Goal: Use online tool/utility: Use online tool/utility

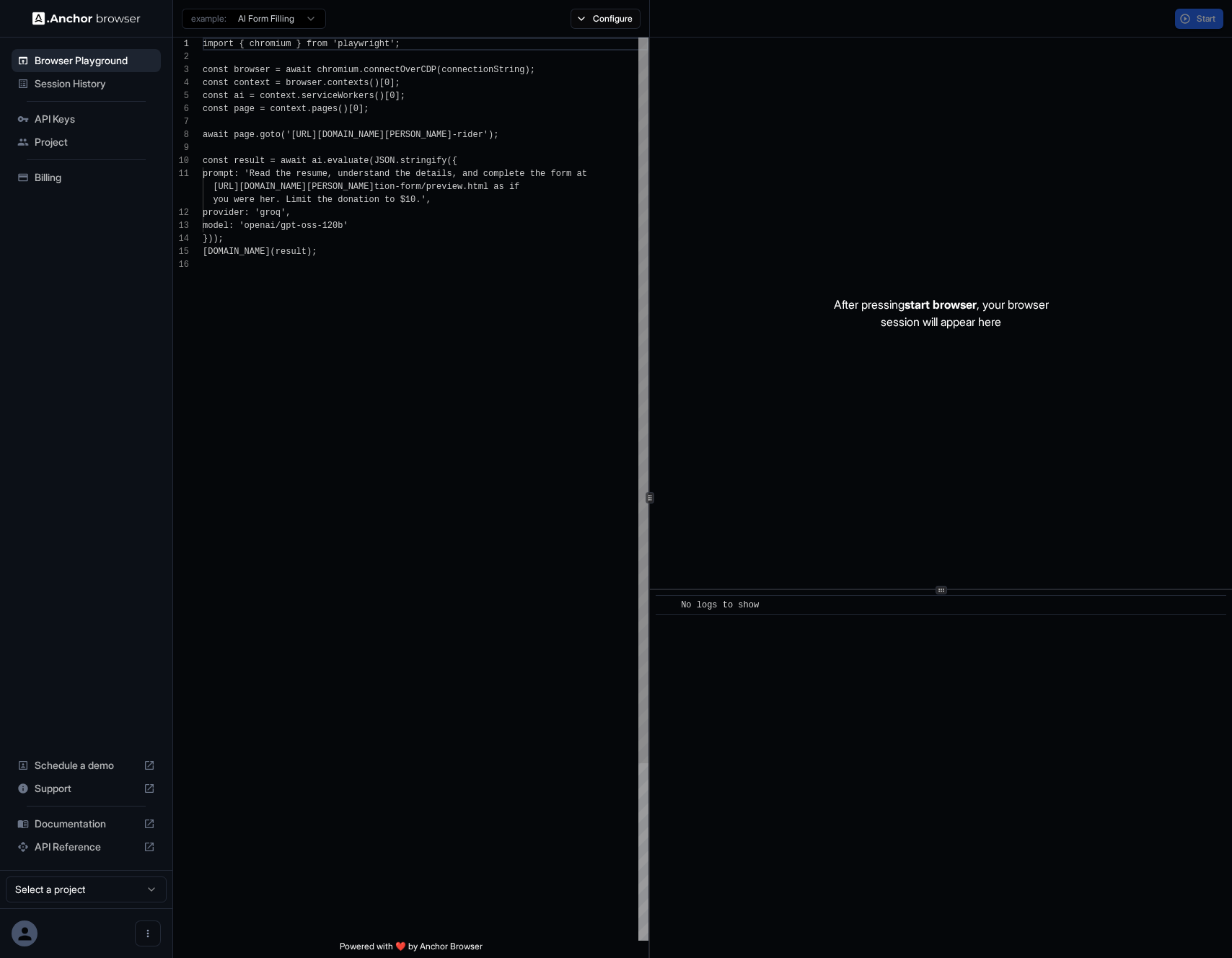
scroll to position [130, 0]
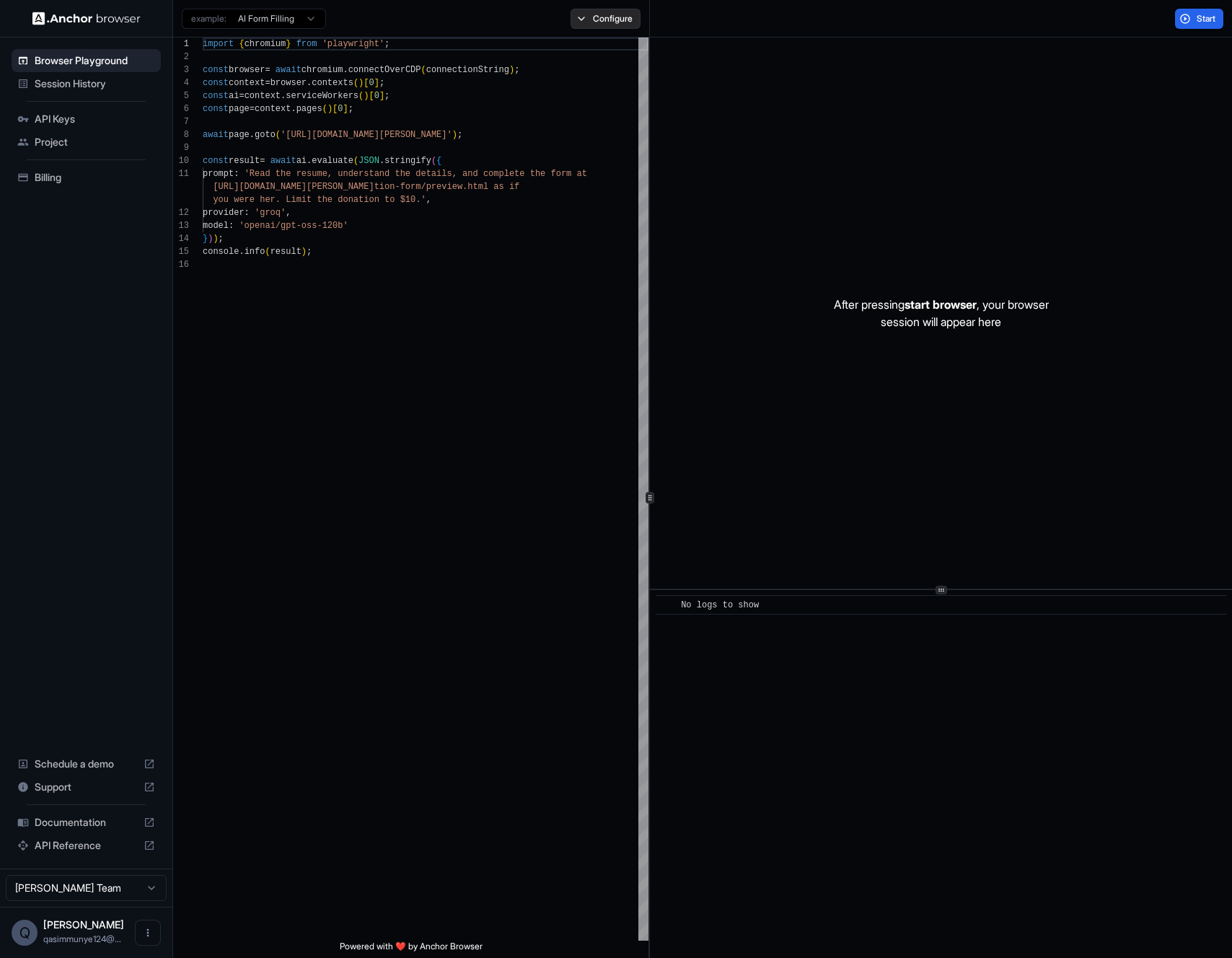
click at [605, 25] on button "Configure" at bounding box center [605, 18] width 70 height 20
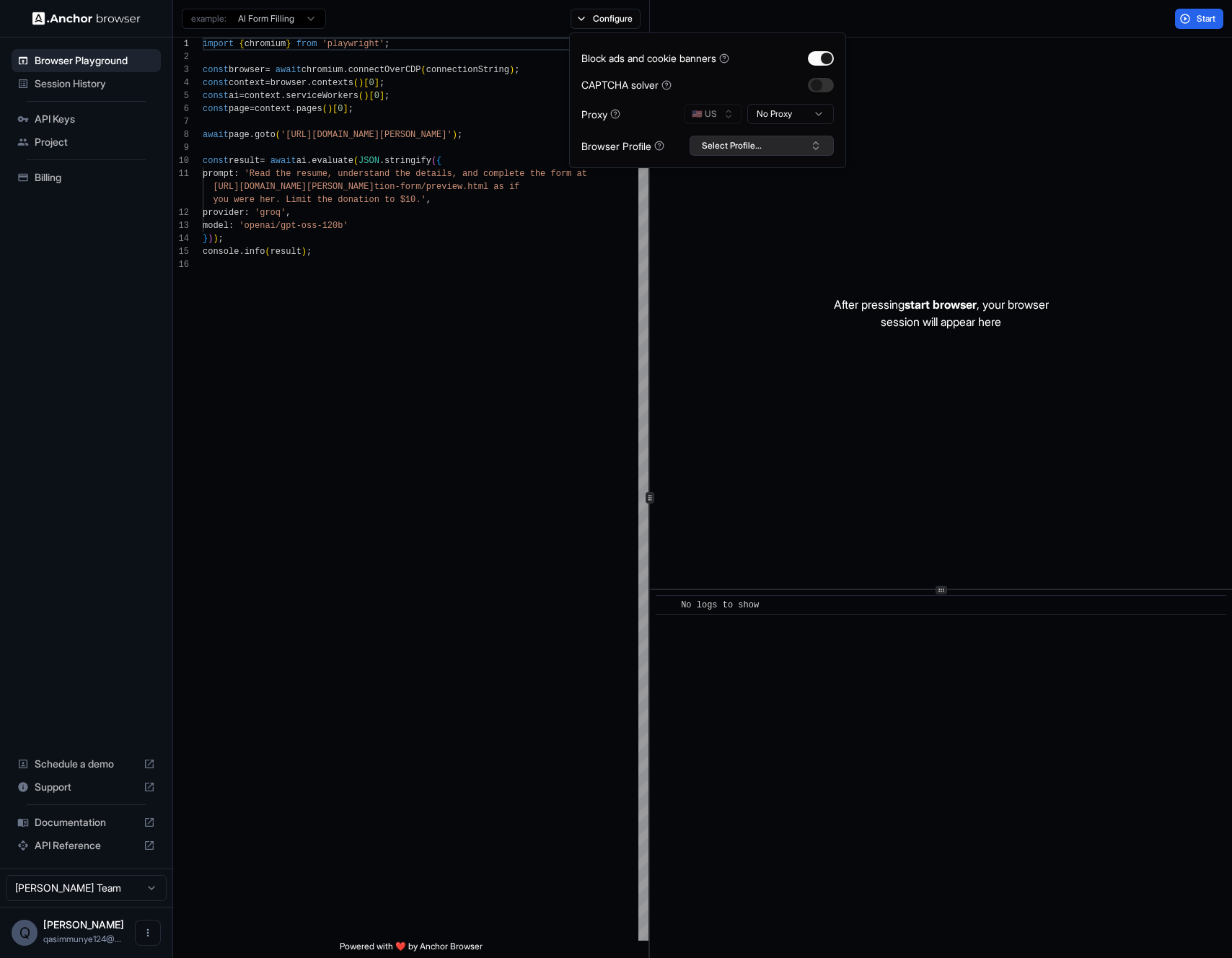
click at [724, 141] on button "Select Profile..." at bounding box center [762, 146] width 144 height 20
click at [742, 202] on div "Evolve" at bounding box center [762, 199] width 137 height 20
drag, startPoint x: 435, startPoint y: 267, endPoint x: 345, endPoint y: 226, distance: 98.9
click at [435, 267] on div "import { chromium } from 'playwright' ; const browser = await chromium . connec…" at bounding box center [425, 599] width 446 height 1124
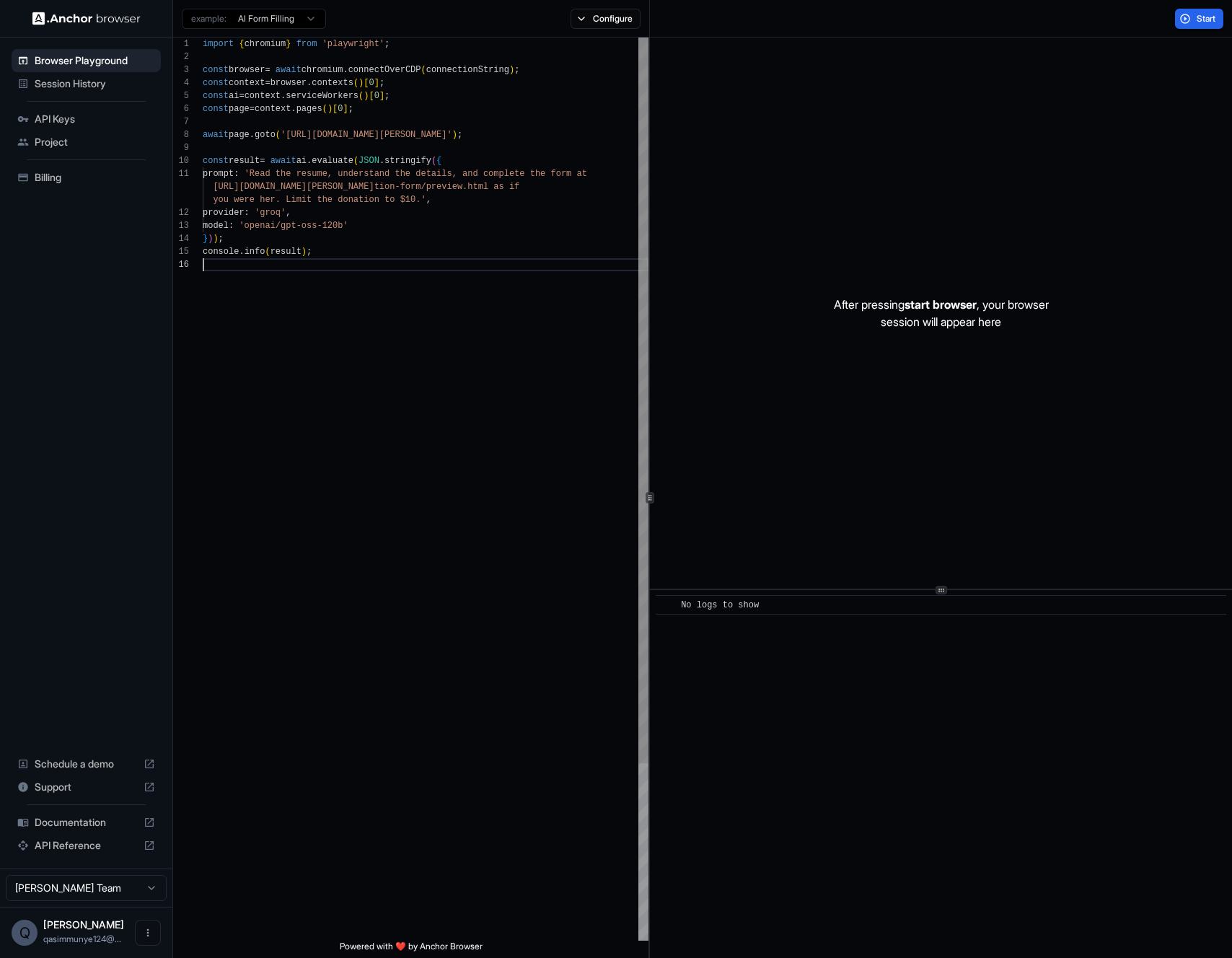
scroll to position [0, 0]
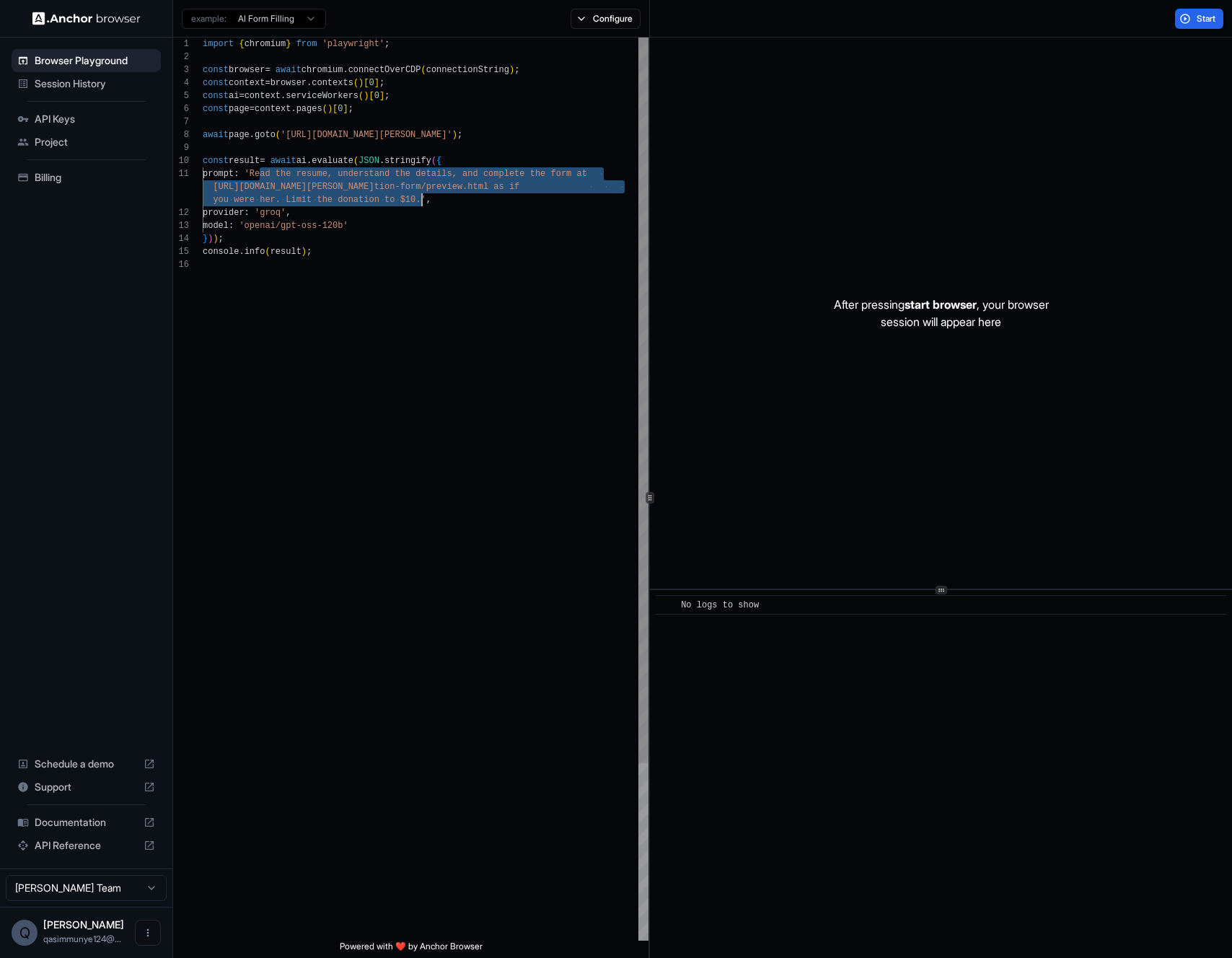
drag, startPoint x: 260, startPoint y: 174, endPoint x: 421, endPoint y: 198, distance: 162.8
click at [421, 198] on div "import { chromium } from 'playwright' ; const browser = await chromium . connec…" at bounding box center [425, 599] width 446 height 1124
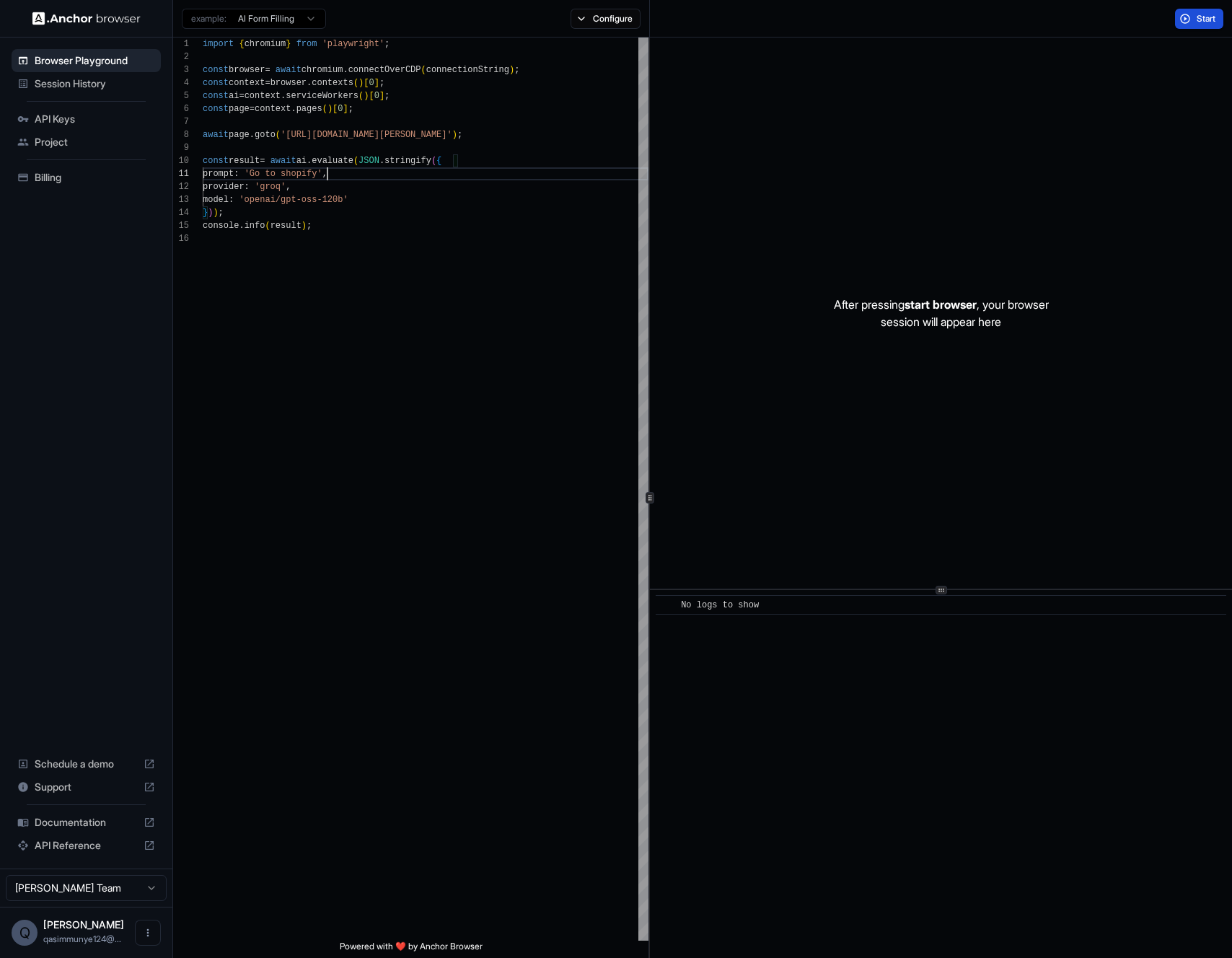
type textarea "**********"
click at [1194, 16] on button "Start" at bounding box center [1198, 18] width 48 height 20
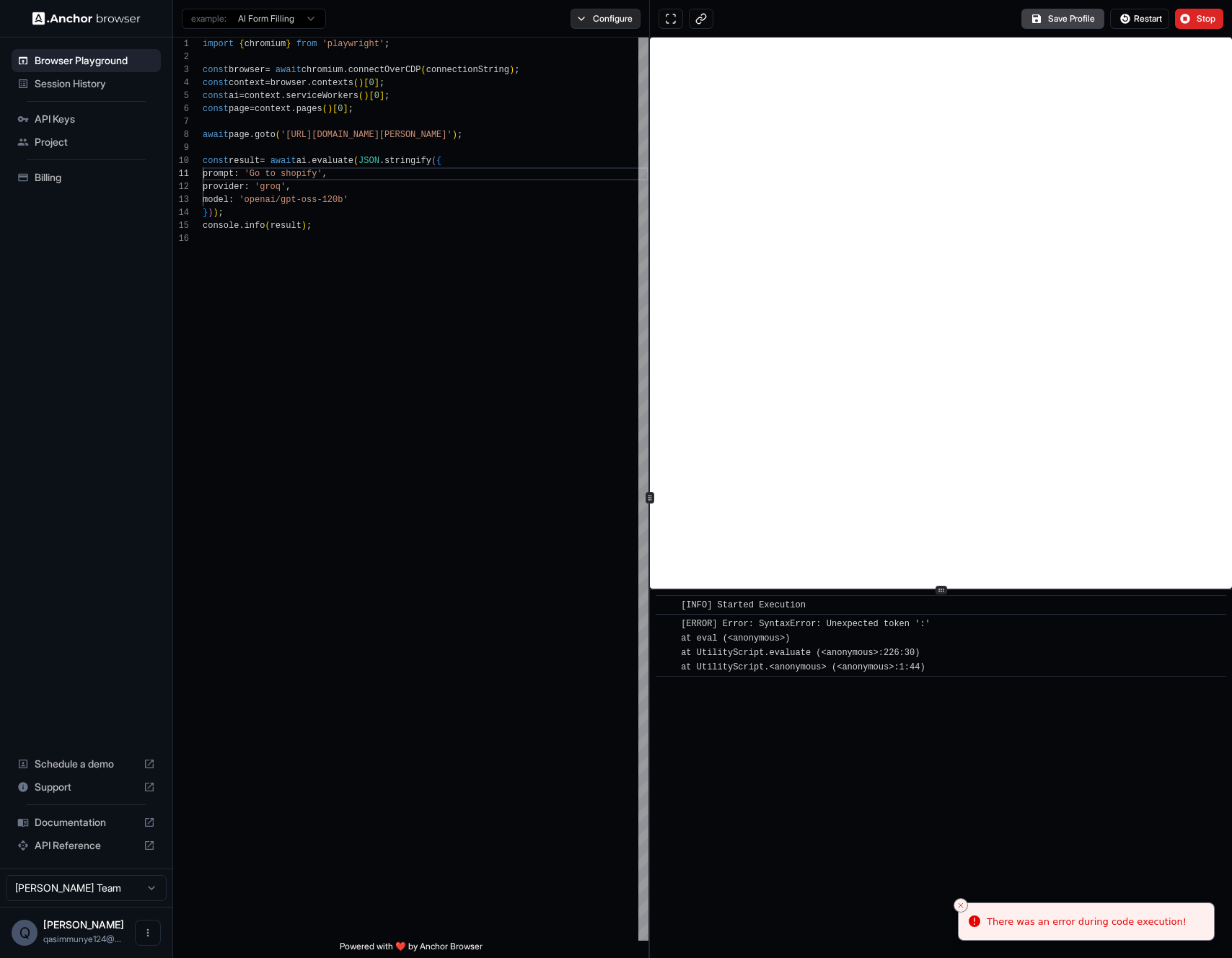
click at [582, 28] on button "Configure" at bounding box center [605, 18] width 70 height 20
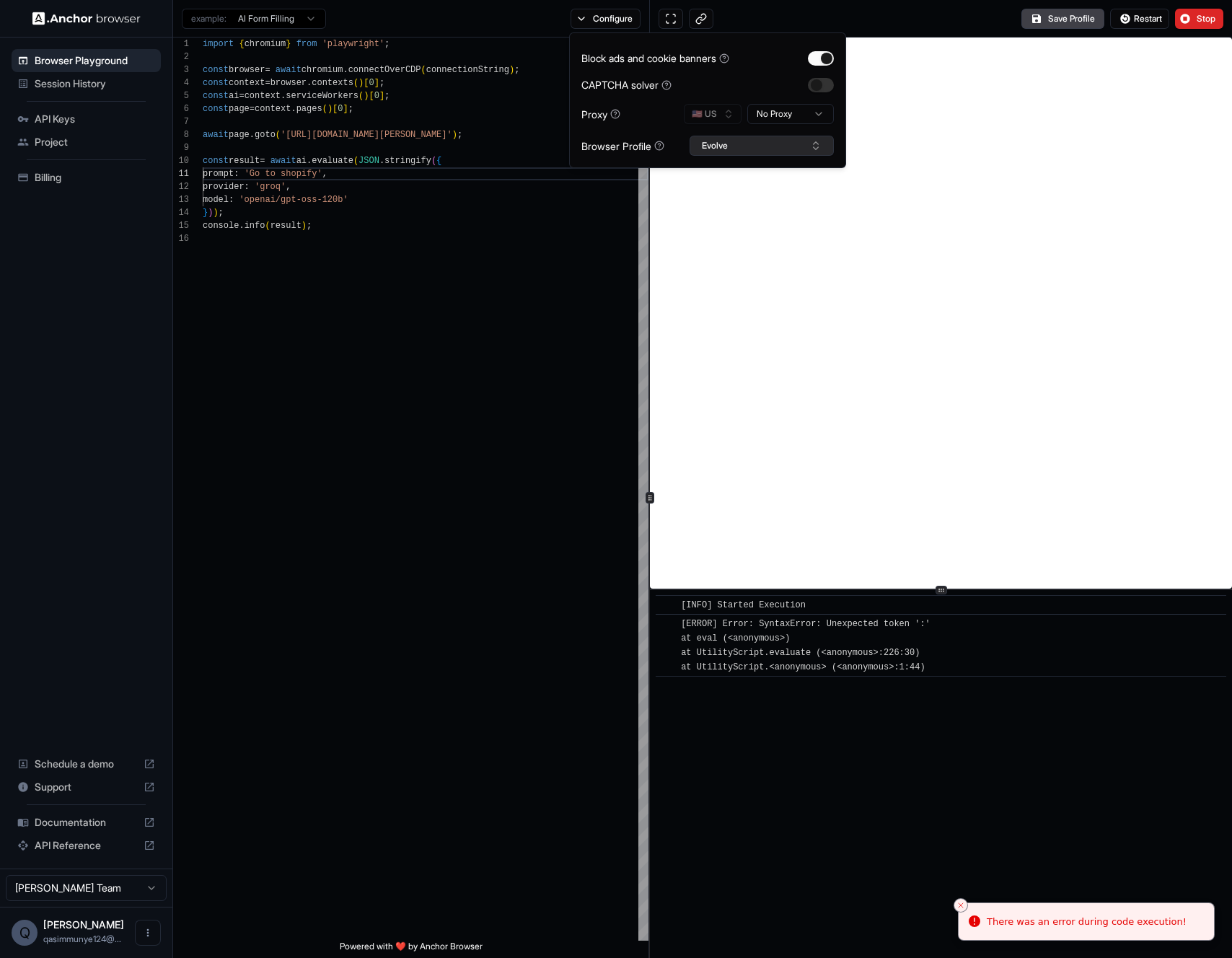
click at [717, 145] on button "Evolve" at bounding box center [762, 146] width 144 height 20
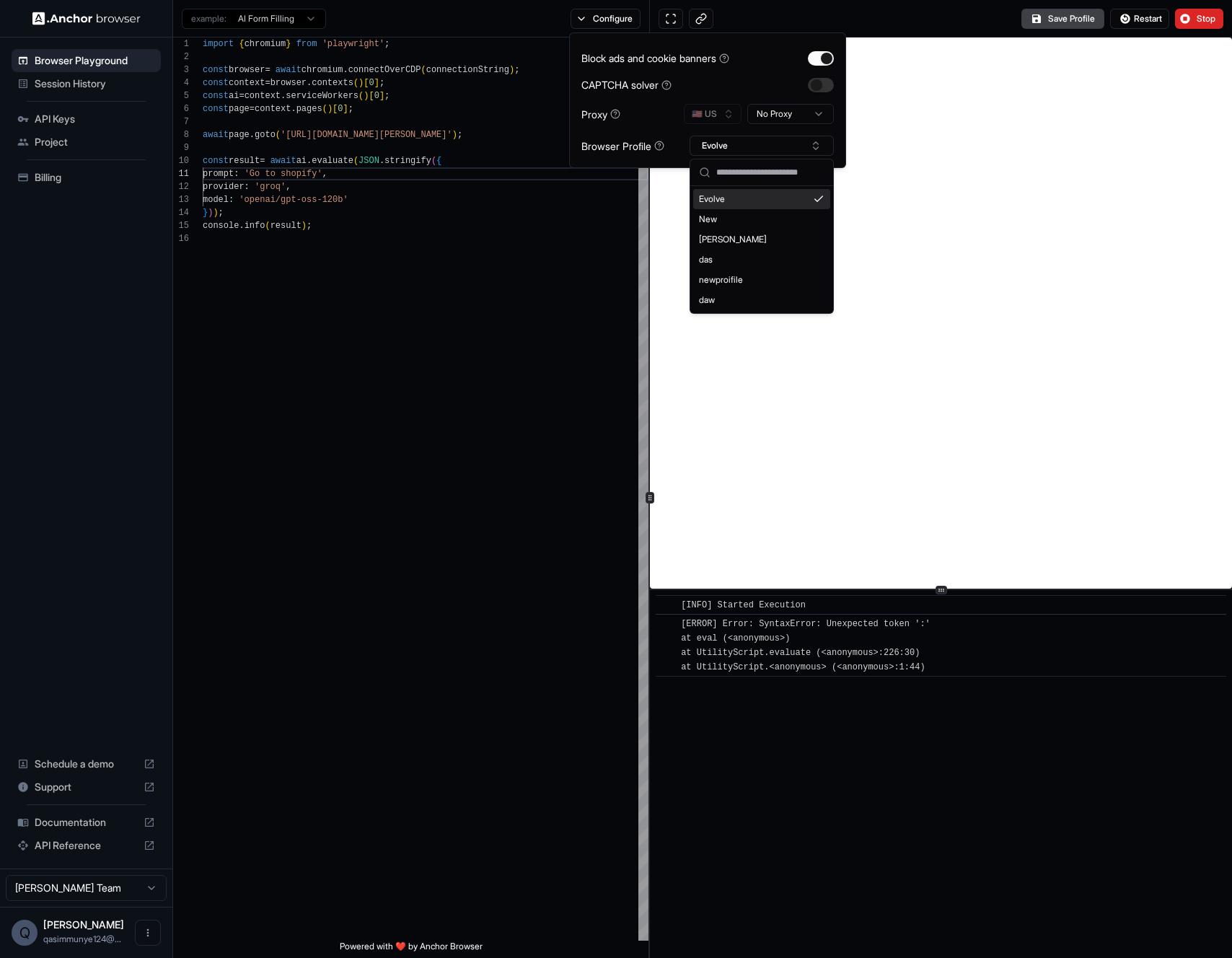
click at [726, 178] on input "text" at bounding box center [770, 172] width 108 height 26
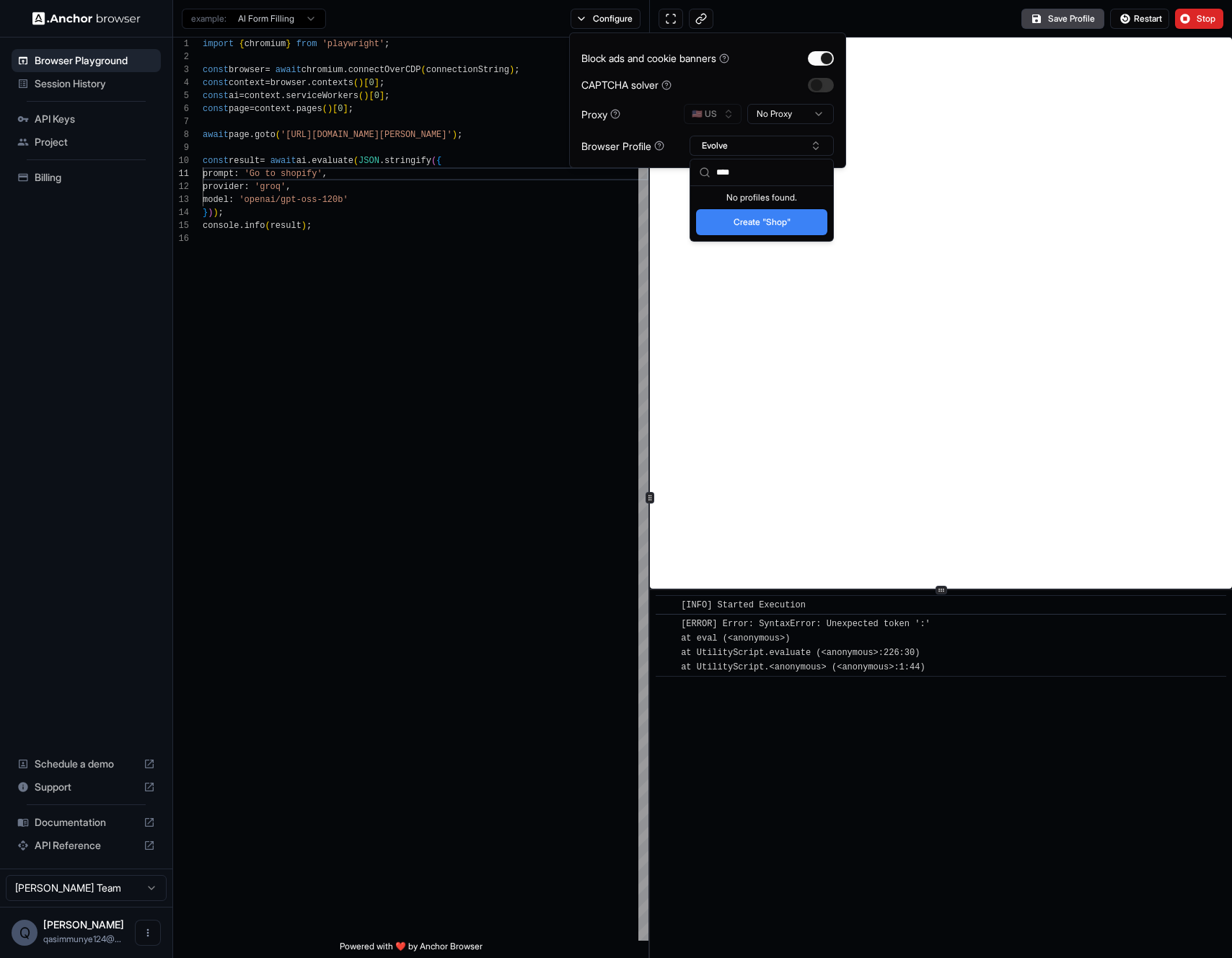
type input "****"
click at [722, 238] on div "Create "Shop"" at bounding box center [762, 223] width 143 height 34
click at [726, 231] on button "Create "Shop"" at bounding box center [761, 222] width 131 height 26
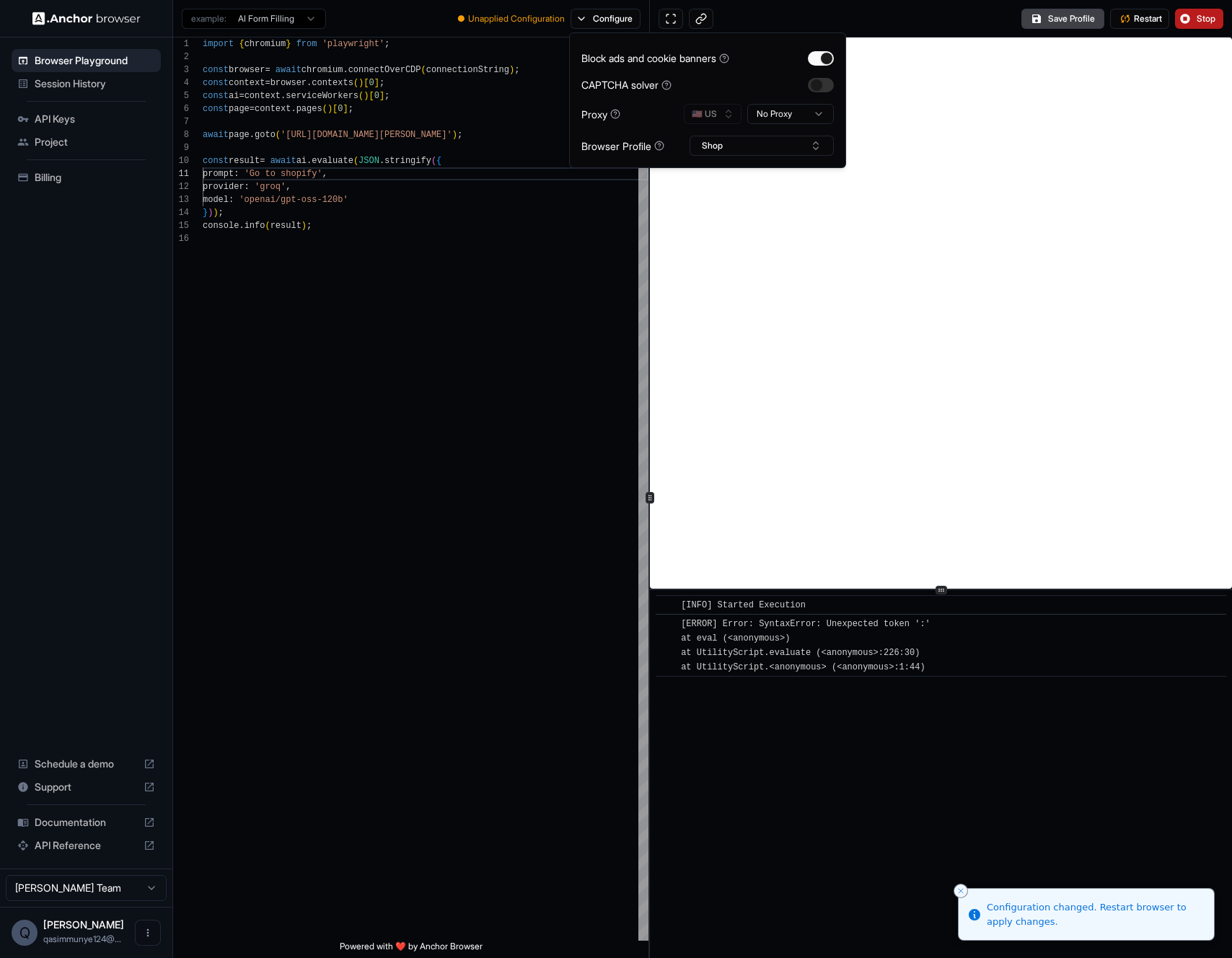
click at [1209, 19] on span "Stop" at bounding box center [1206, 18] width 20 height 11
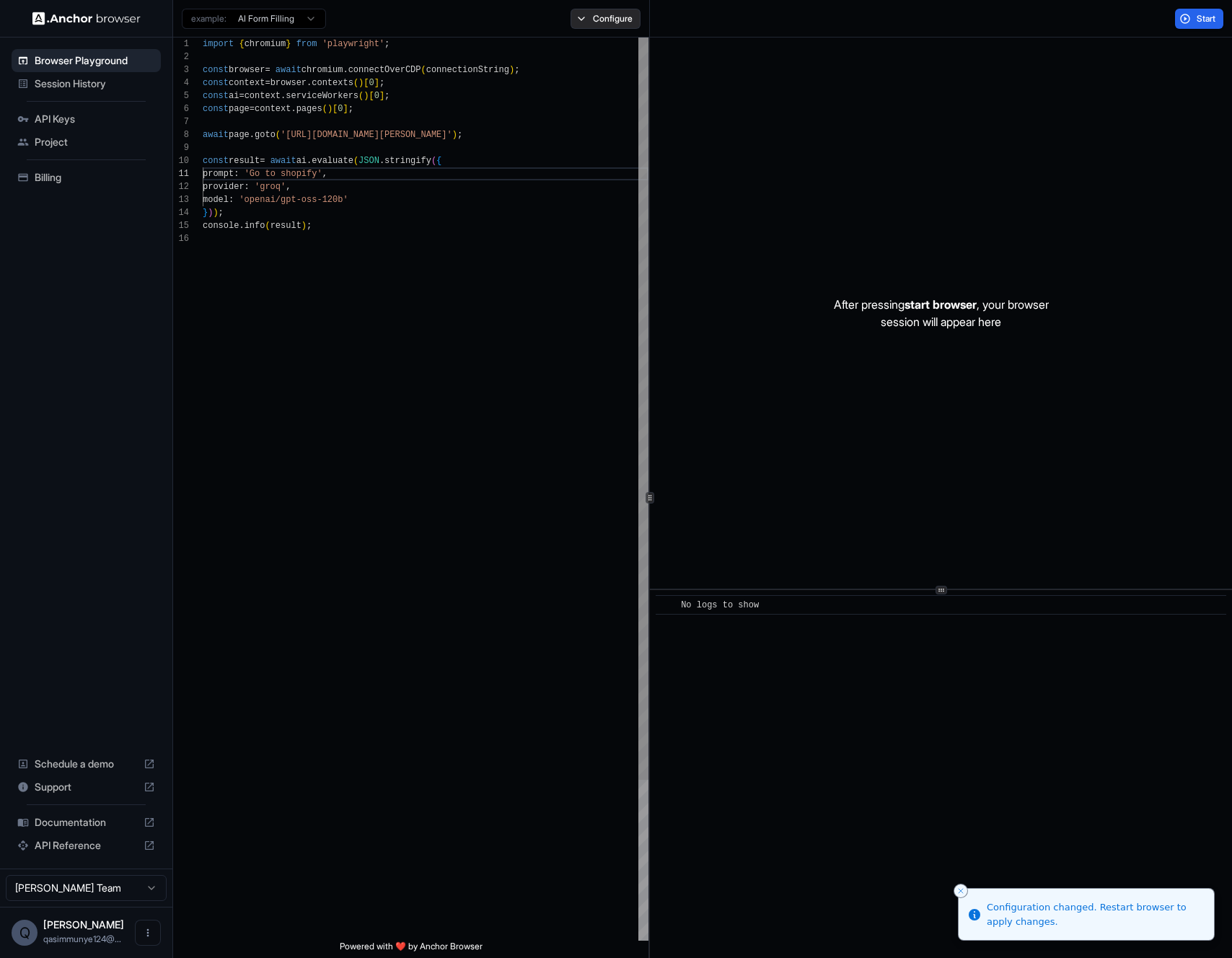
click at [611, 28] on button "Configure" at bounding box center [605, 18] width 70 height 20
click at [612, 24] on button "Configure" at bounding box center [605, 18] width 70 height 20
click at [601, 238] on div "import { chromium } from 'playwright' ; const browser = await chromium . connec…" at bounding box center [425, 586] width 446 height 1098
drag, startPoint x: 398, startPoint y: 205, endPoint x: 382, endPoint y: 200, distance: 16.8
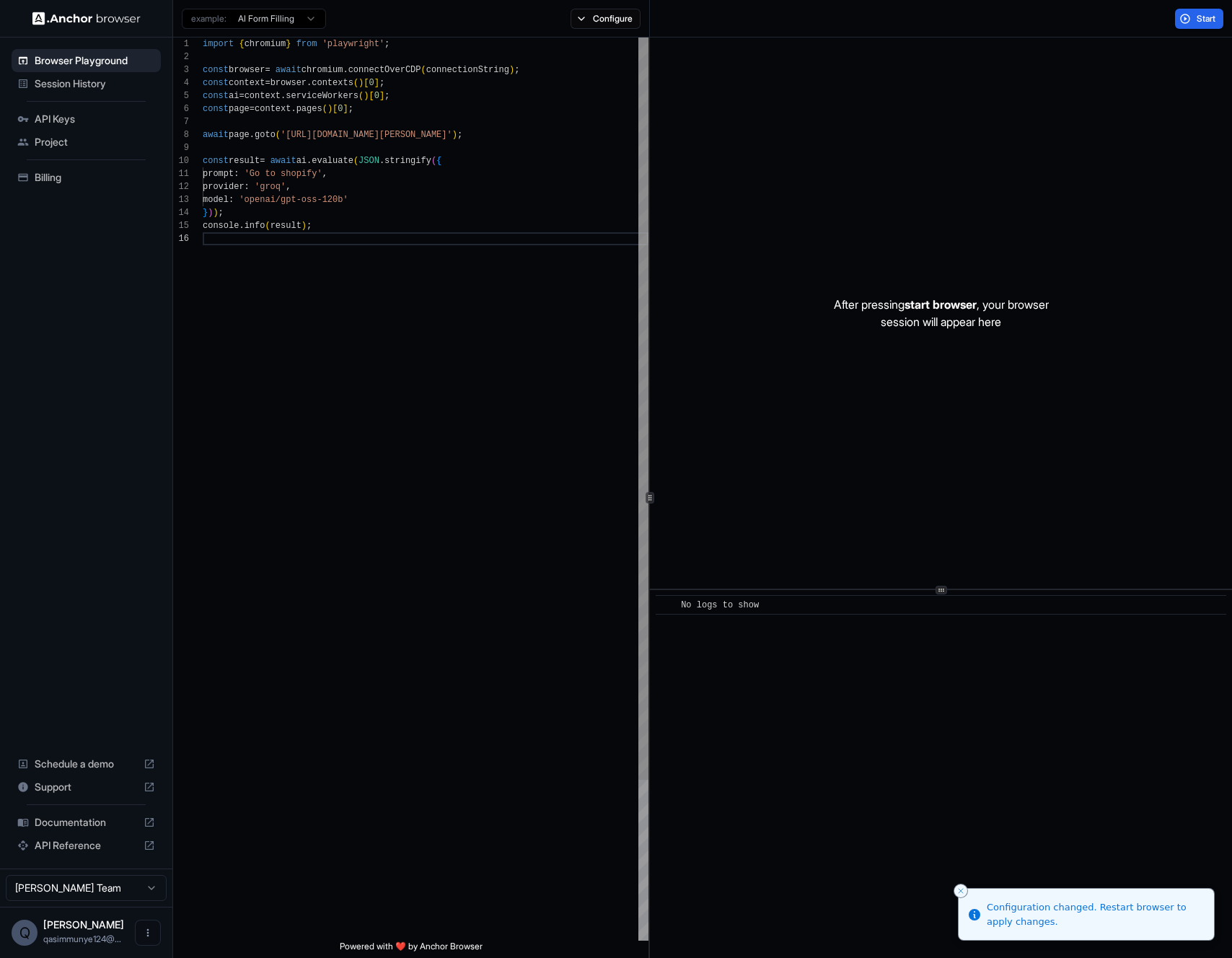
click at [398, 202] on div "import { chromium } from 'playwright' ; const browser = await chromium . connec…" at bounding box center [425, 586] width 446 height 1098
click at [378, 201] on div "import { chromium } from 'playwright' ; const browser = await chromium . connec…" at bounding box center [425, 586] width 446 height 1098
click at [332, 173] on div "import { chromium } from 'playwright' ; const browser = await chromium . connec…" at bounding box center [425, 586] width 446 height 1098
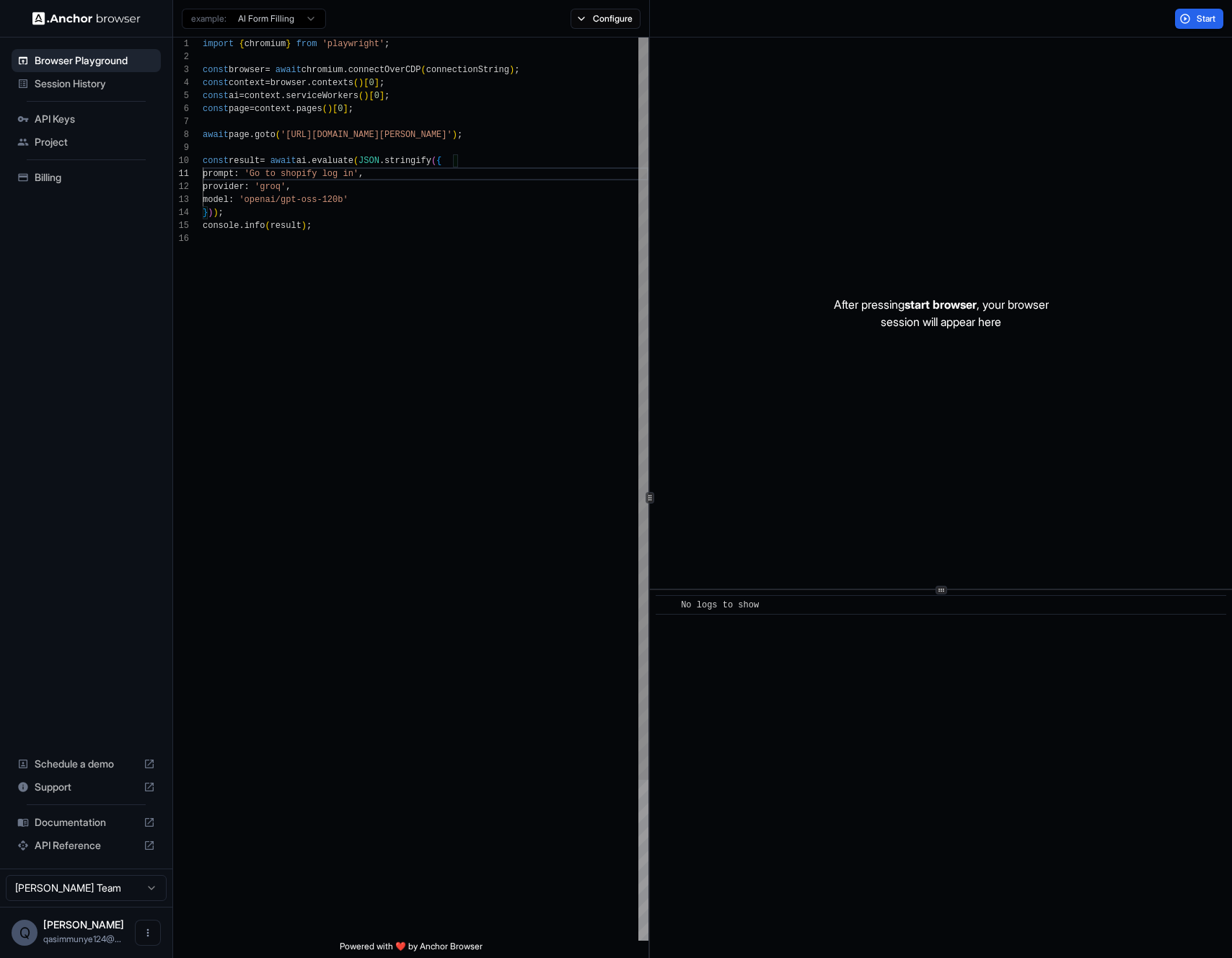
click at [419, 325] on div "import { chromium } from 'playwright' ; const browser = await chromium . connec…" at bounding box center [425, 586] width 446 height 1098
click at [1183, 18] on button "Start" at bounding box center [1198, 18] width 48 height 20
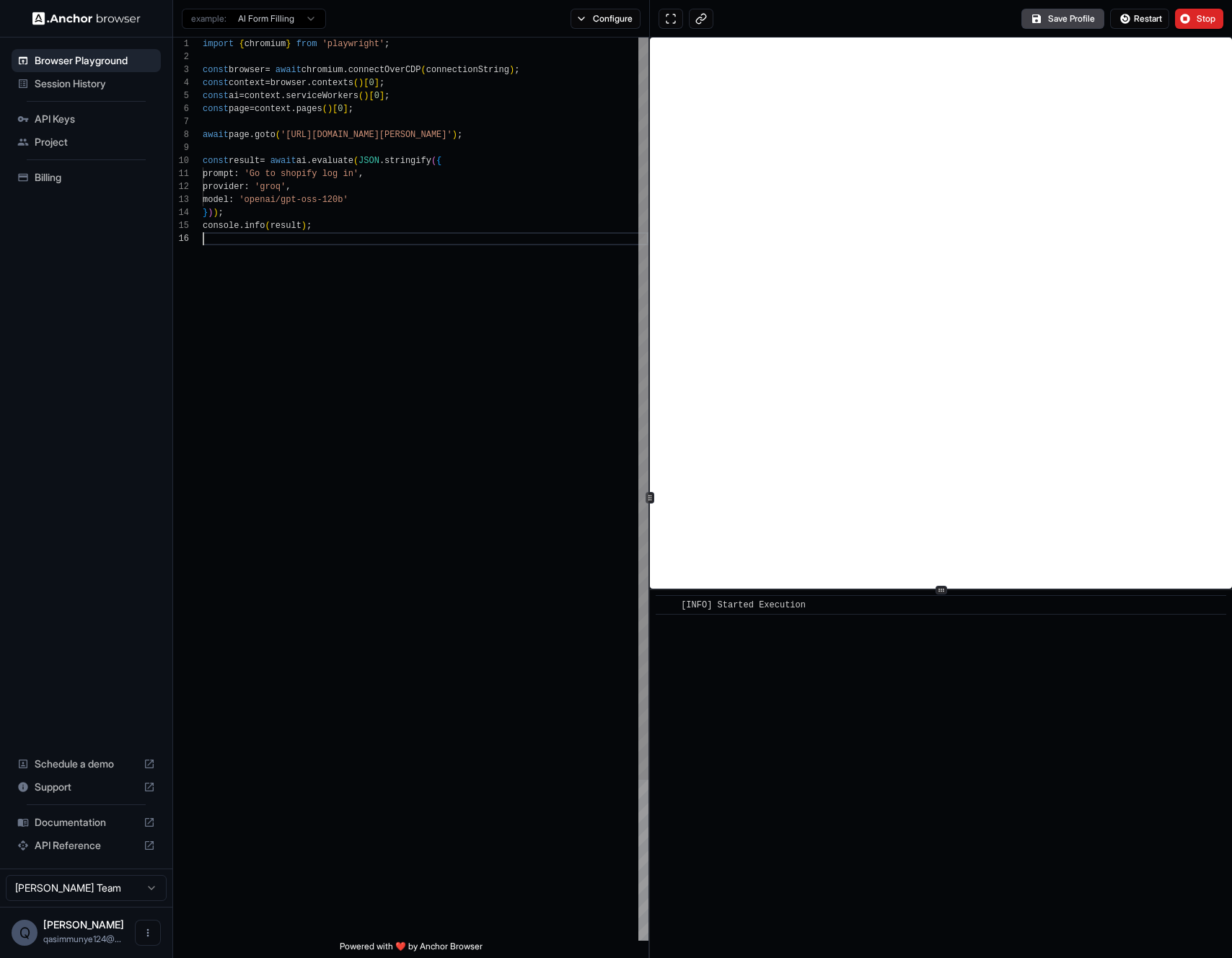
drag, startPoint x: 226, startPoint y: 251, endPoint x: 387, endPoint y: 422, distance: 234.9
click at [387, 422] on div "import { chromium } from 'playwright' ; const browser = await chromium . connec…" at bounding box center [425, 586] width 446 height 1098
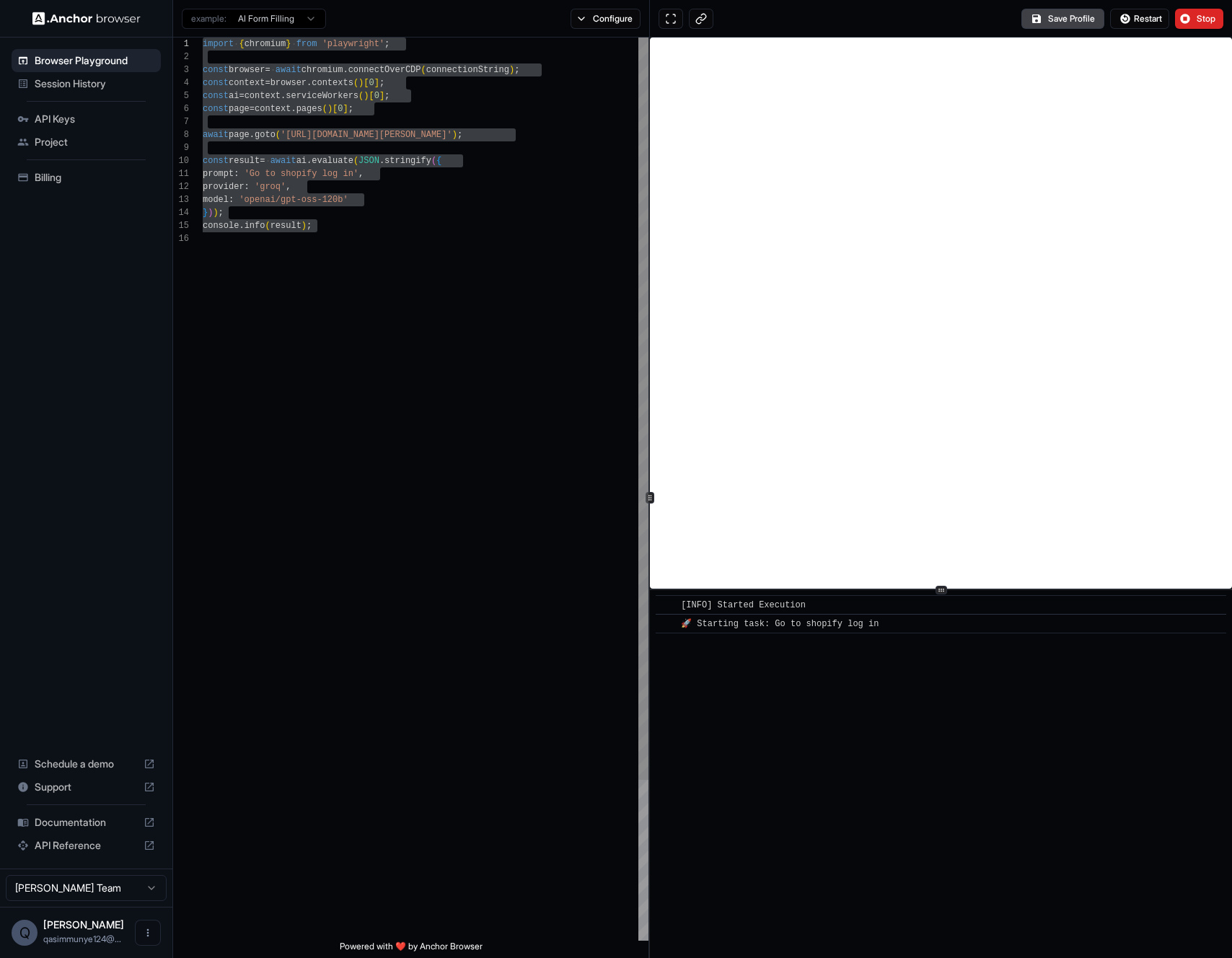
drag, startPoint x: 387, startPoint y: 422, endPoint x: 183, endPoint y: 15, distance: 455.3
click at [202, 38] on div "import { chromium } from 'playwright' ; const browser = await chromium . connec…" at bounding box center [425, 586] width 446 height 1098
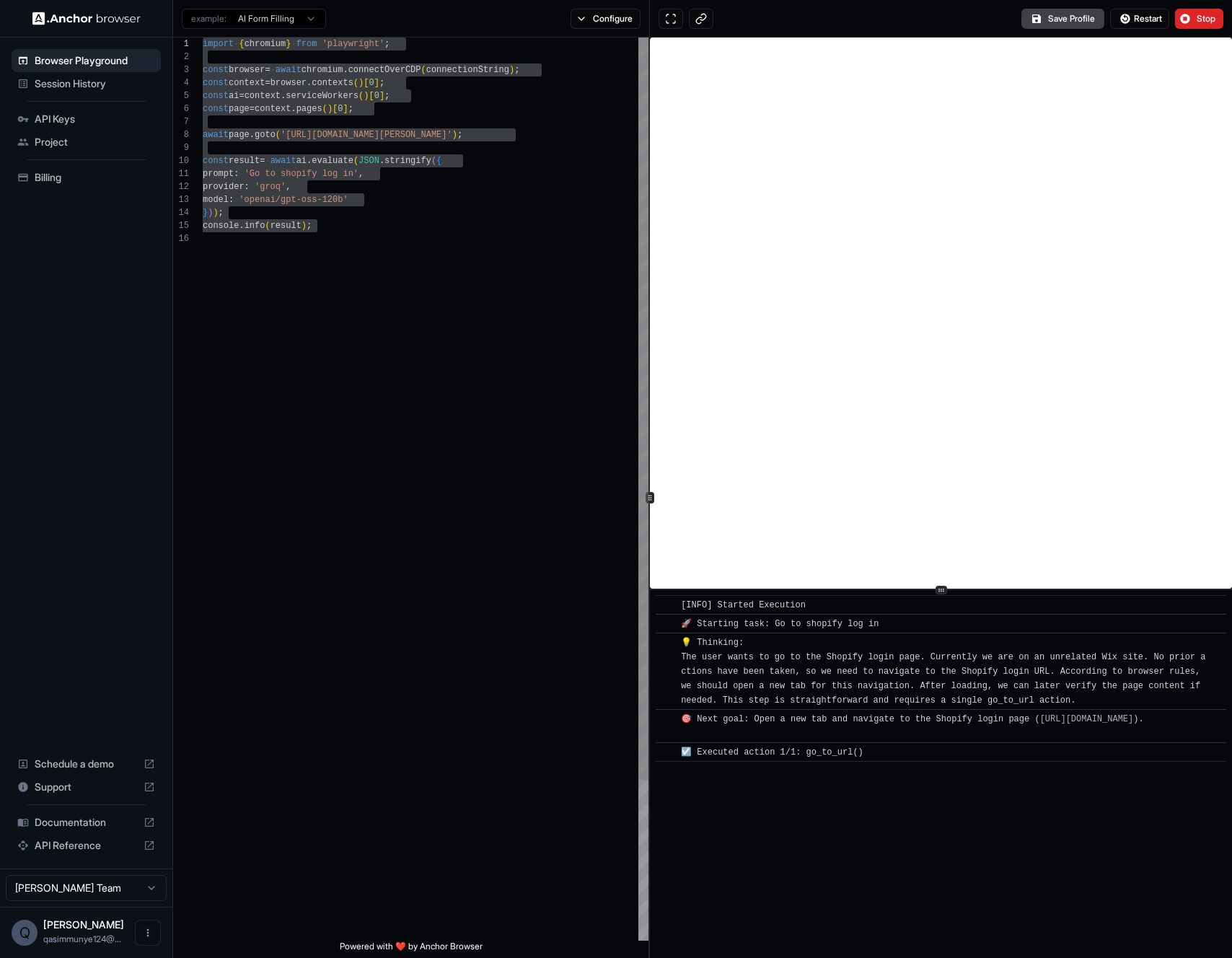
scroll to position [0, 0]
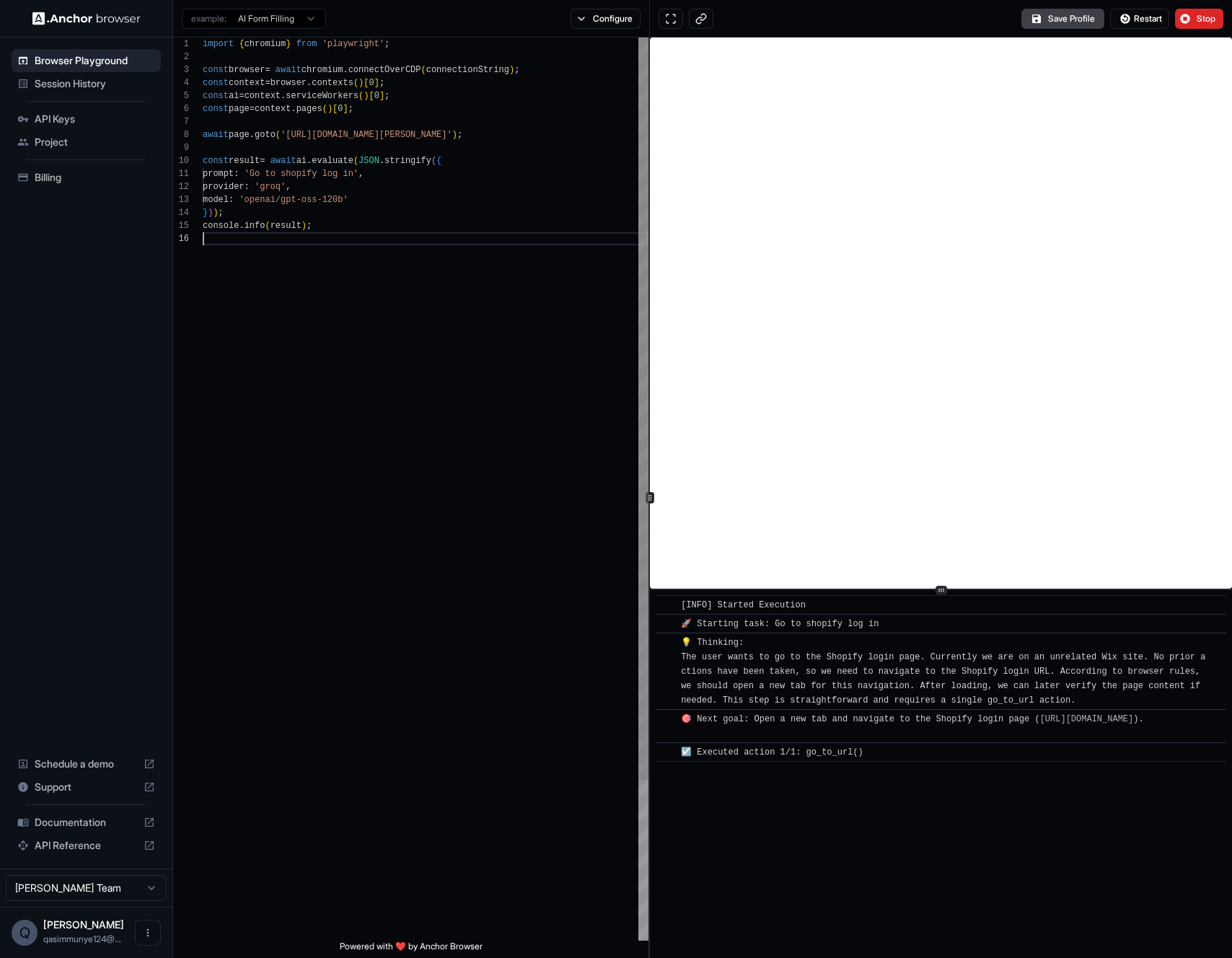
drag, startPoint x: 487, startPoint y: 343, endPoint x: 484, endPoint y: 333, distance: 10.4
click at [487, 342] on div "import { chromium } from 'playwright' ; const browser = await chromium . connec…" at bounding box center [425, 586] width 446 height 1098
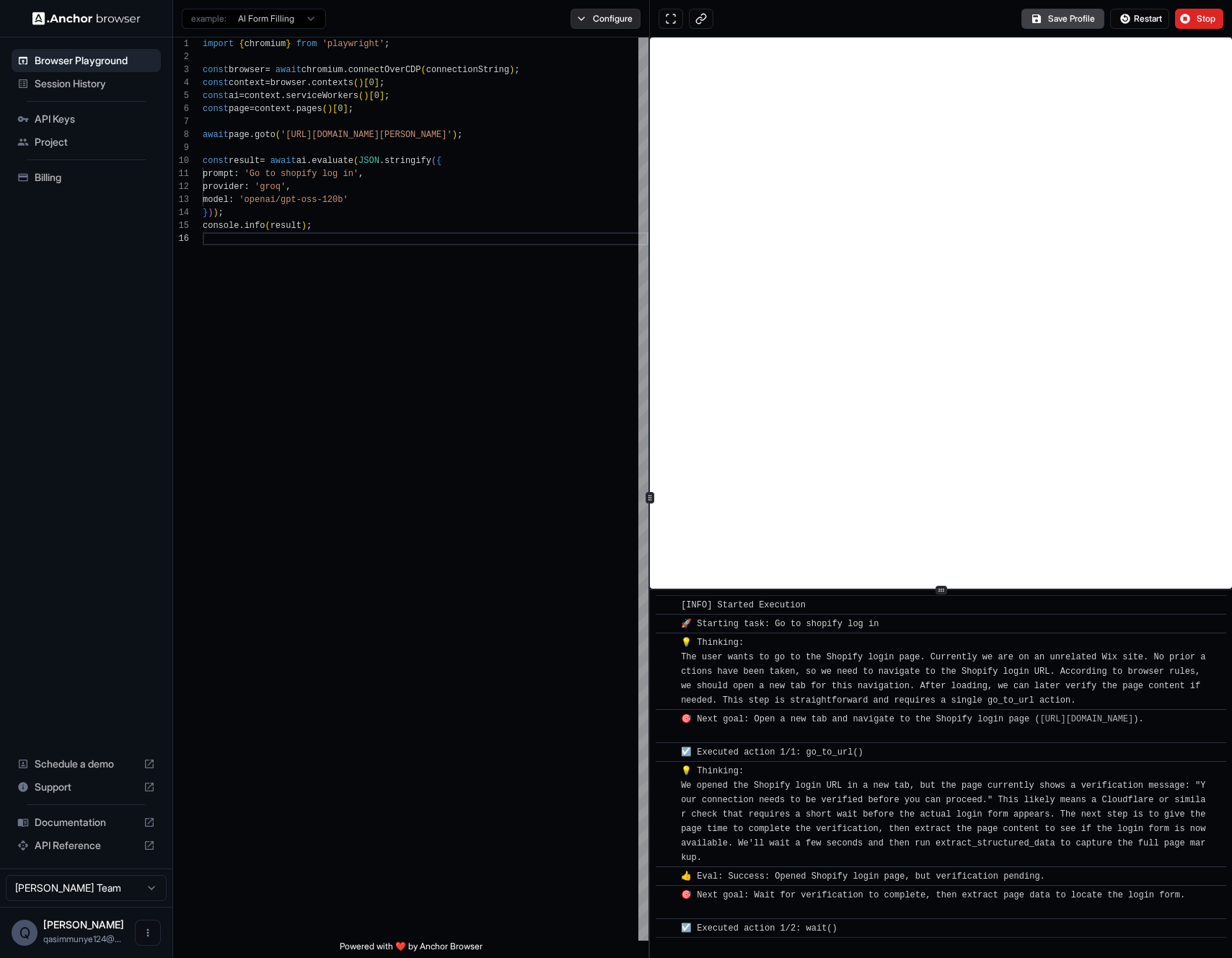
click at [611, 17] on button "Configure" at bounding box center [605, 18] width 70 height 20
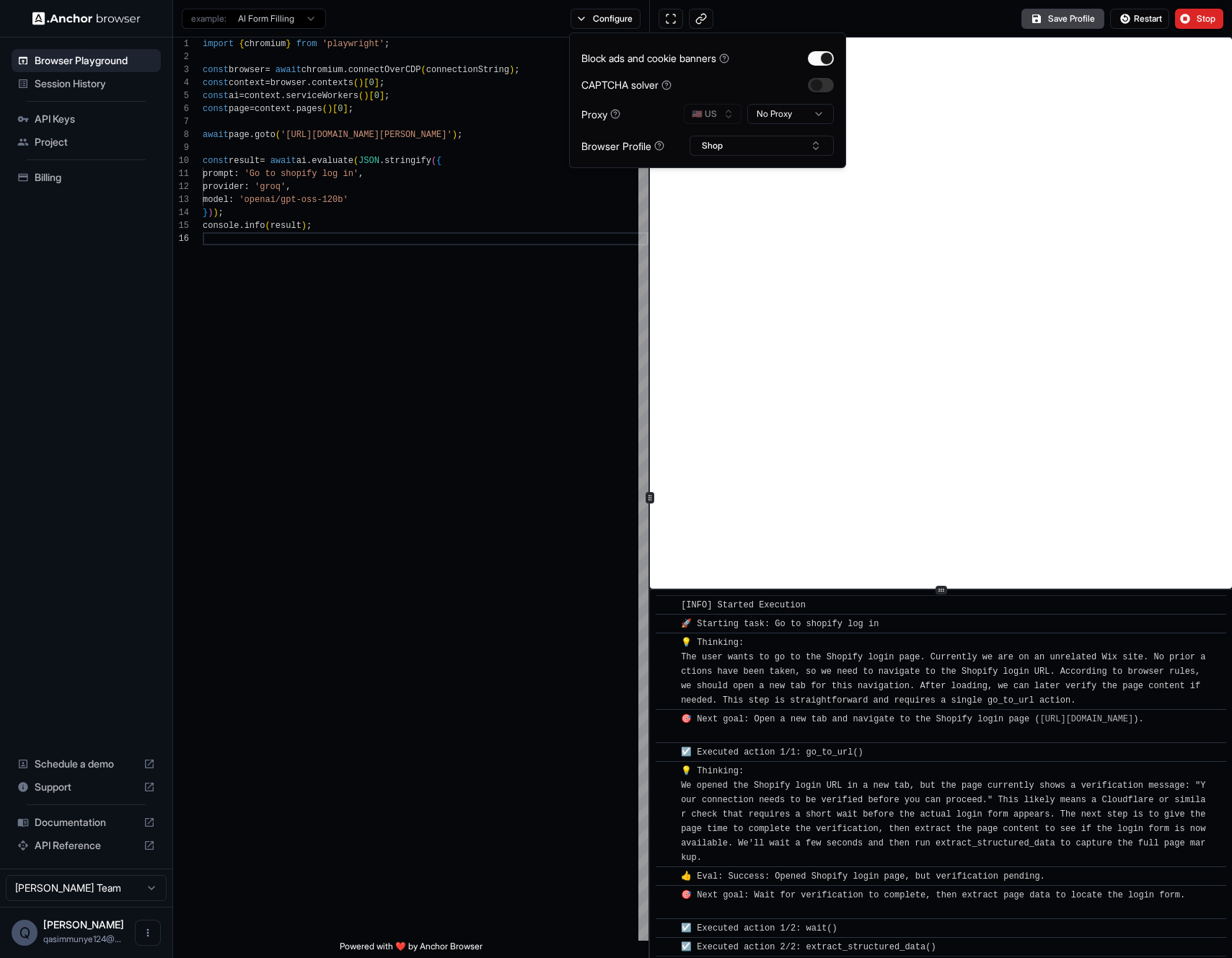
scroll to position [18, 0]
click at [775, 117] on html "**********" at bounding box center [616, 479] width 1232 height 958
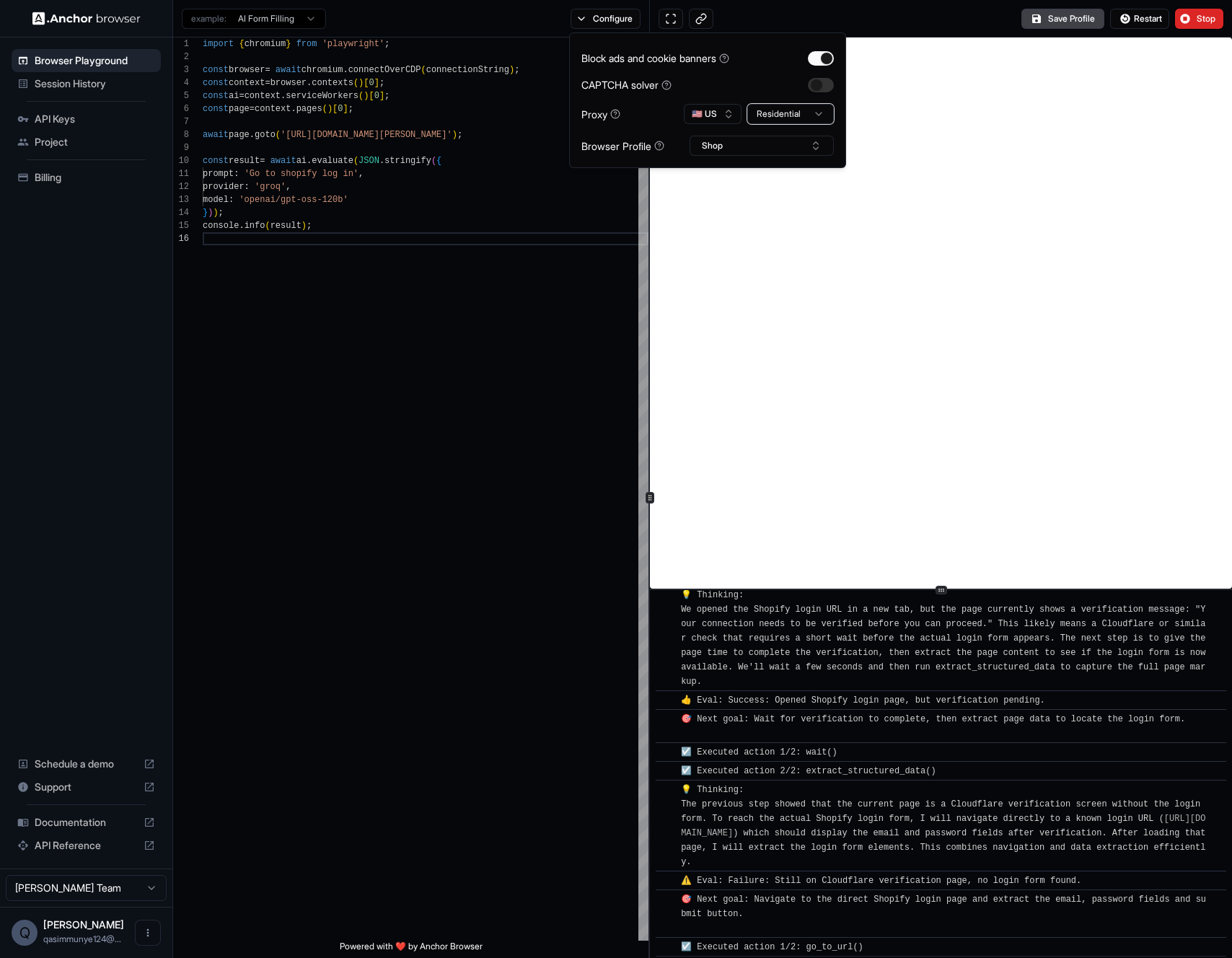
scroll to position [195, 0]
click at [1144, 16] on span "Restart" at bounding box center [1148, 18] width 28 height 11
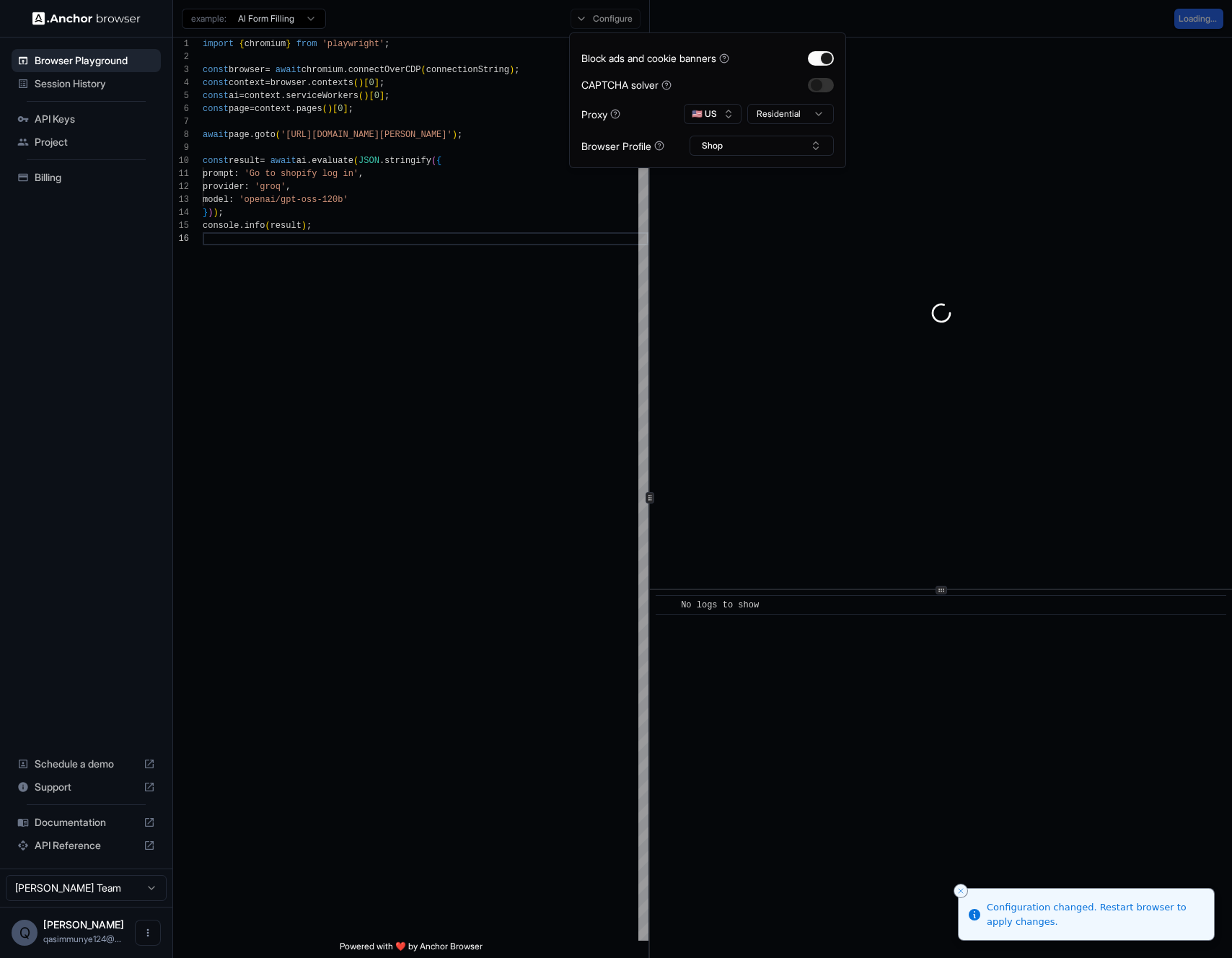
scroll to position [0, 0]
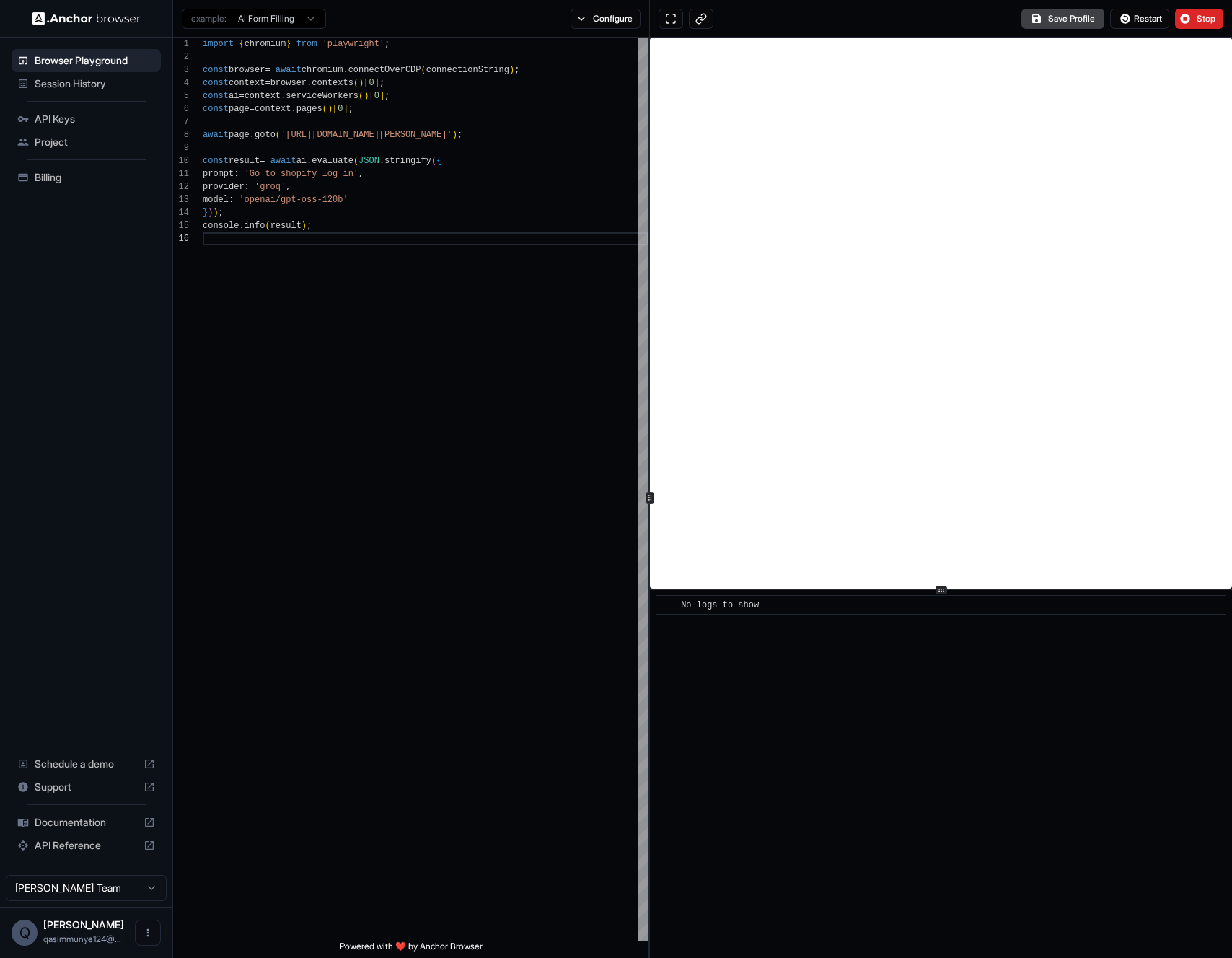
click at [620, 19] on button "Configure" at bounding box center [605, 18] width 70 height 20
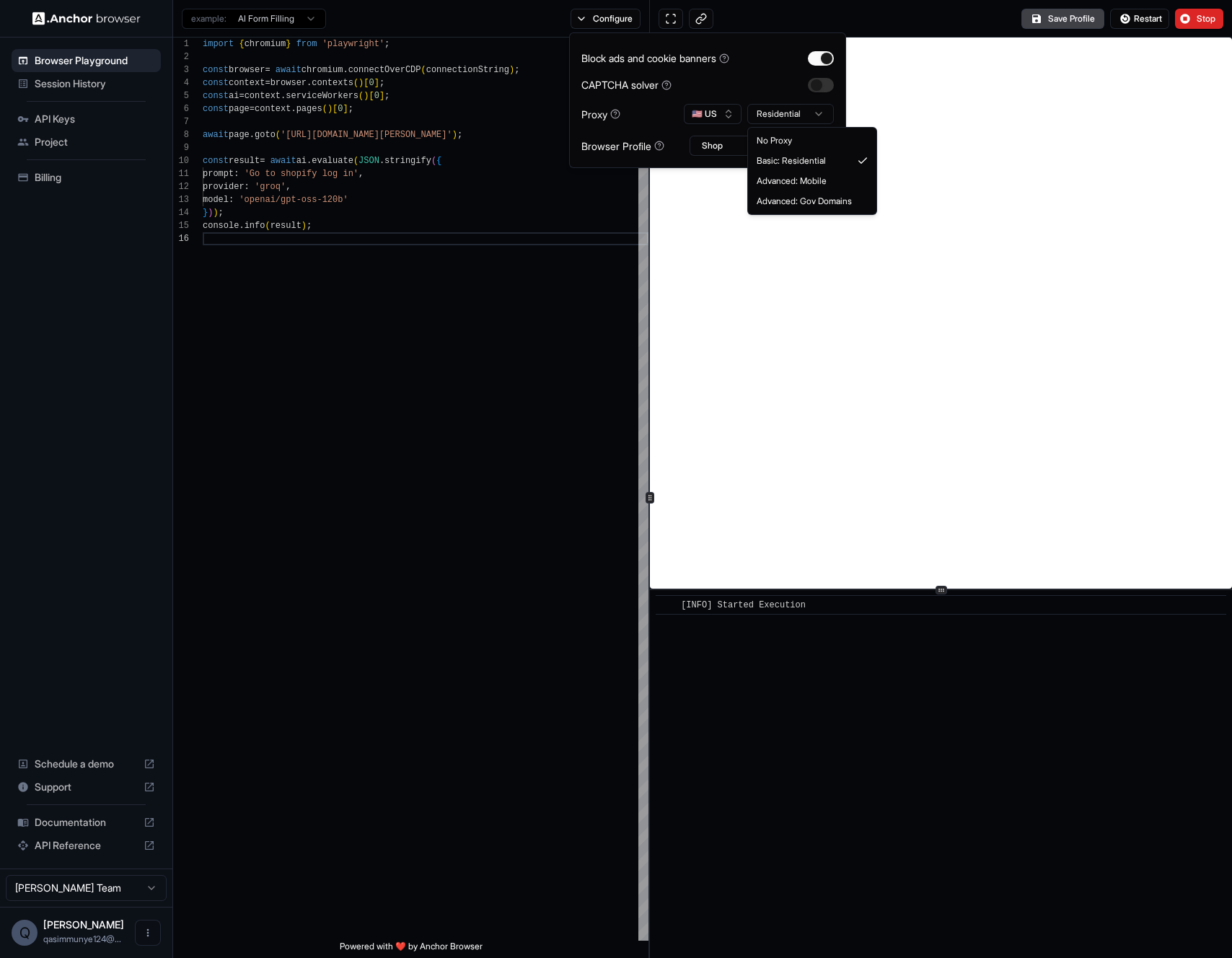
click at [789, 115] on html "**********" at bounding box center [616, 479] width 1232 height 958
click at [492, 354] on div "import { chromium } from 'playwright' ; const browser = await chromium . connec…" at bounding box center [425, 586] width 446 height 1098
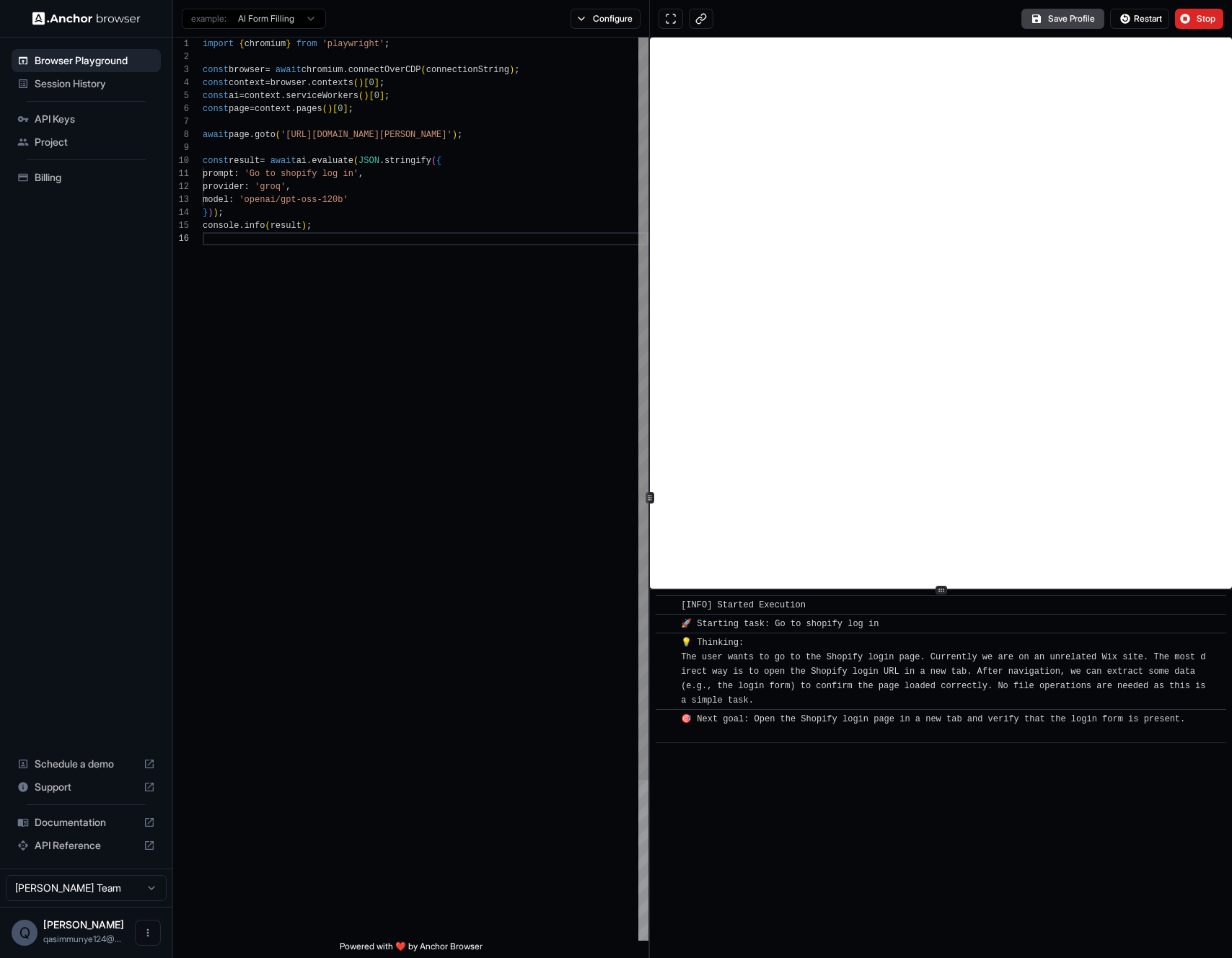
click at [464, 259] on div "import { chromium } from 'playwright' ; const browser = await chromium . connec…" at bounding box center [425, 586] width 446 height 1098
click at [459, 242] on div "import { chromium } from 'playwright' ; const browser = await chromium . connec…" at bounding box center [425, 586] width 446 height 1098
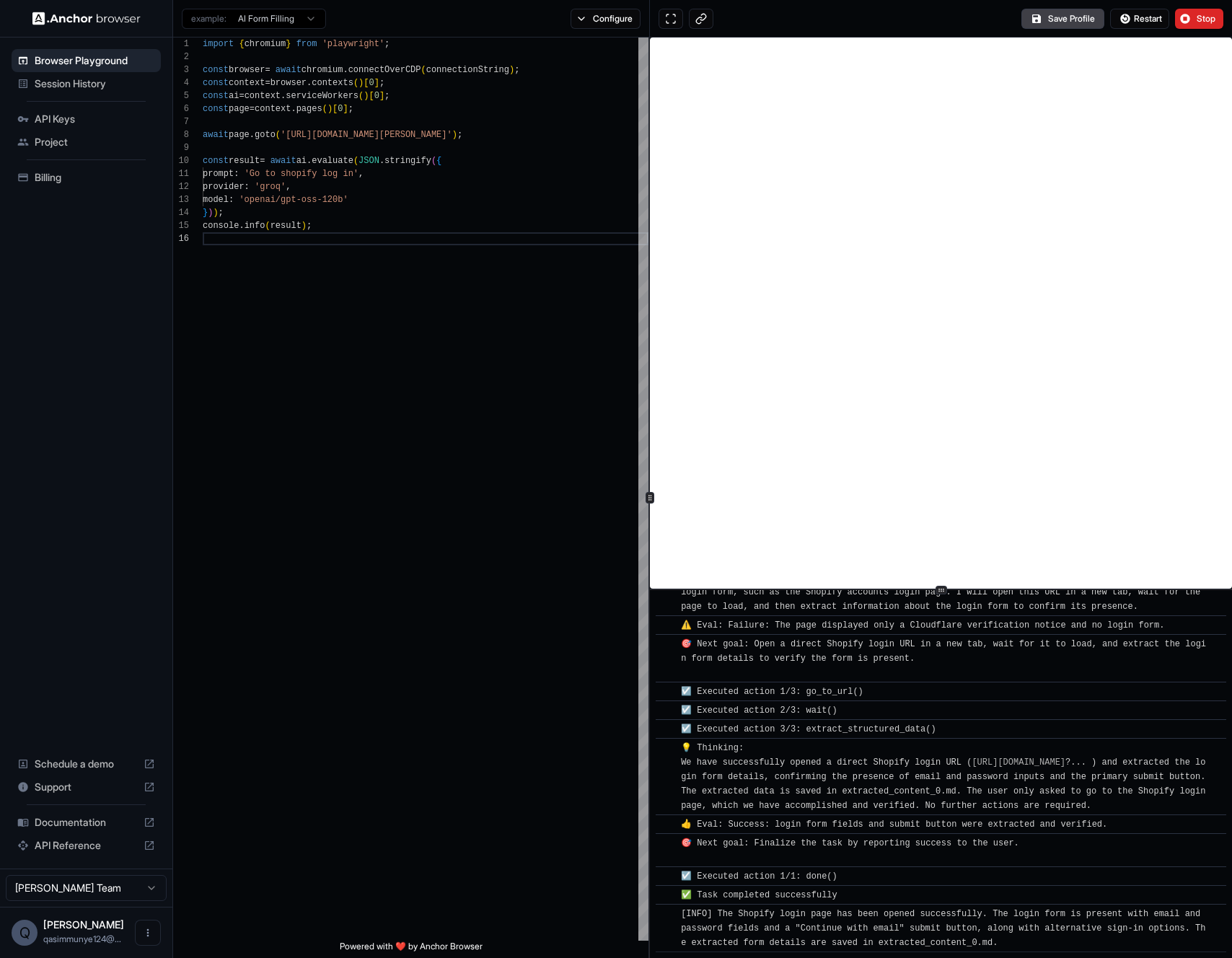
scroll to position [274, 0]
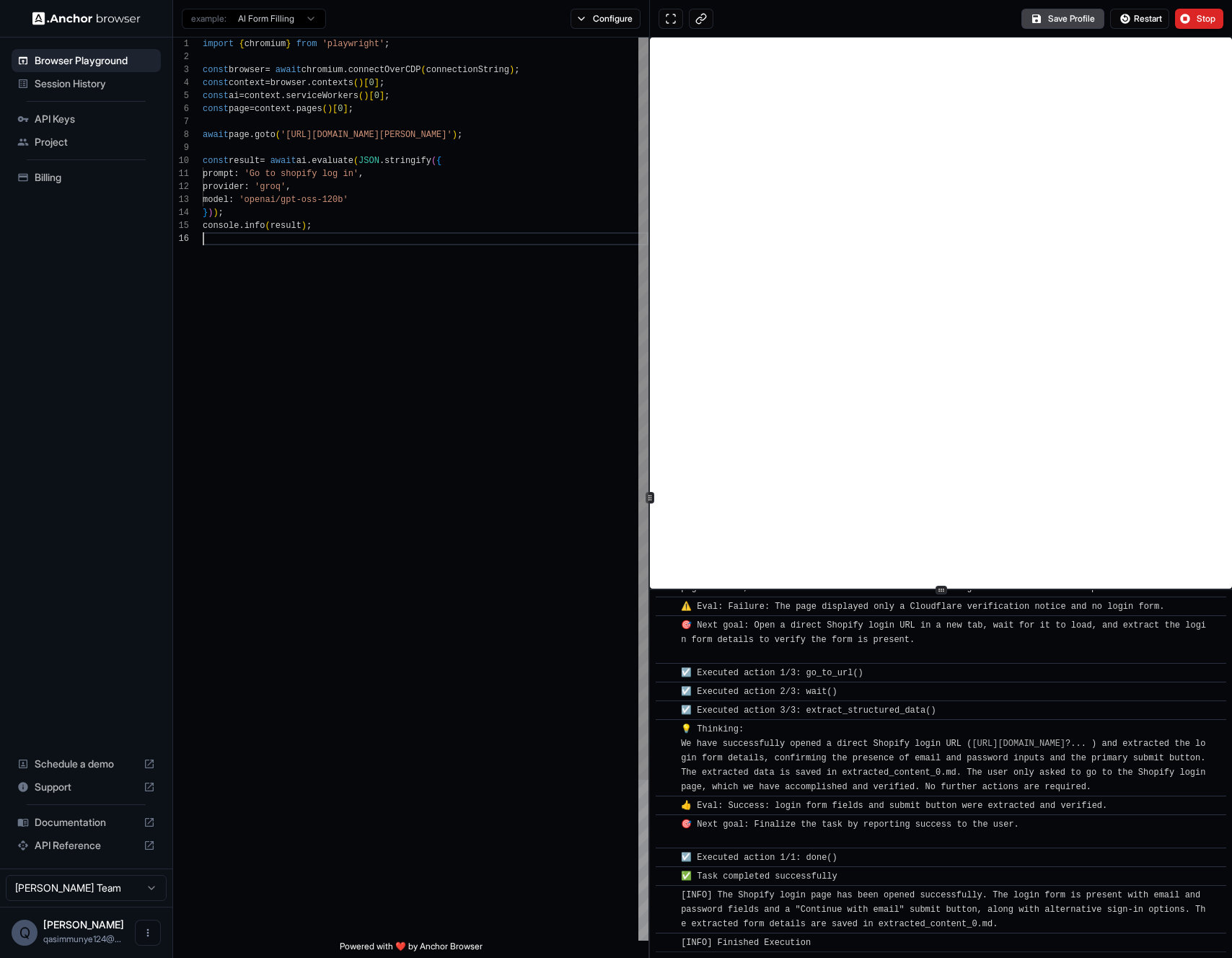
click at [414, 373] on div "import { chromium } from 'playwright' ; const browser = await chromium . connec…" at bounding box center [425, 586] width 446 height 1098
click at [589, 21] on button "Configure" at bounding box center [605, 18] width 70 height 20
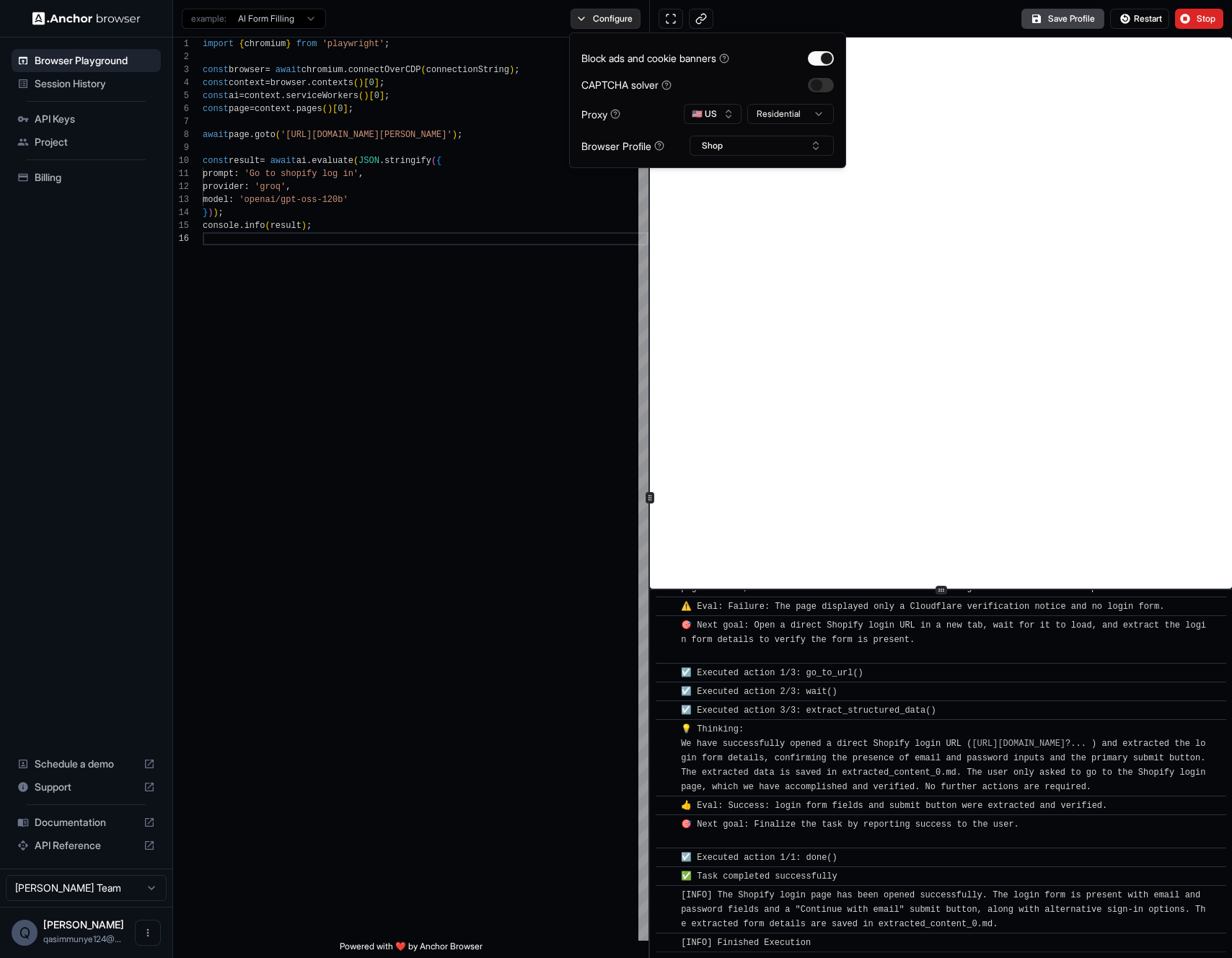
click at [596, 24] on button "Configure" at bounding box center [605, 18] width 70 height 20
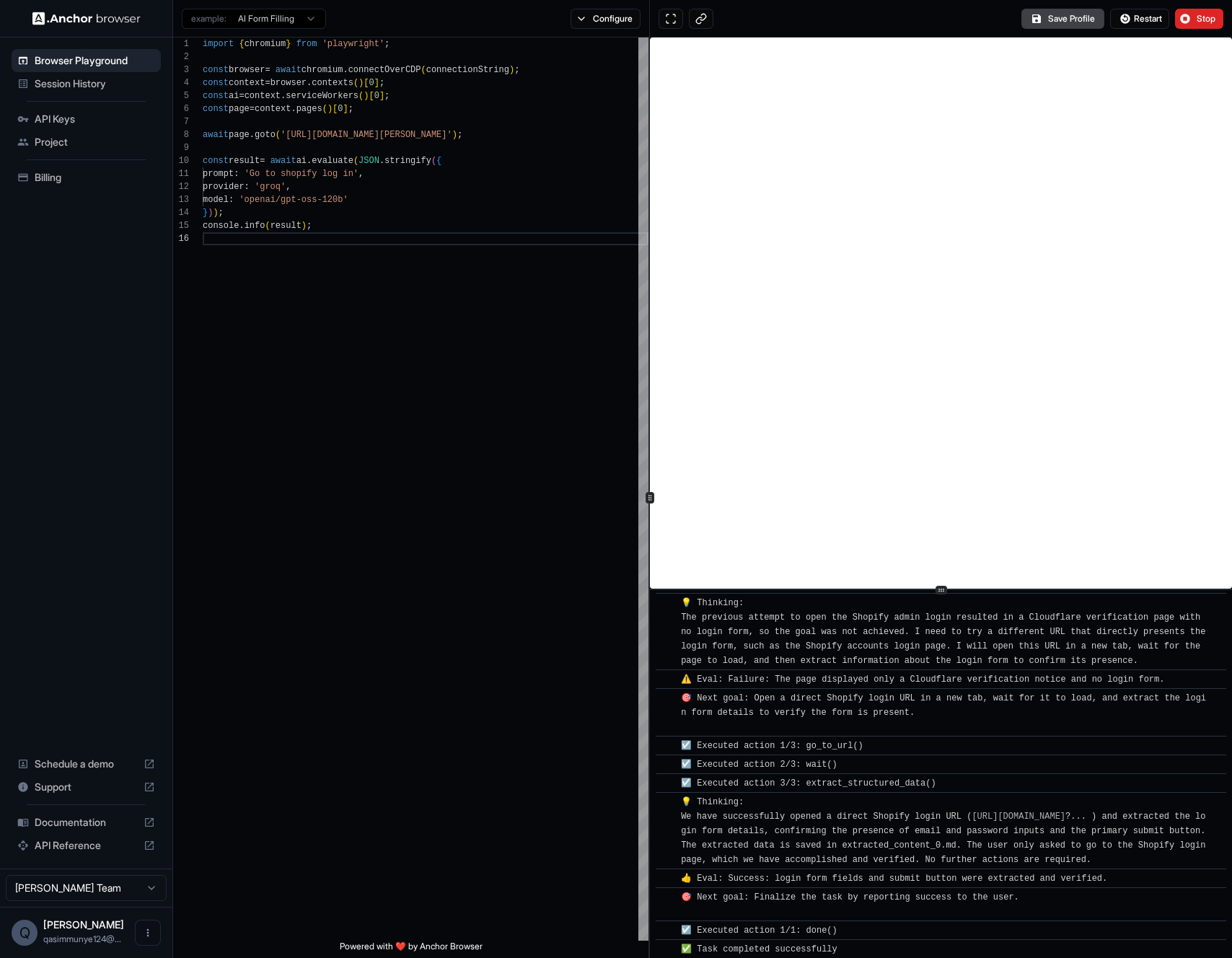
scroll to position [0, 0]
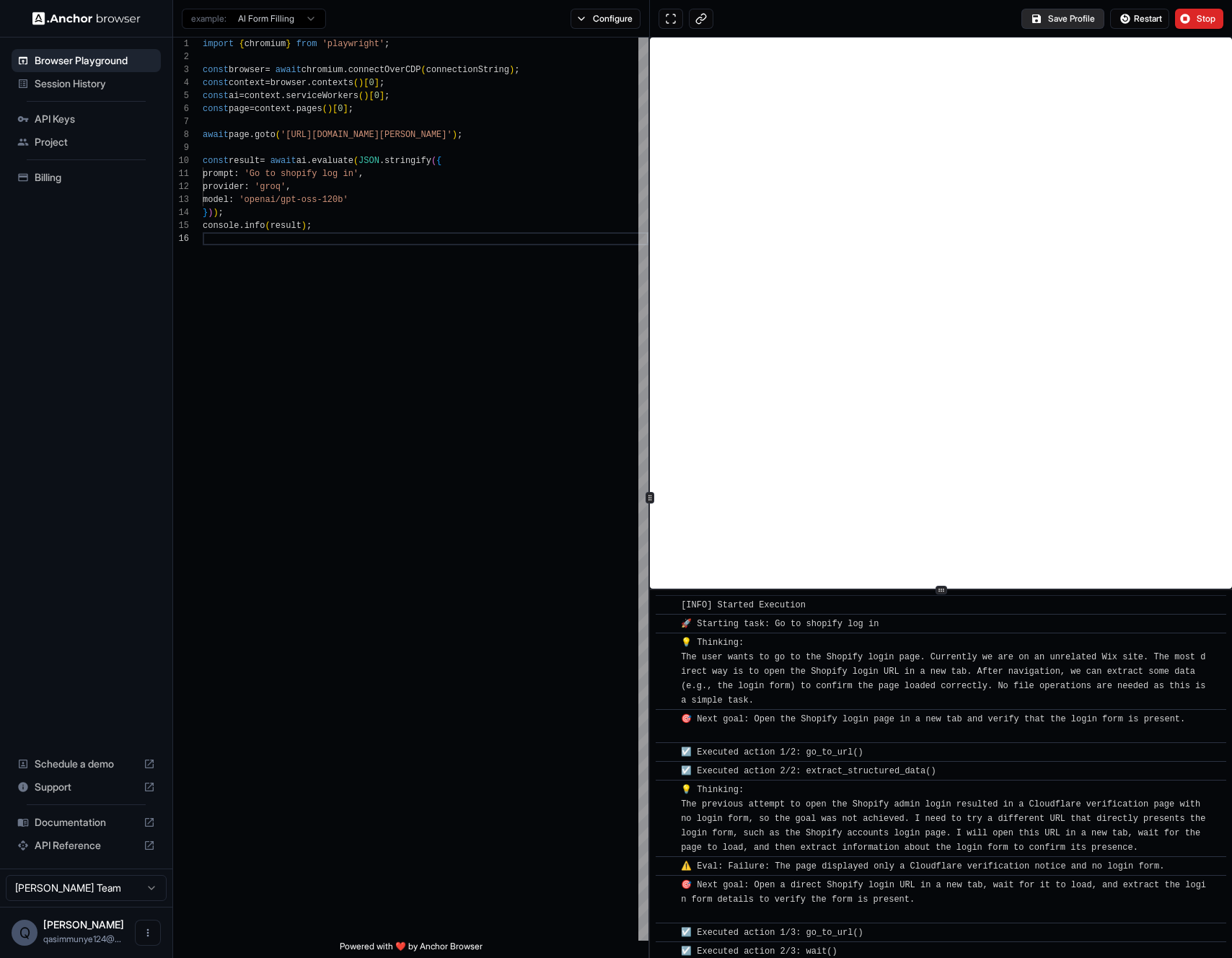
click at [1042, 20] on button "Save Profile" at bounding box center [1063, 18] width 83 height 20
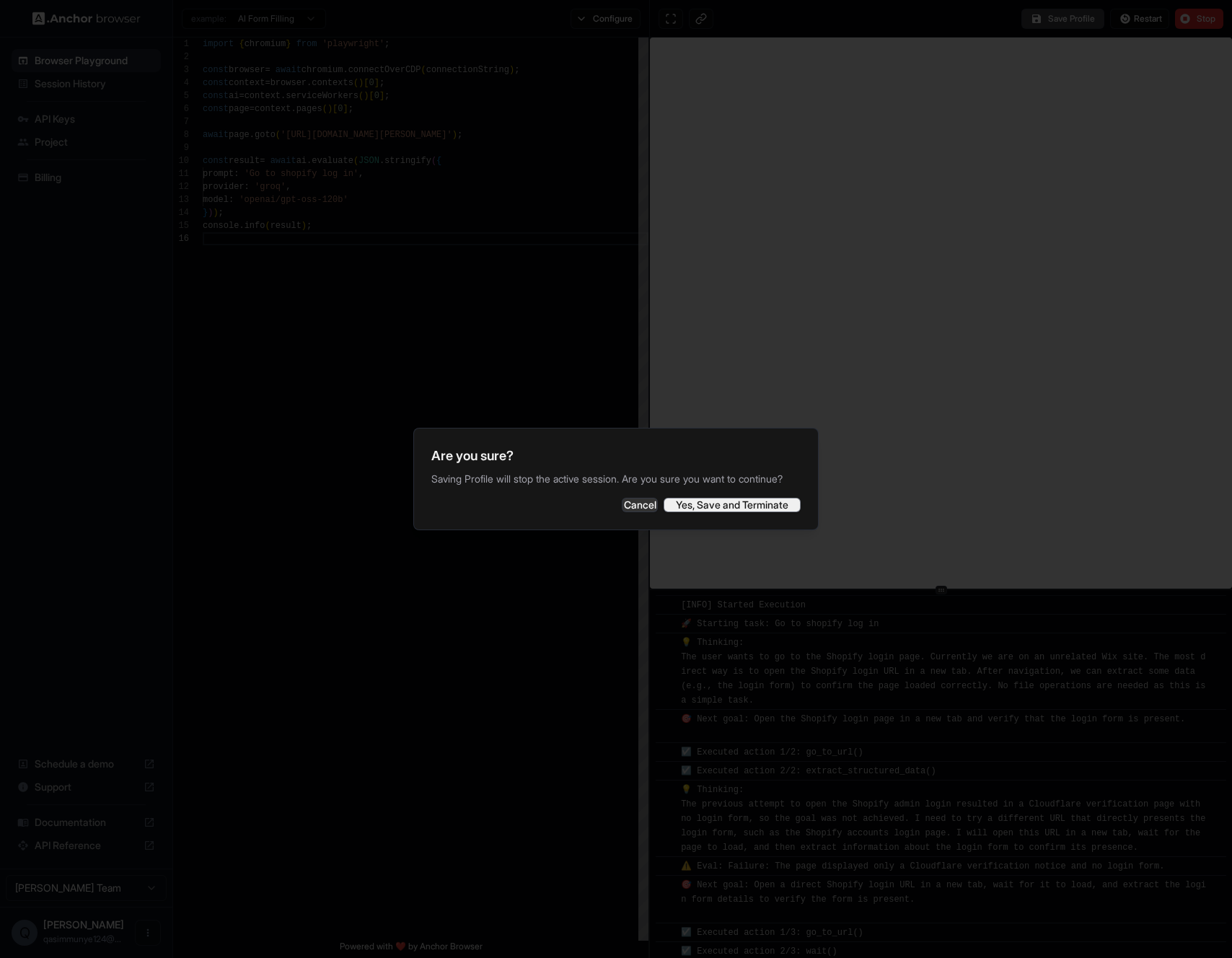
click at [744, 509] on button "Yes, Save and Terminate" at bounding box center [732, 504] width 137 height 15
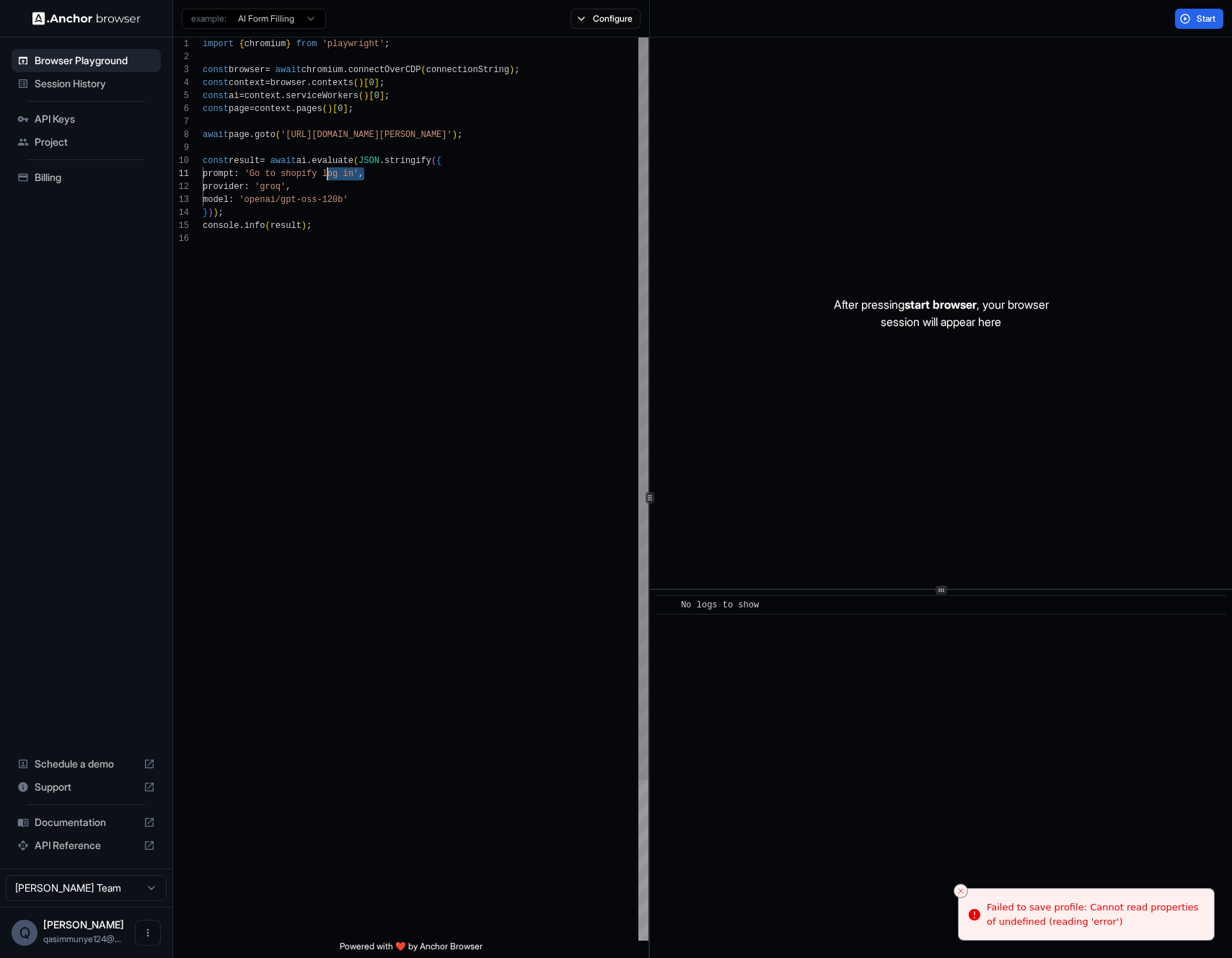
drag, startPoint x: 353, startPoint y: 179, endPoint x: 333, endPoint y: 180, distance: 20.0
click at [333, 180] on div "import { chromium } from 'playwright' ; const browser = await chromium . connec…" at bounding box center [425, 586] width 446 height 1098
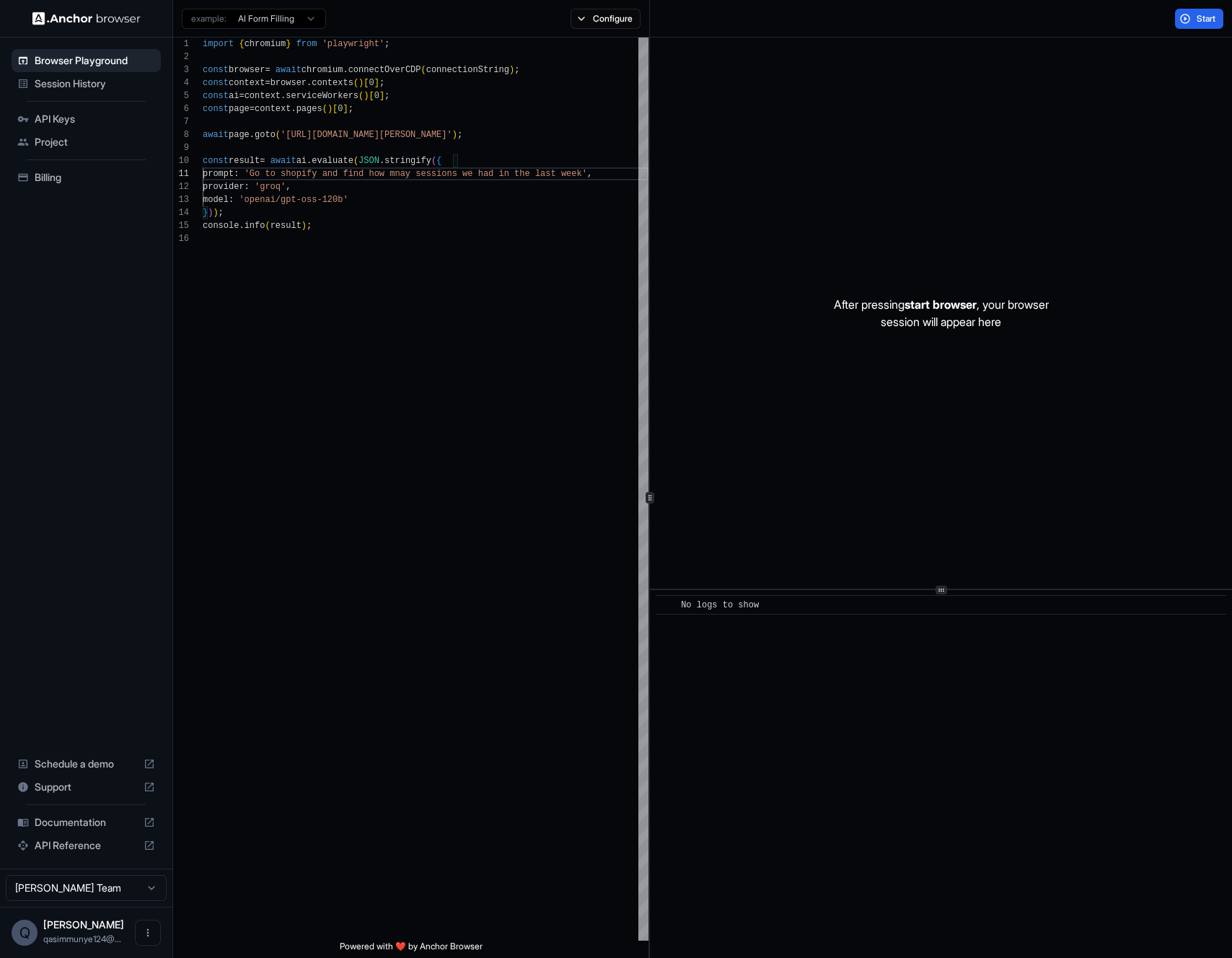
click at [1225, 10] on div "Start" at bounding box center [1199, 18] width 66 height 20
click at [1209, 18] on span "Start" at bounding box center [1206, 18] width 20 height 11
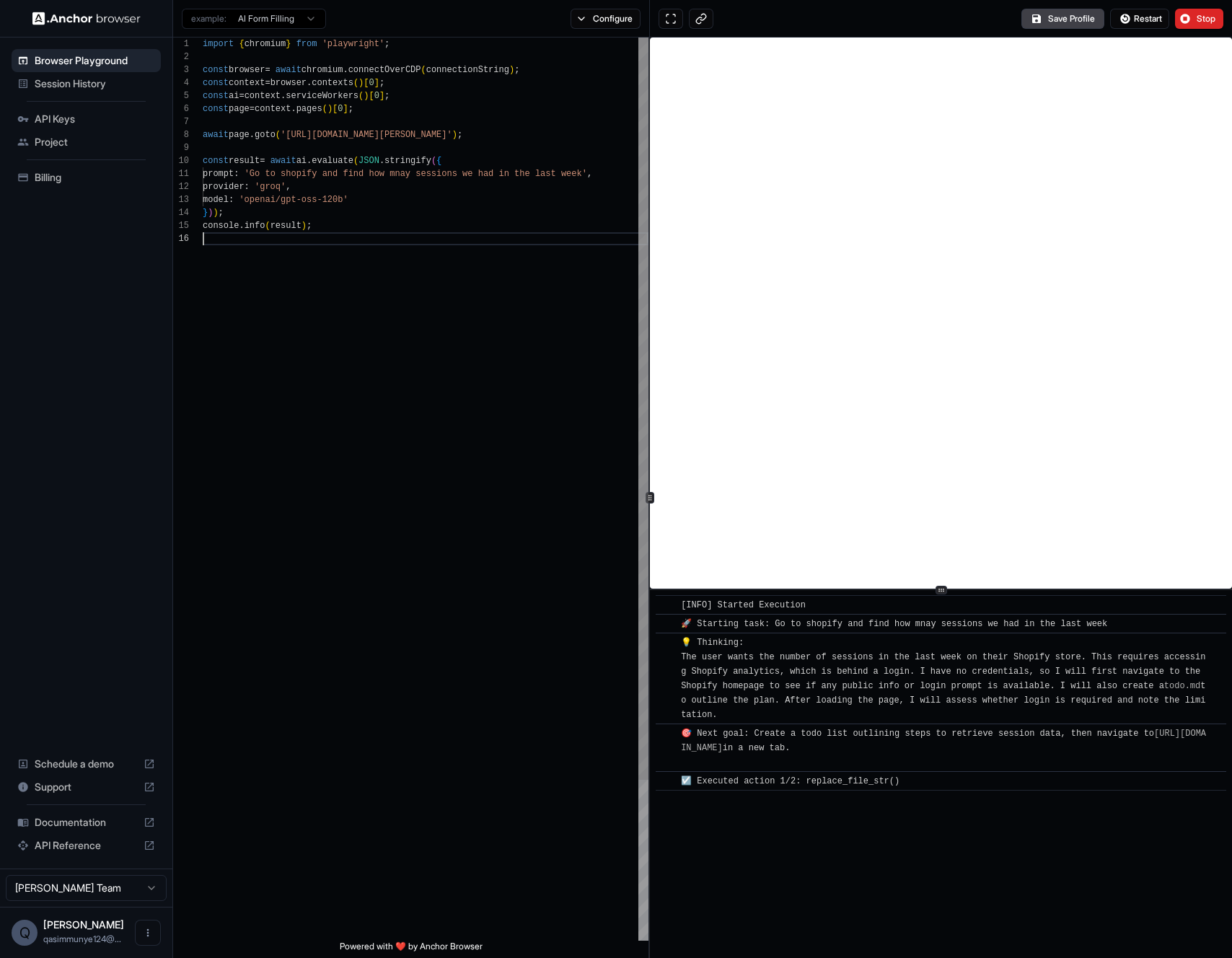
scroll to position [65, 0]
drag, startPoint x: 386, startPoint y: 292, endPoint x: 385, endPoint y: 281, distance: 11.0
click at [386, 288] on div "import { chromium } from 'playwright' ; const browser = await chromium . connec…" at bounding box center [425, 586] width 446 height 1098
click at [383, 240] on div "import { chromium } from 'playwright' ; const browser = await chromium . connec…" at bounding box center [425, 586] width 446 height 1098
click at [385, 235] on div "import { chromium } from 'playwright' ; const browser = await chromium . connec…" at bounding box center [425, 586] width 446 height 1098
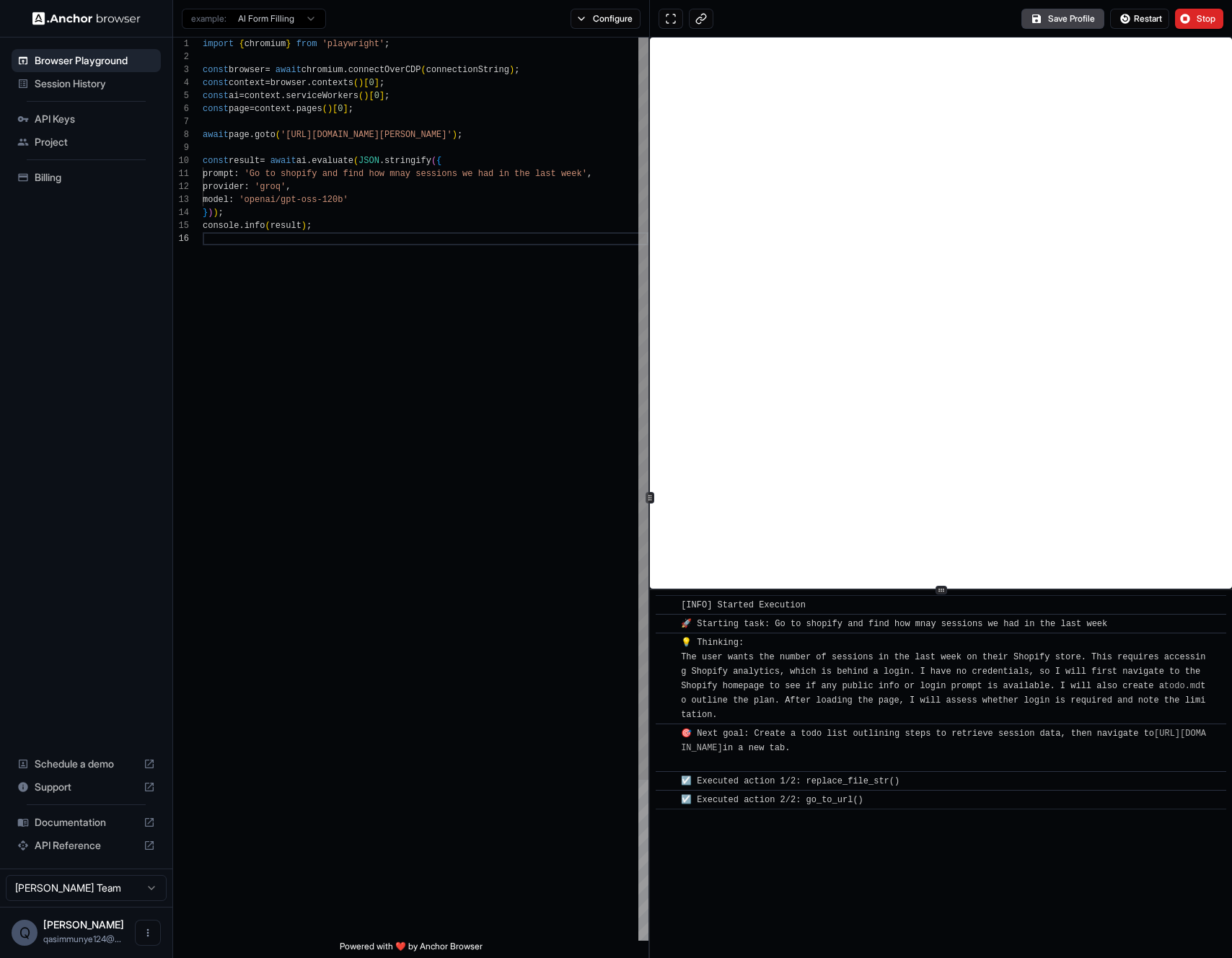
click at [385, 235] on div "import { chromium } from 'playwright' ; const browser = await chromium . connec…" at bounding box center [425, 586] width 446 height 1098
click at [370, 531] on div "import { chromium } from 'playwright' ; const browser = await chromium . connec…" at bounding box center [425, 586] width 446 height 1098
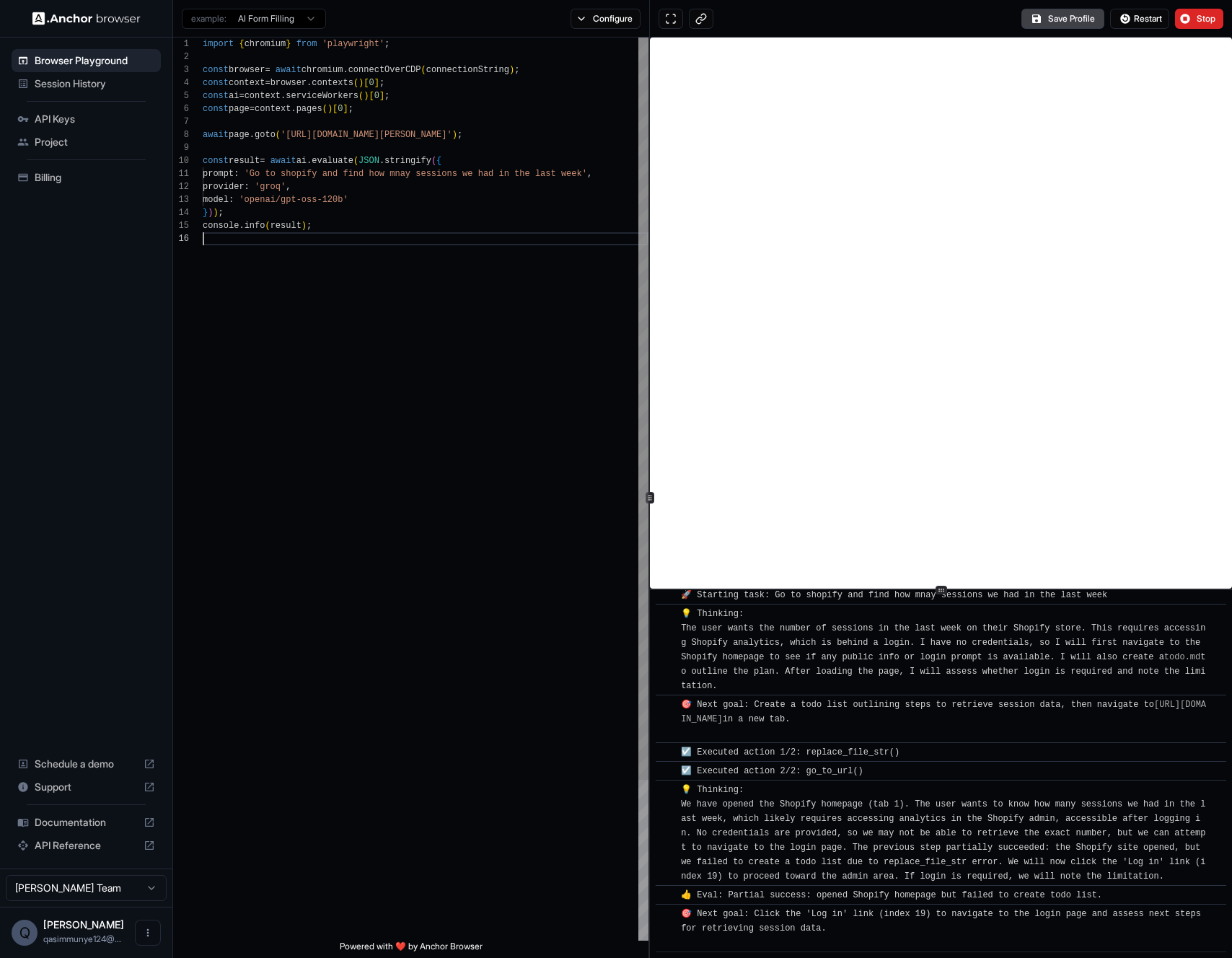
drag, startPoint x: 346, startPoint y: 374, endPoint x: 329, endPoint y: 300, distance: 75.9
click at [345, 308] on div "import { chromium } from 'playwright' ; const browser = await chromium . connec…" at bounding box center [425, 586] width 446 height 1098
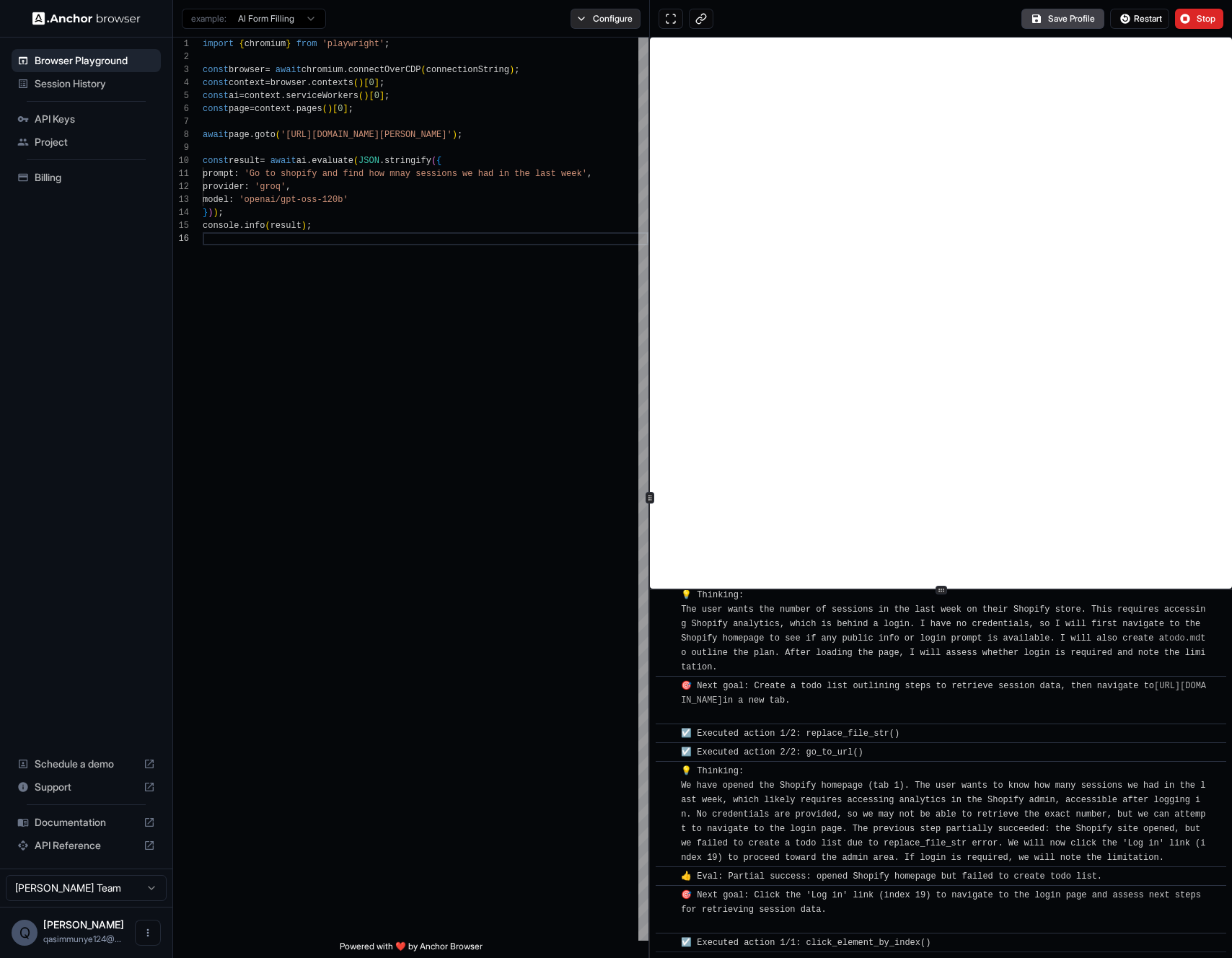
click at [581, 16] on button "Configure" at bounding box center [605, 18] width 70 height 20
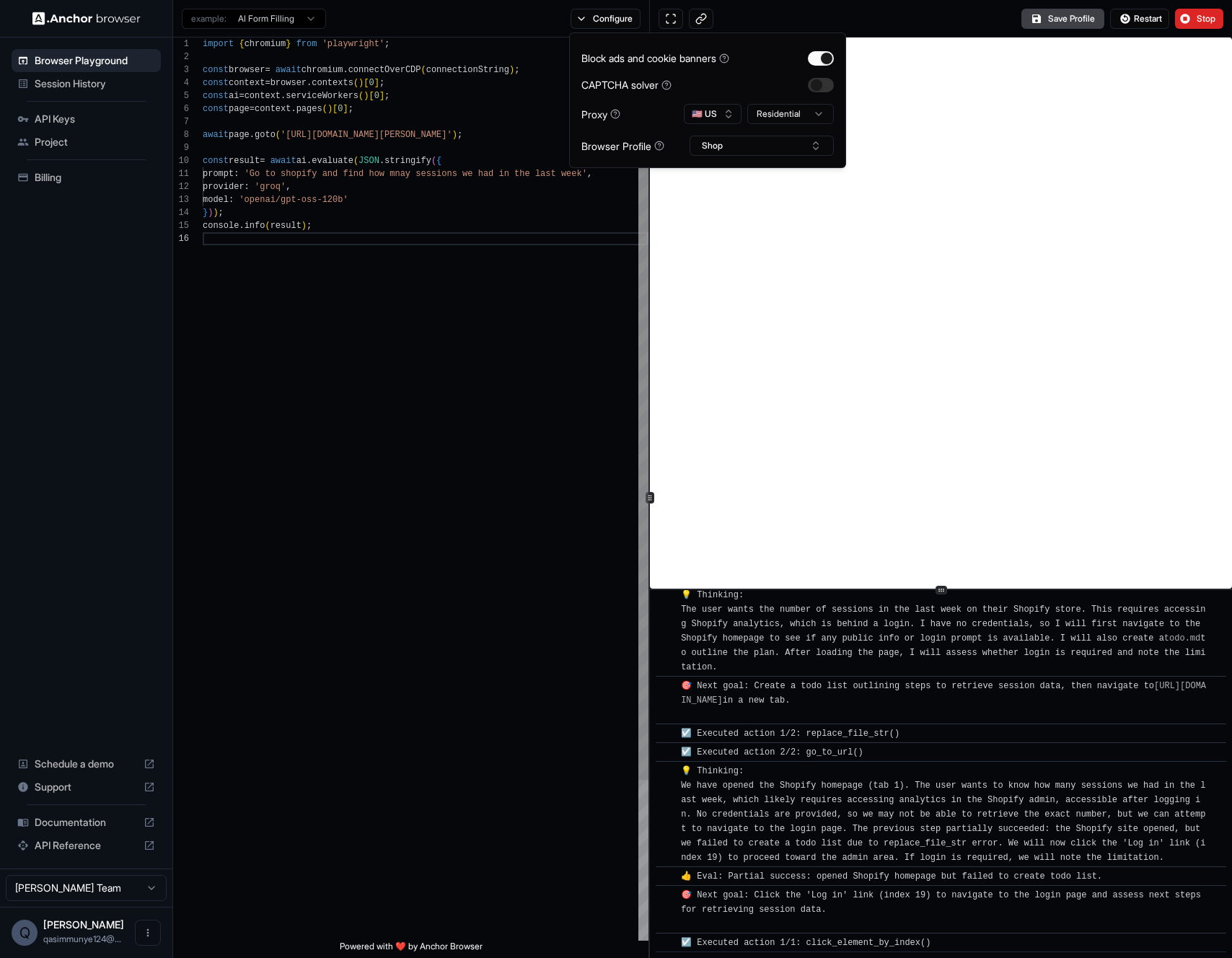
click at [454, 316] on div "import { chromium } from 'playwright' ; const browser = await chromium . connec…" at bounding box center [425, 586] width 446 height 1098
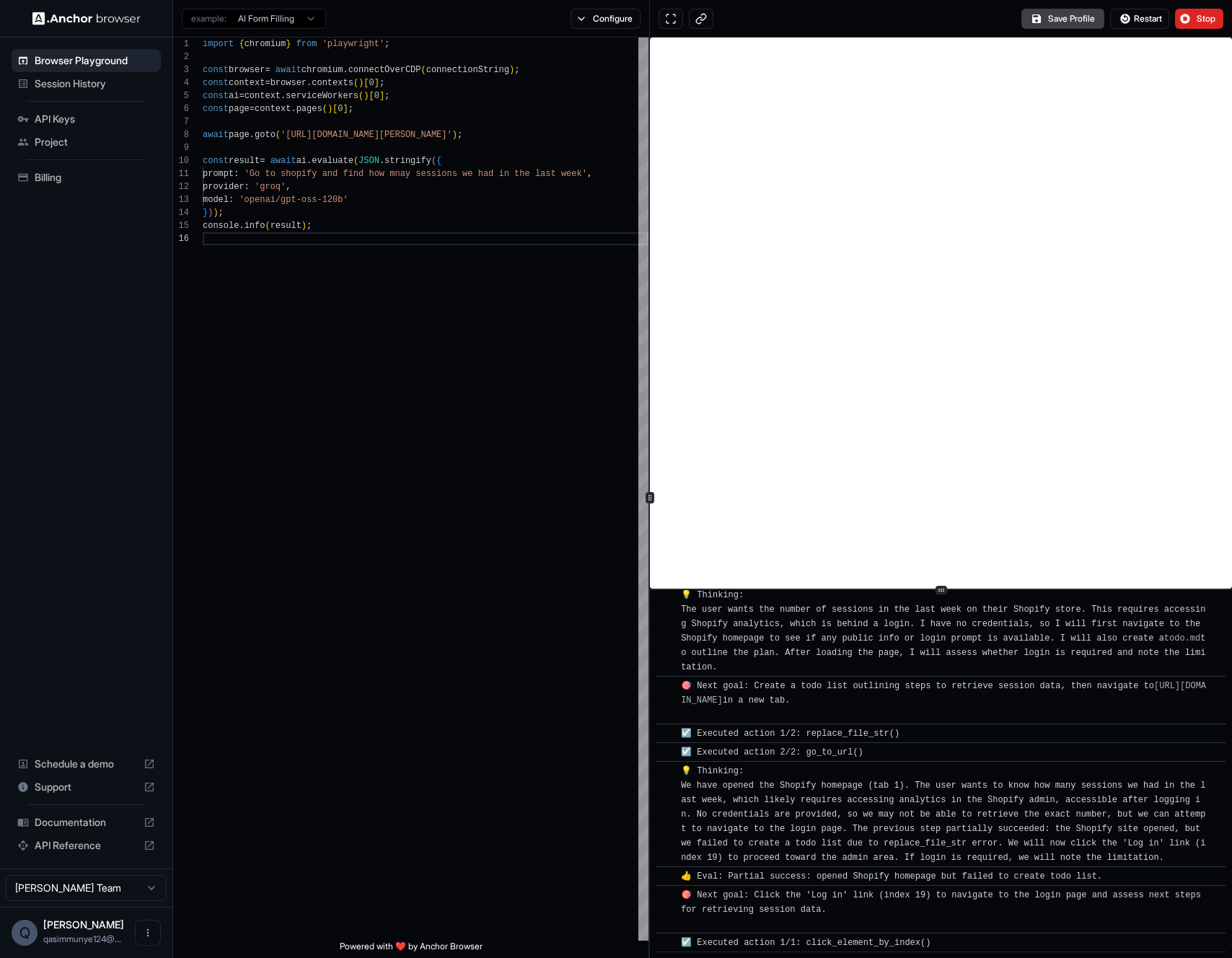
click at [598, 31] on div "example: AI Form Filling Configure" at bounding box center [411, 18] width 477 height 38
click at [599, 25] on button "Configure" at bounding box center [605, 18] width 70 height 20
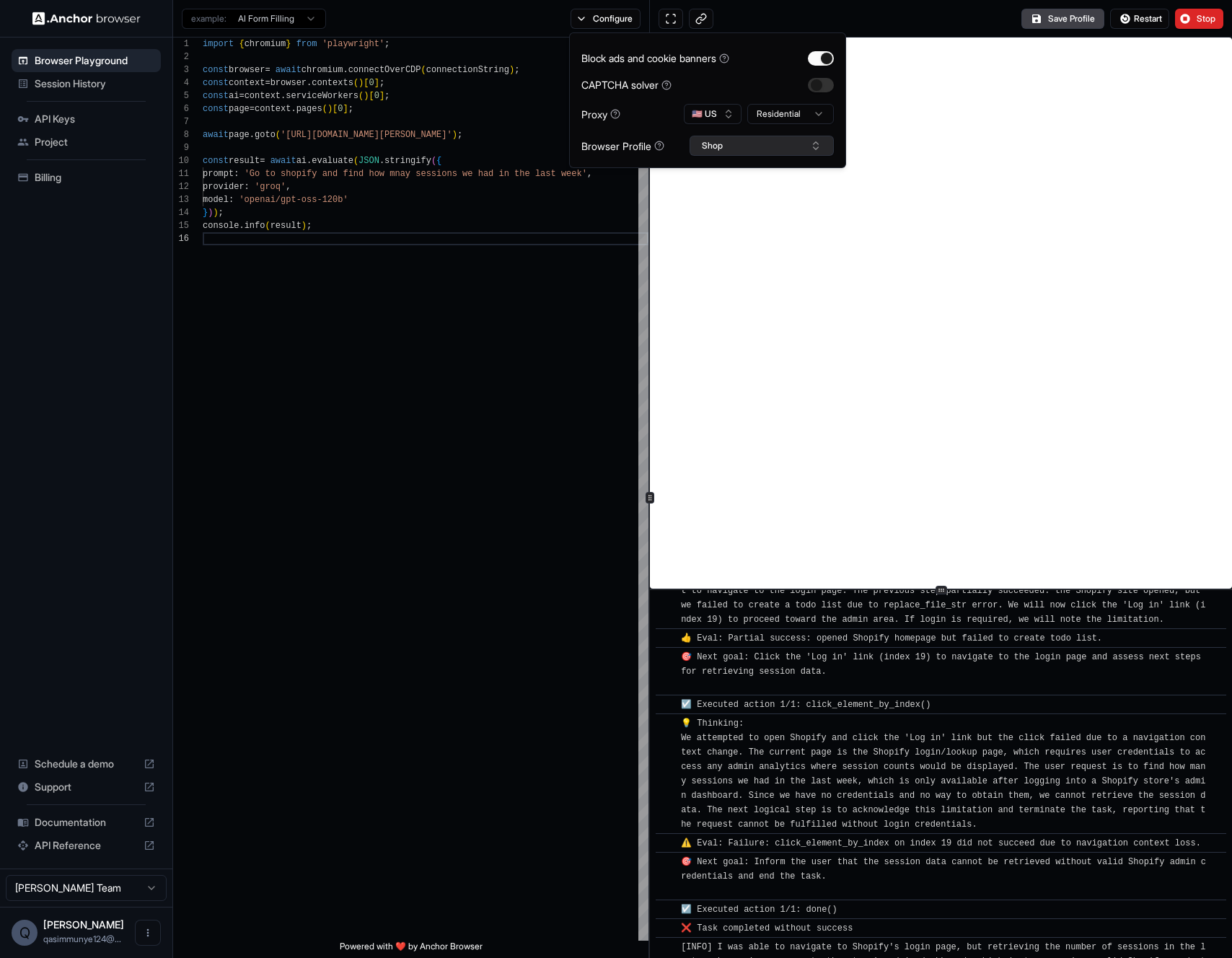
scroll to position [348, 0]
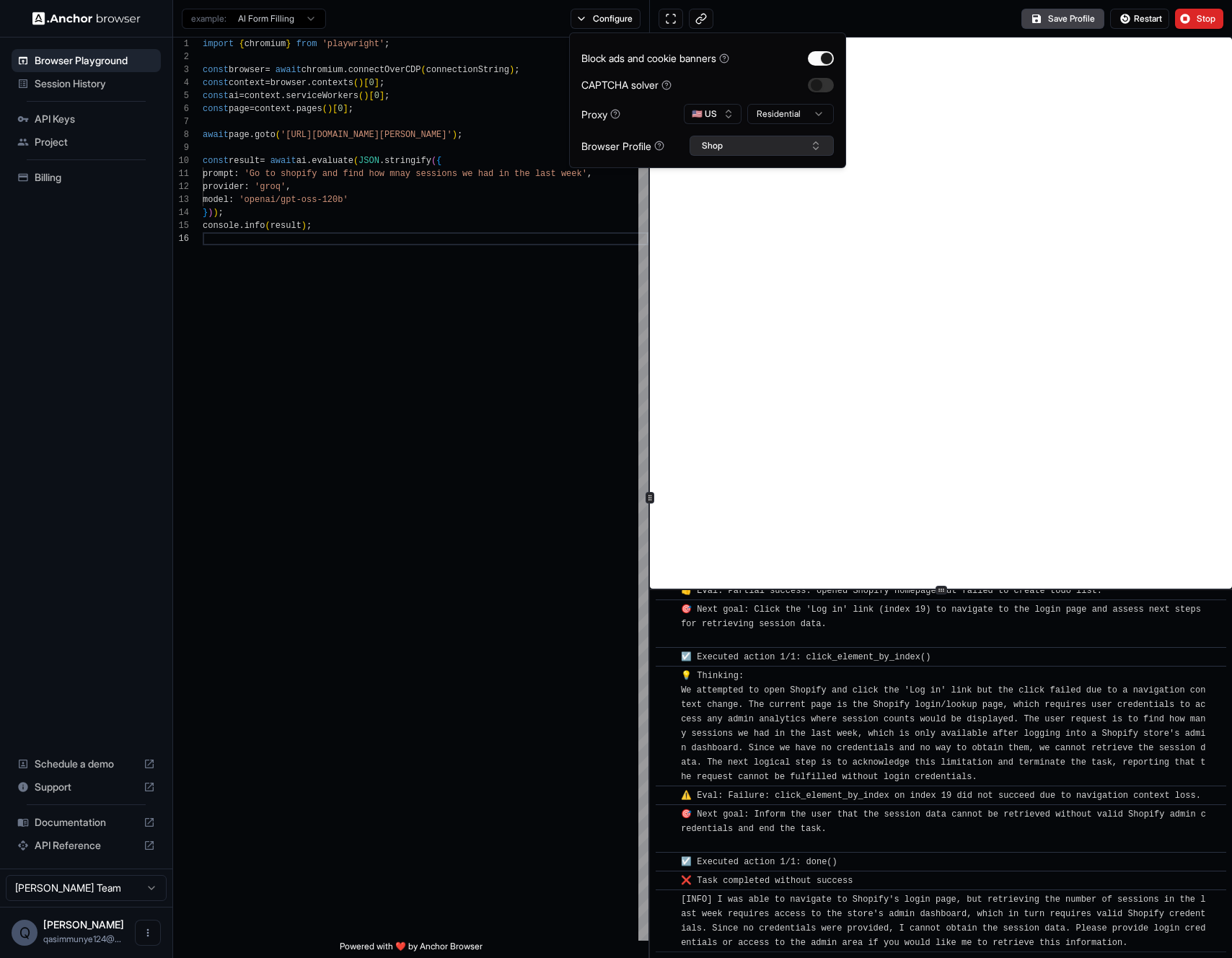
click at [719, 146] on button "Shop" at bounding box center [762, 146] width 144 height 20
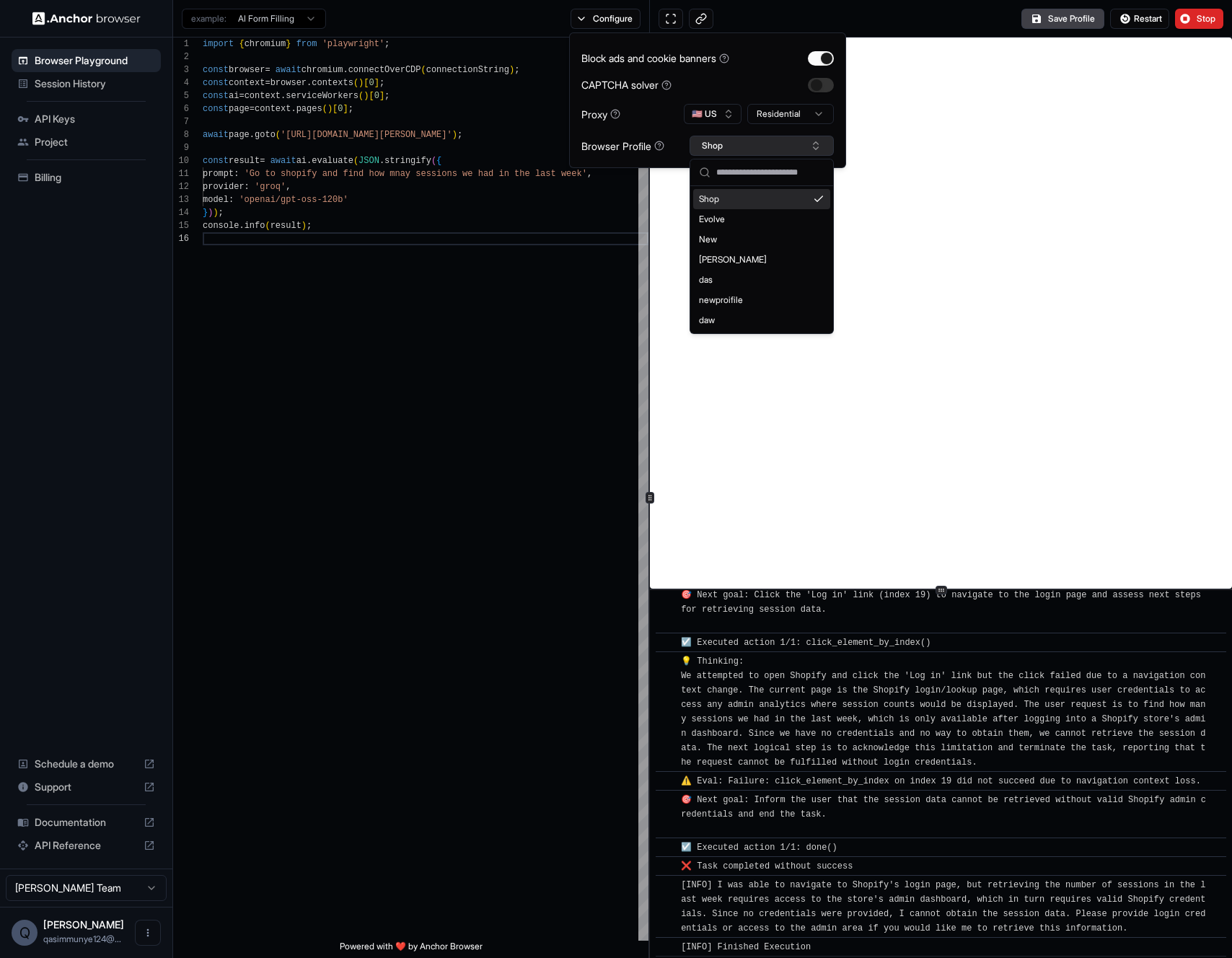
scroll to position [366, 0]
click at [719, 143] on button "Shop" at bounding box center [762, 146] width 144 height 20
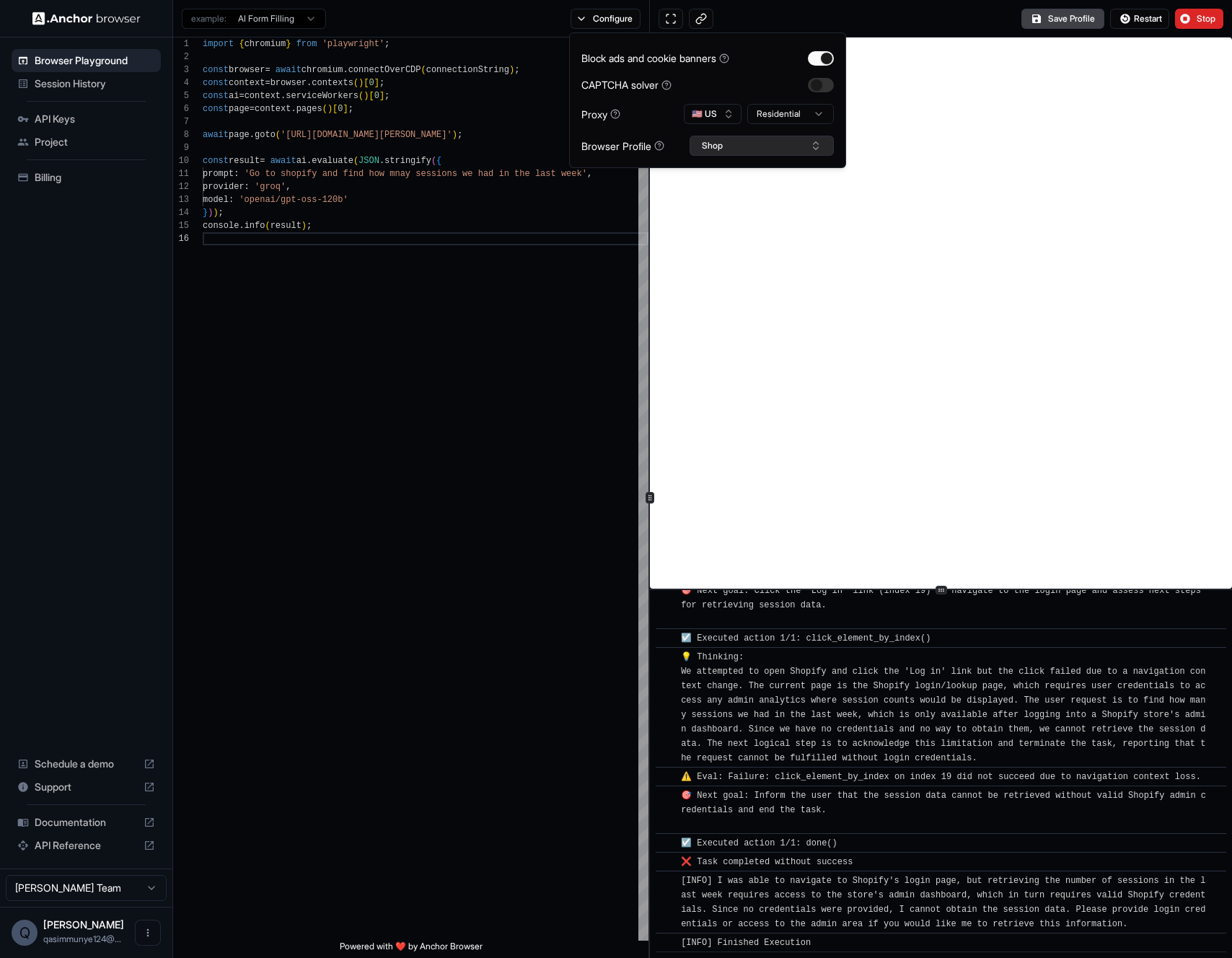
click at [691, 148] on button "Shop" at bounding box center [762, 146] width 144 height 20
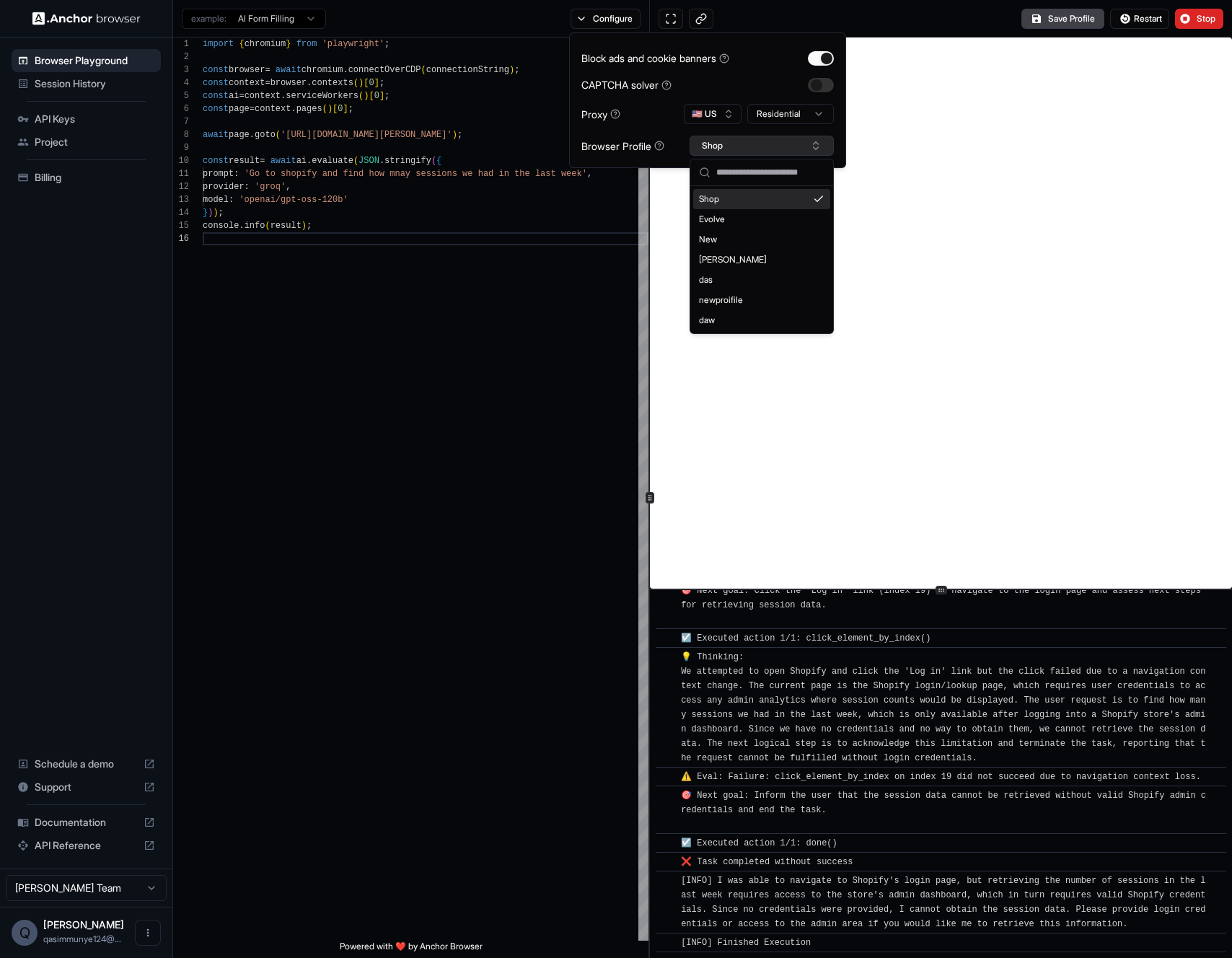
click at [720, 145] on button "Shop" at bounding box center [762, 146] width 144 height 20
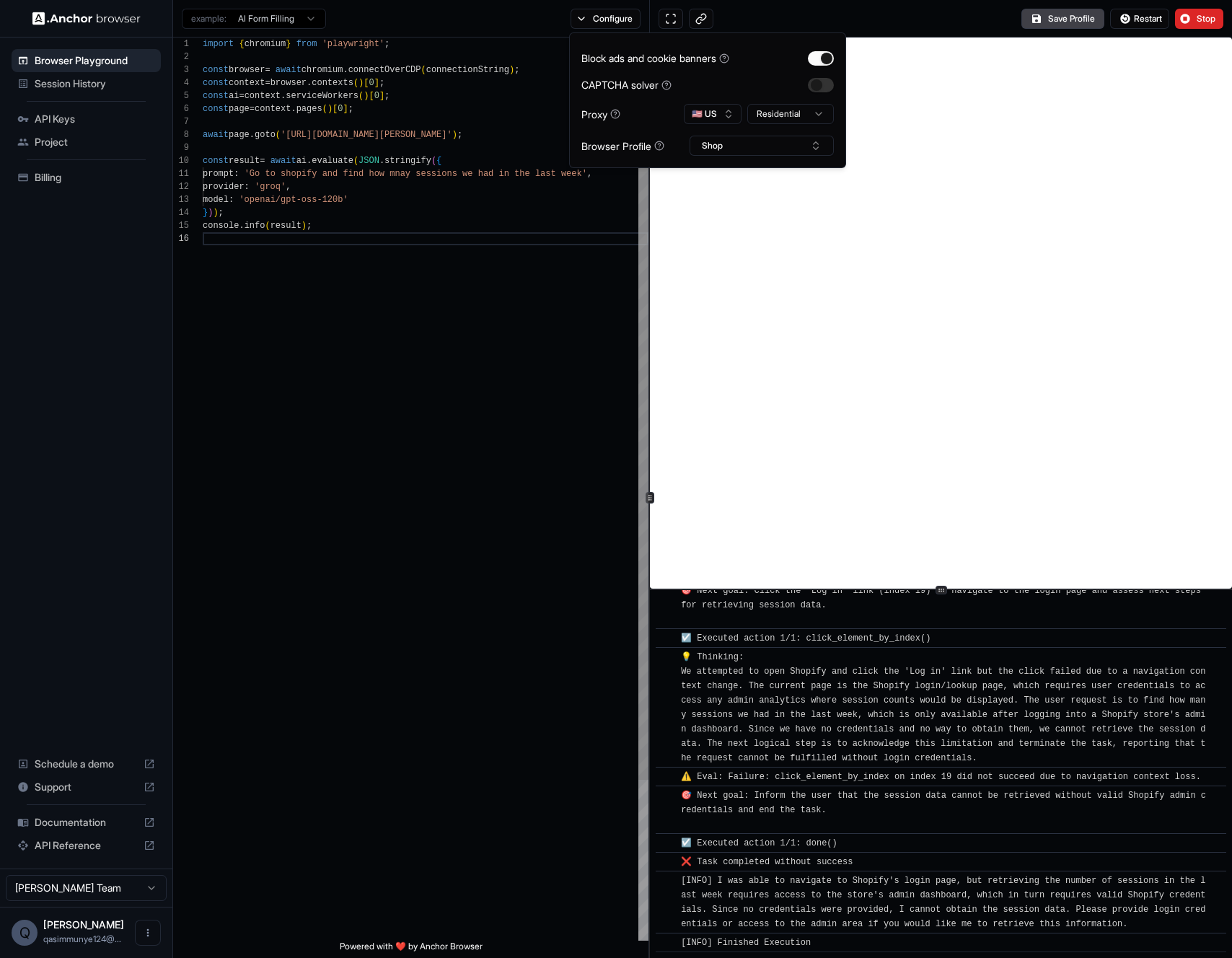
click at [474, 321] on div "import { chromium } from 'playwright' ; const browser = await chromium . connec…" at bounding box center [425, 586] width 446 height 1098
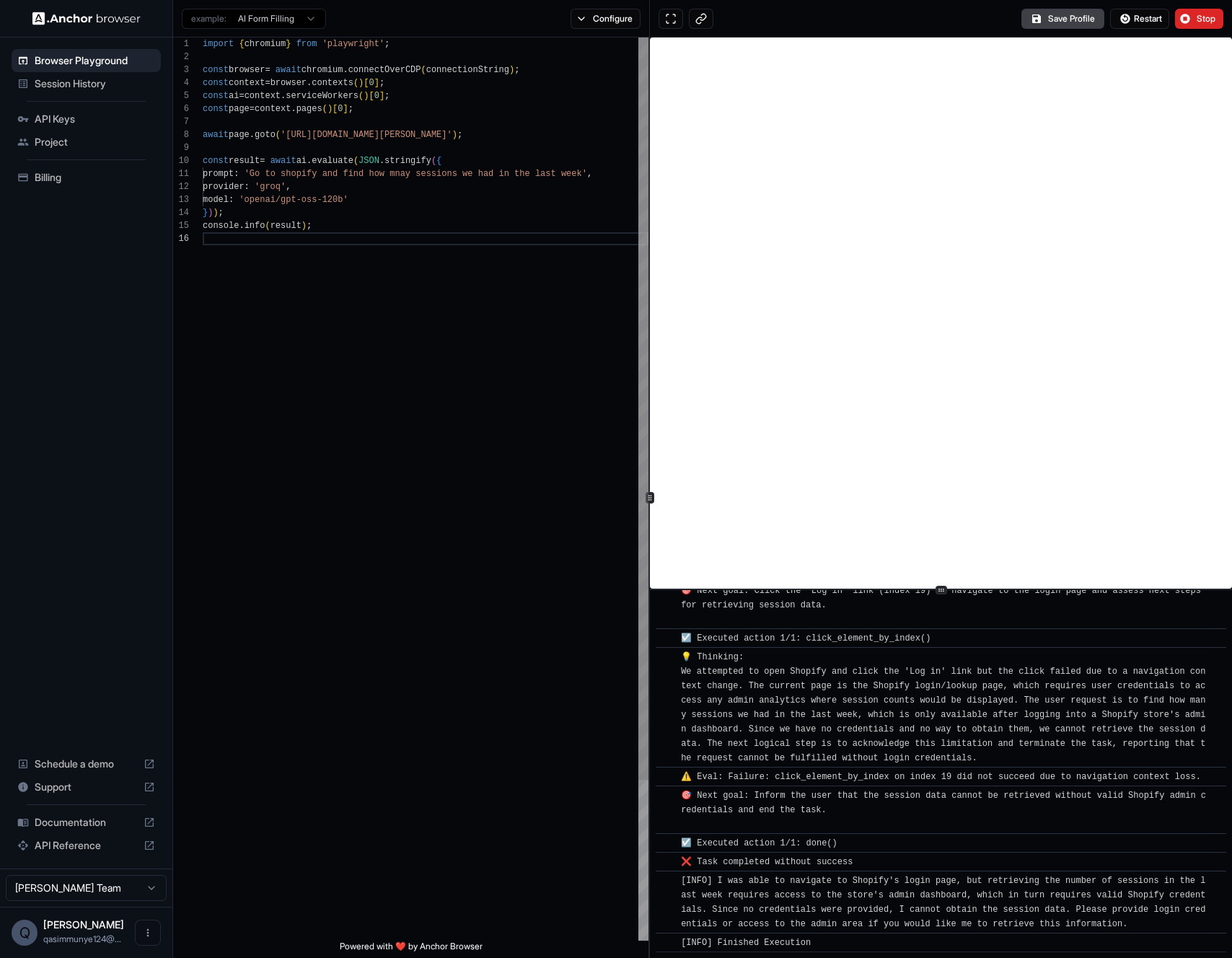
click at [471, 199] on div "import { chromium } from 'playwright' ; const browser = await chromium . connec…" at bounding box center [425, 586] width 446 height 1098
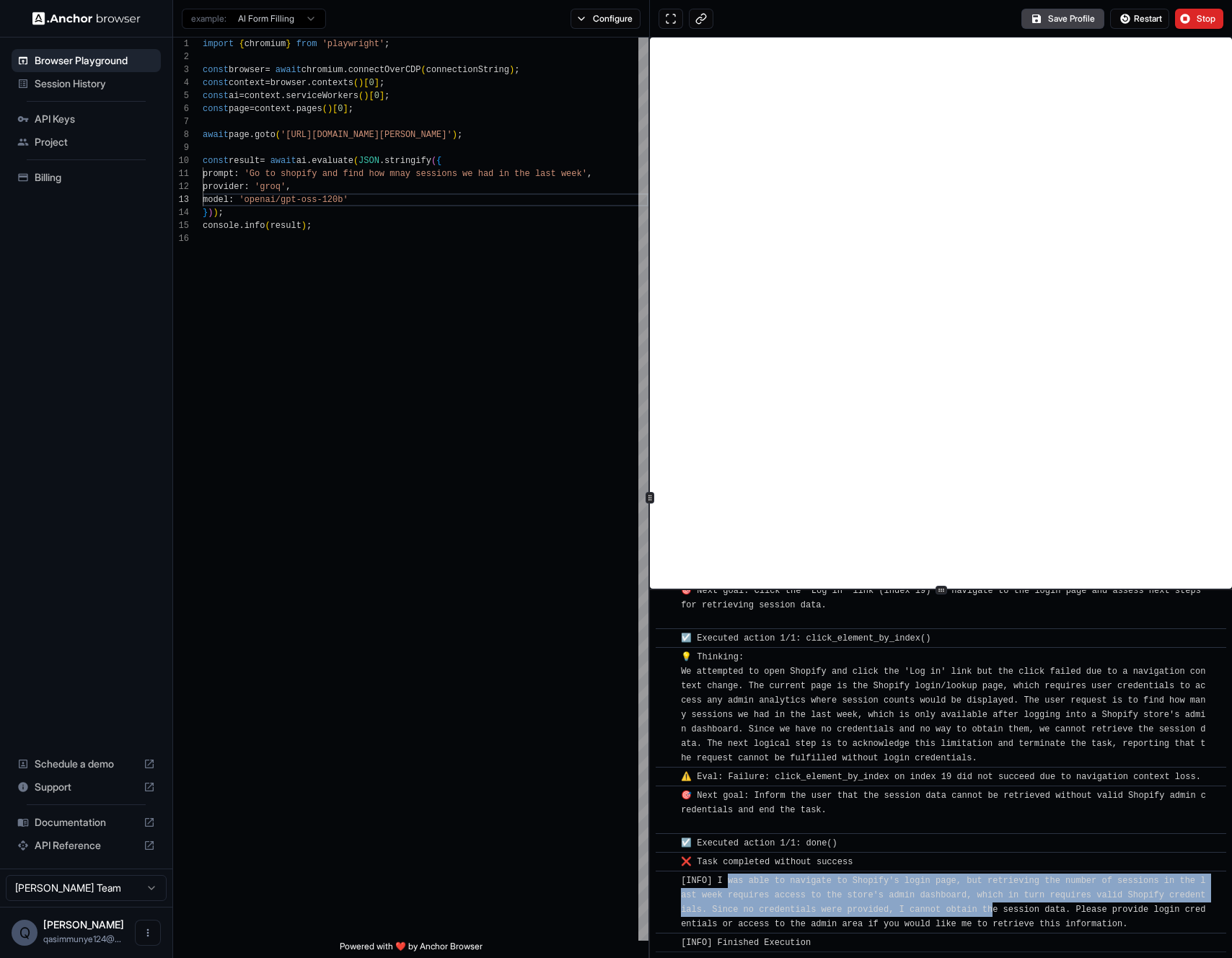
drag, startPoint x: 726, startPoint y: 878, endPoint x: 1003, endPoint y: 910, distance: 278.8
click at [1003, 910] on span "[INFO] I was able to navigate to Shopify's login page, but retrieving the numbe…" at bounding box center [943, 903] width 524 height 54
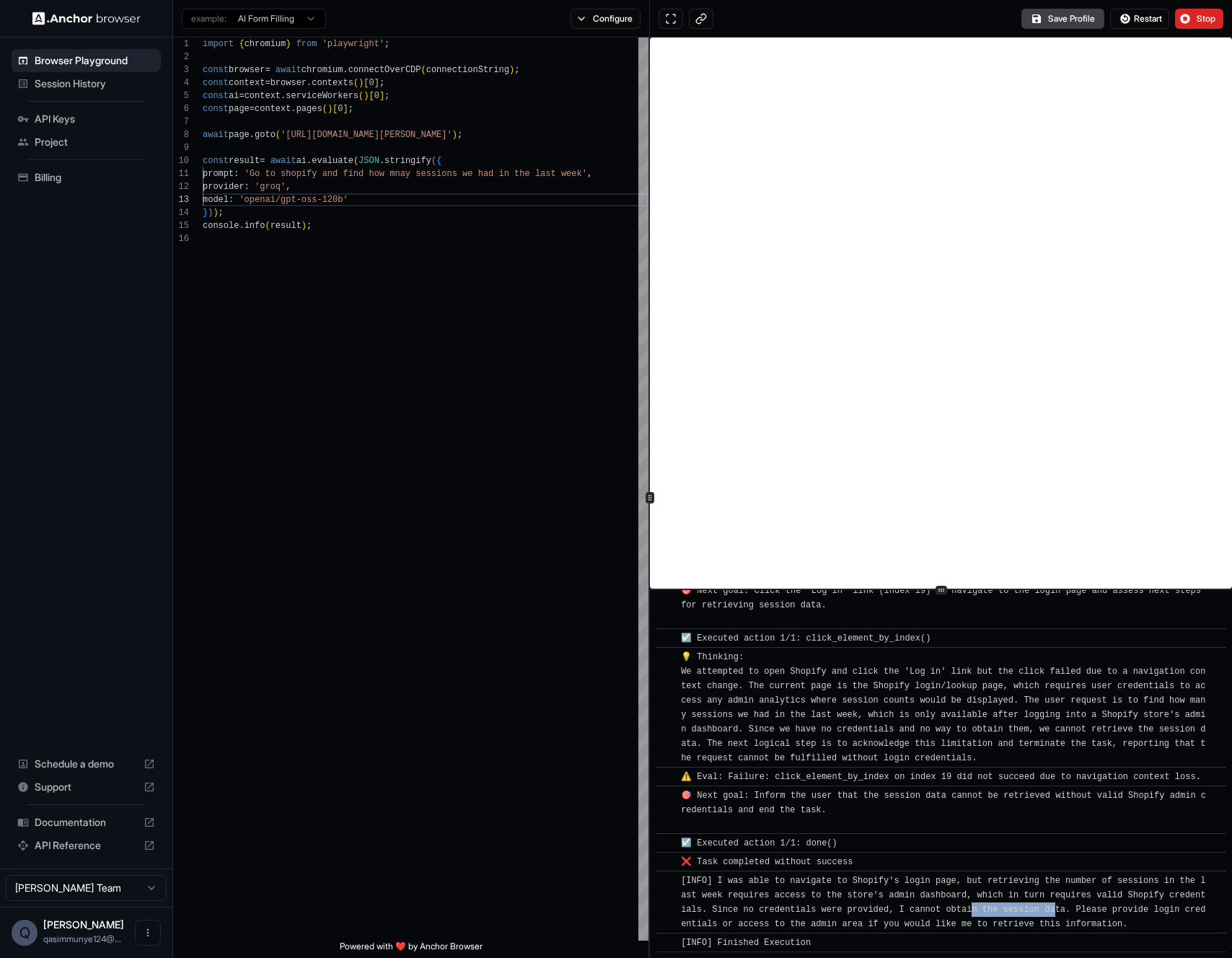
drag, startPoint x: 981, startPoint y: 902, endPoint x: 1064, endPoint y: 902, distance: 83.0
click at [1064, 902] on div "[INFO] I was able to navigate to Shopify's login page, but retrieving the numbe…" at bounding box center [945, 902] width 529 height 57
click at [1068, 903] on div "[INFO] I was able to navigate to Shopify's login page, but retrieving the numbe…" at bounding box center [945, 902] width 529 height 57
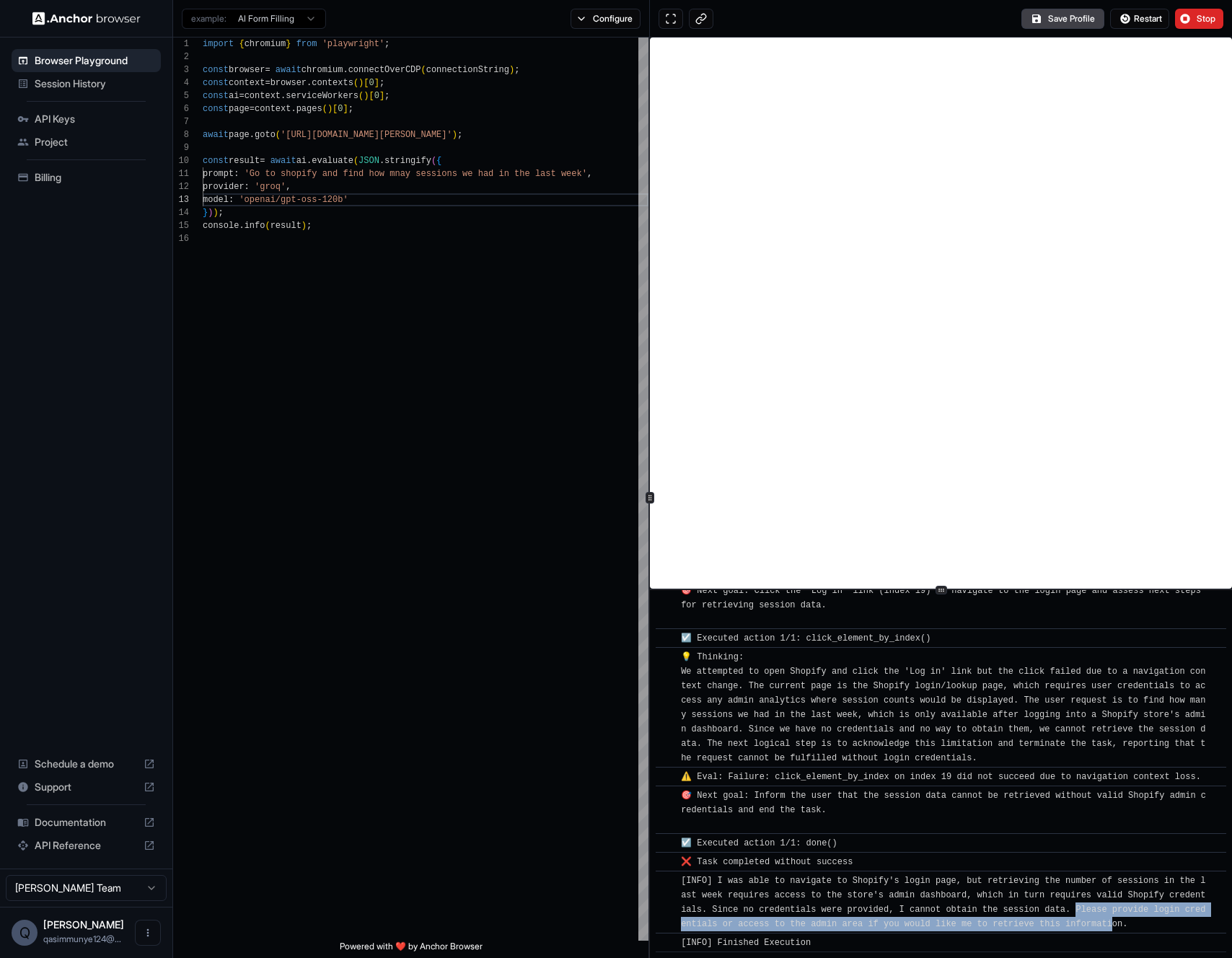
drag, startPoint x: 1094, startPoint y: 914, endPoint x: 1128, endPoint y: 927, distance: 36.4
click at [1127, 927] on span "[INFO] I was able to navigate to Shopify's login page, but retrieving the numbe…" at bounding box center [943, 903] width 524 height 54
click at [1128, 927] on span "[INFO] I was able to navigate to Shopify's login page, but retrieving the numbe…" at bounding box center [943, 903] width 524 height 54
drag, startPoint x: 1129, startPoint y: 927, endPoint x: 935, endPoint y: 906, distance: 195.1
click at [979, 914] on span "[INFO] I was able to navigate to Shopify's login page, but retrieving the numbe…" at bounding box center [943, 903] width 524 height 54
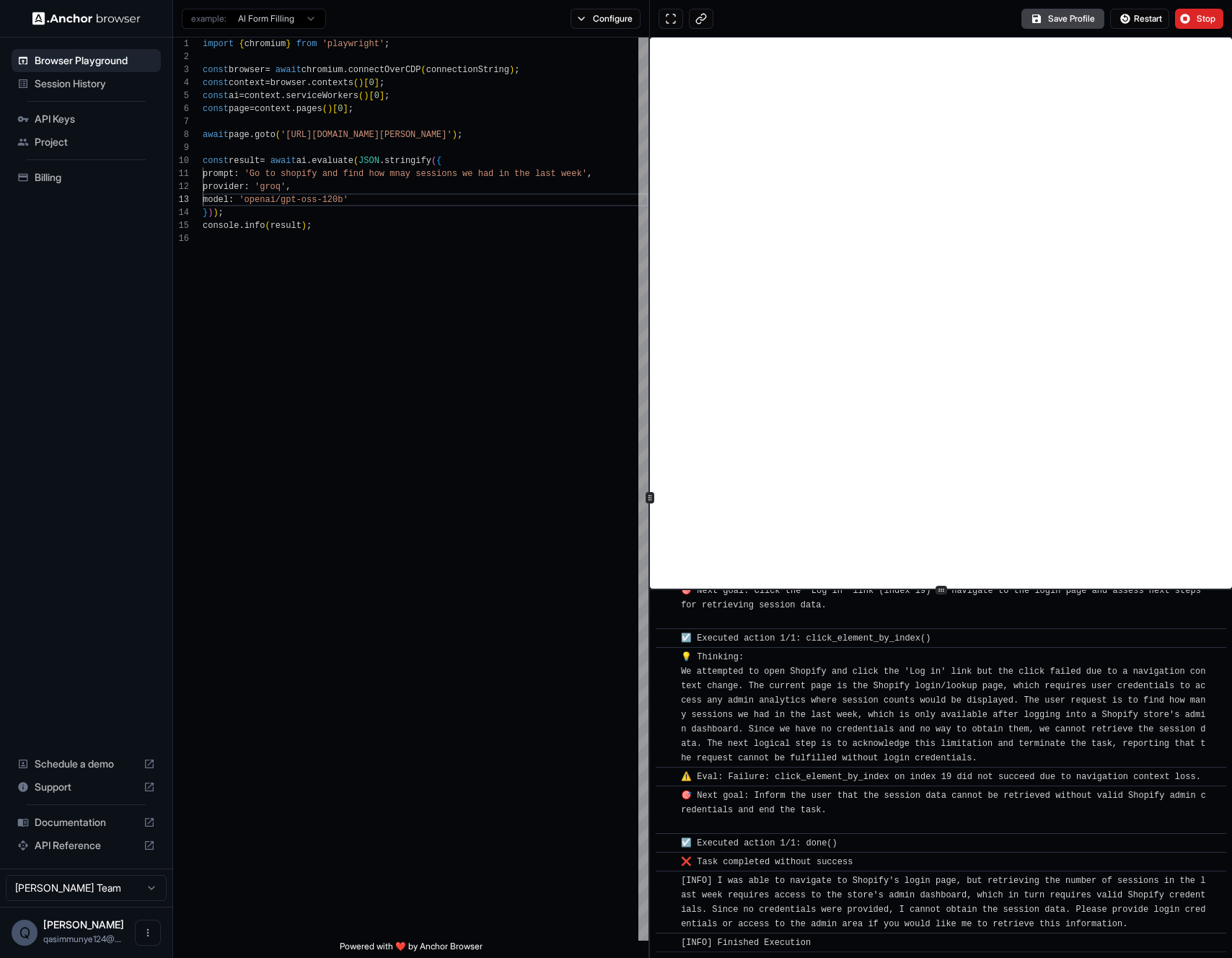
drag, startPoint x: 935, startPoint y: 905, endPoint x: 917, endPoint y: 893, distance: 21.6
click at [934, 905] on span "[INFO] I was able to navigate to Shopify's login page, but retrieving the numbe…" at bounding box center [943, 903] width 524 height 54
click at [618, 29] on div "example: AI Form Filling Configure" at bounding box center [411, 18] width 477 height 38
click at [618, 27] on button "Configure" at bounding box center [605, 18] width 70 height 20
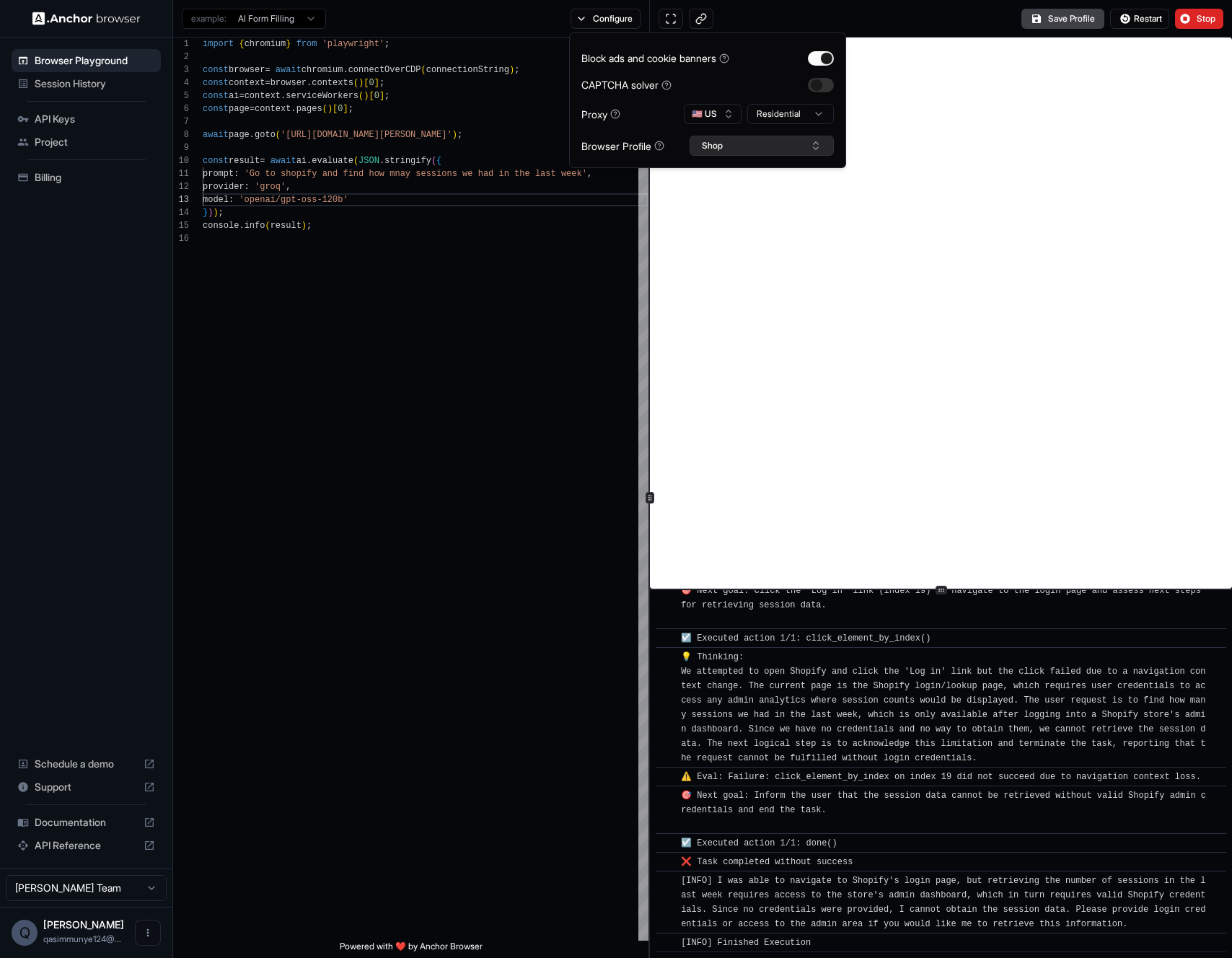
click at [707, 154] on button "Shop" at bounding box center [762, 146] width 144 height 20
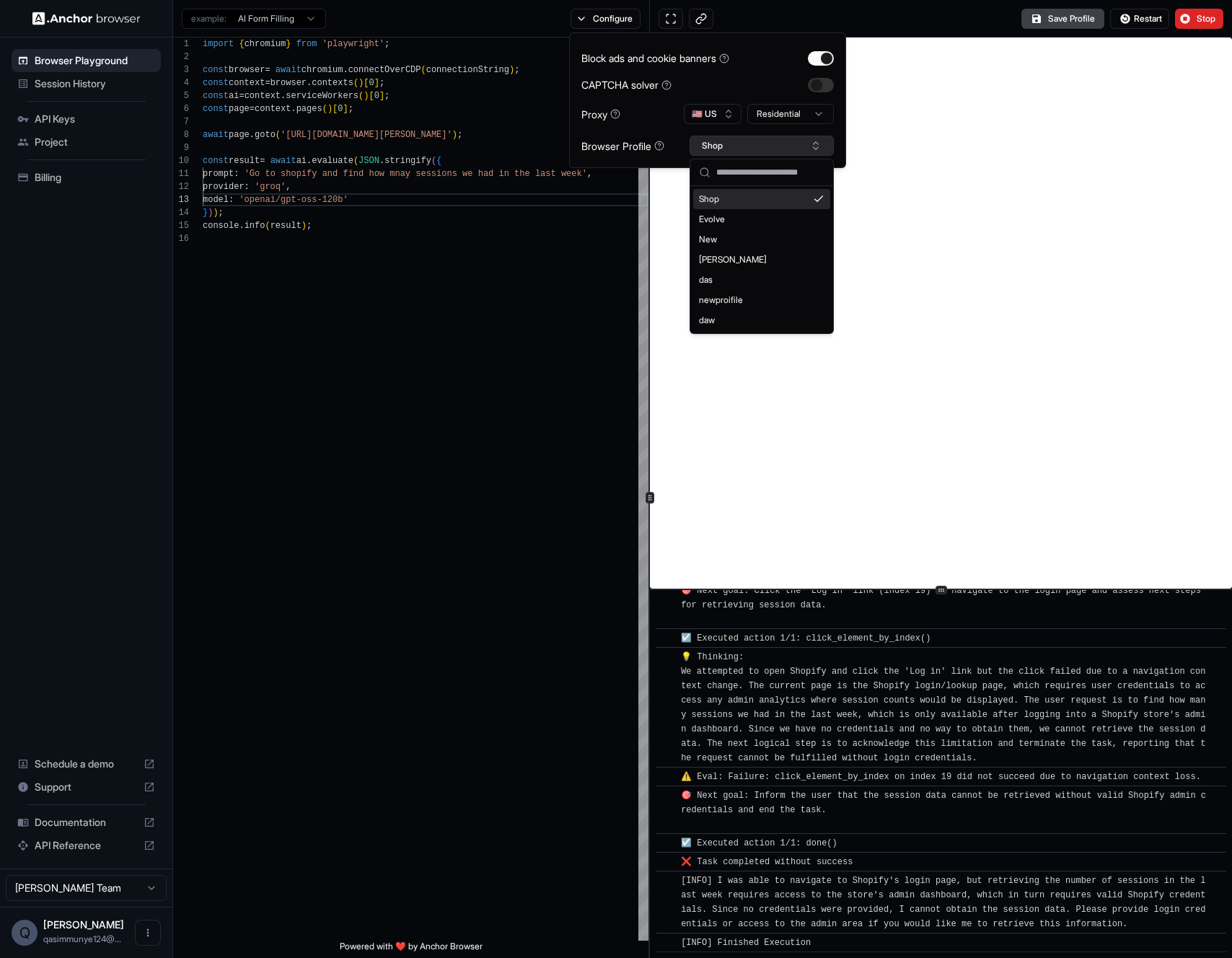
click at [711, 149] on button "Shop" at bounding box center [762, 146] width 144 height 20
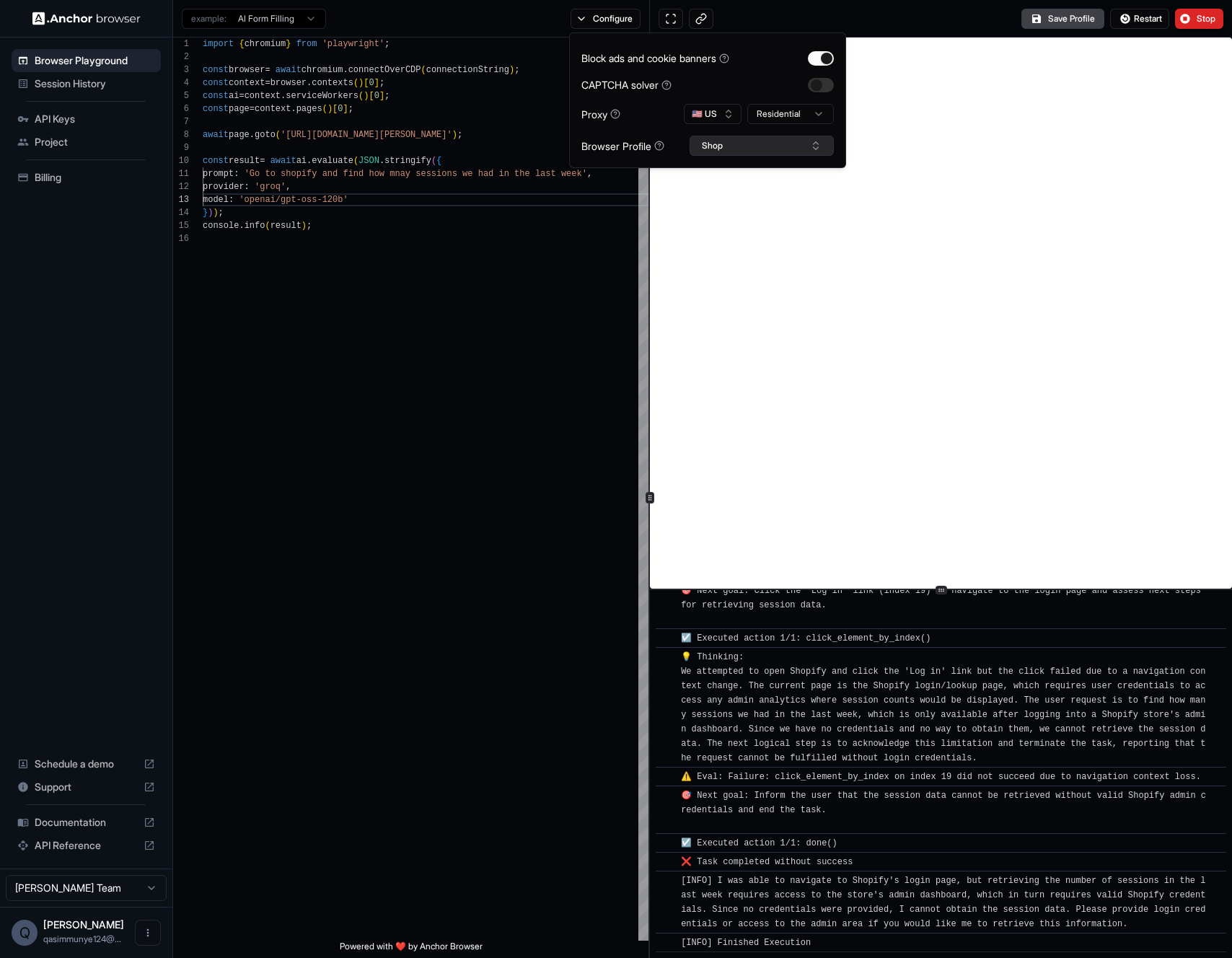
click at [711, 146] on button "Shop" at bounding box center [762, 146] width 144 height 20
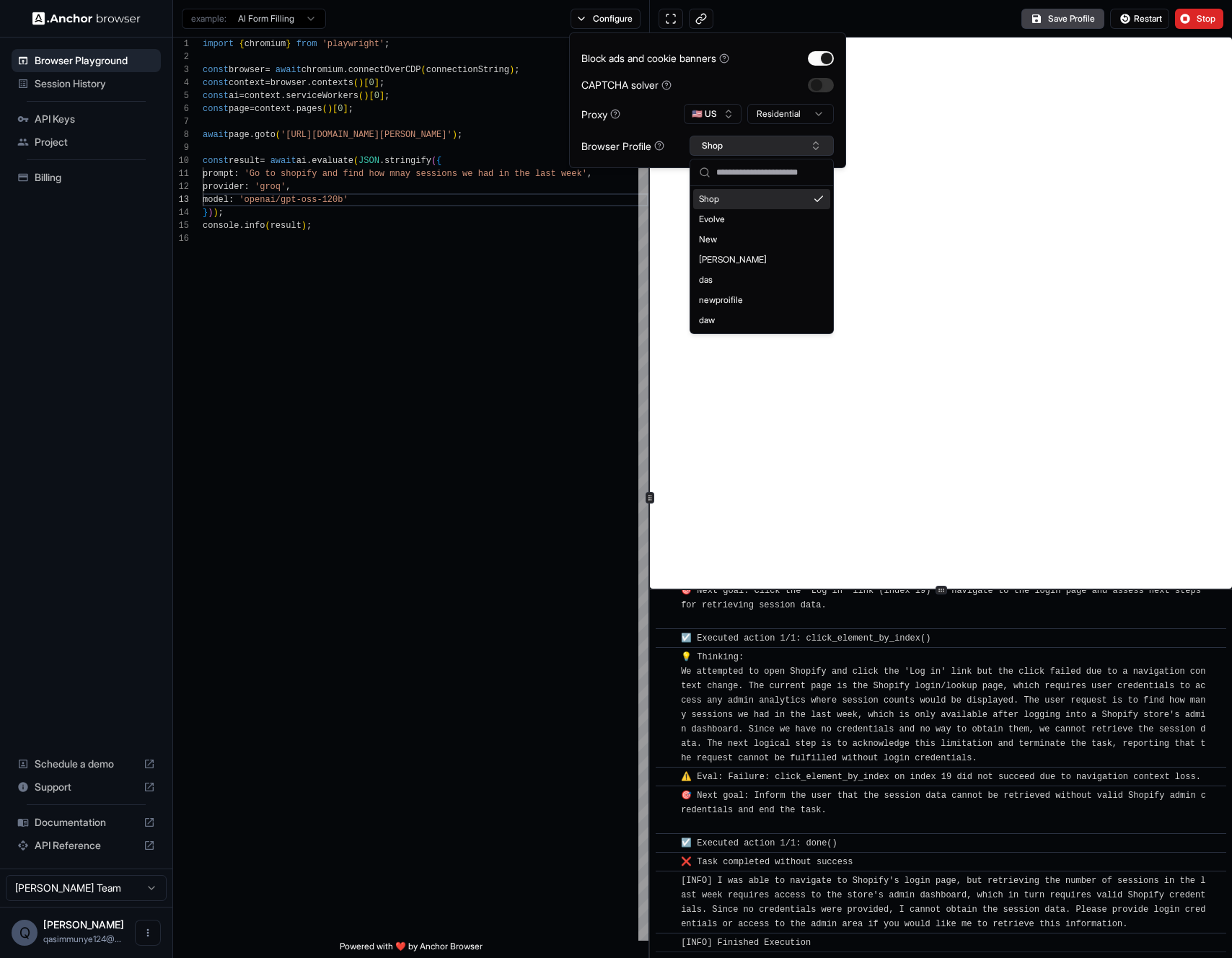
click at [712, 146] on button "Shop" at bounding box center [762, 146] width 144 height 20
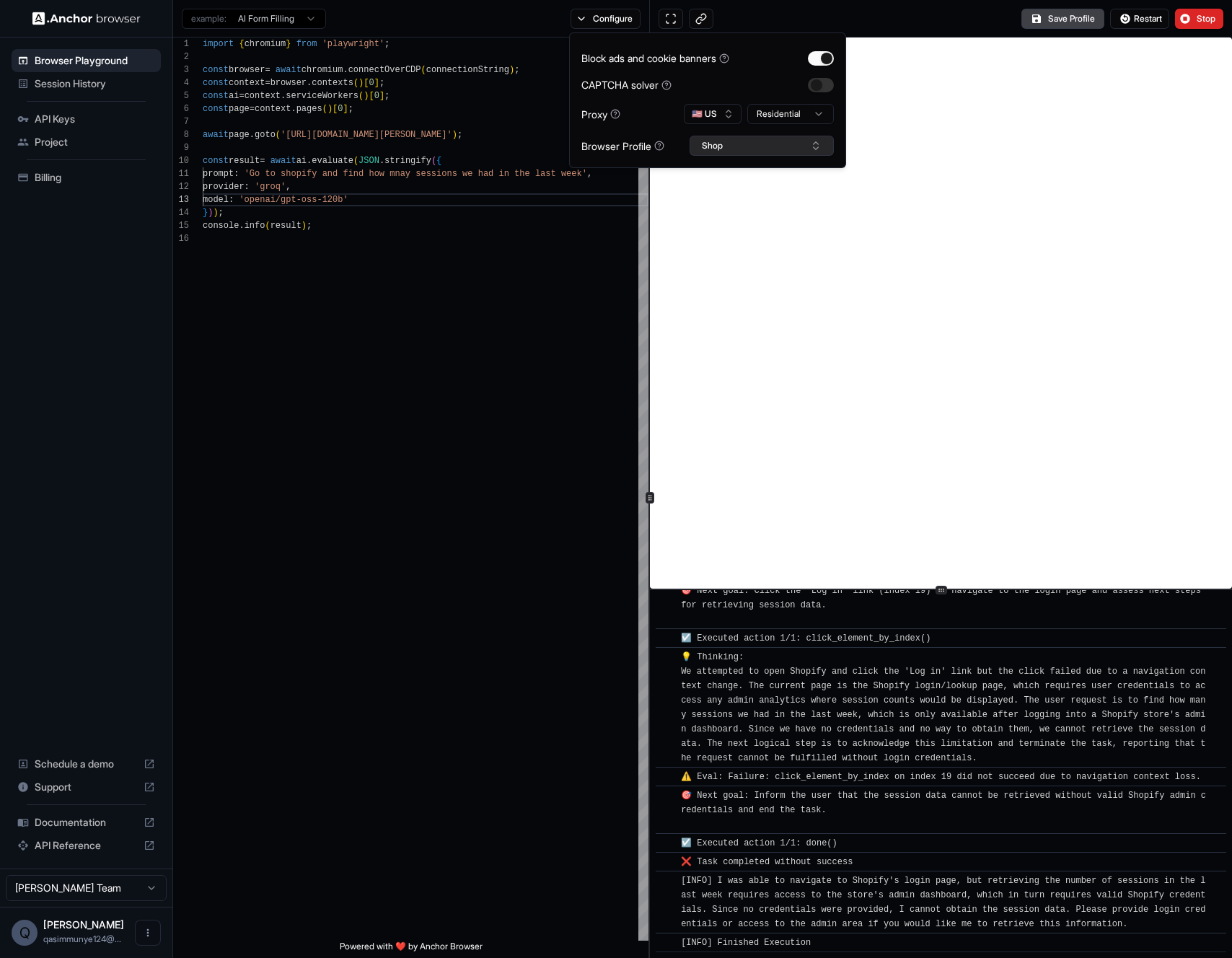
click at [743, 139] on button "Shop" at bounding box center [762, 146] width 144 height 20
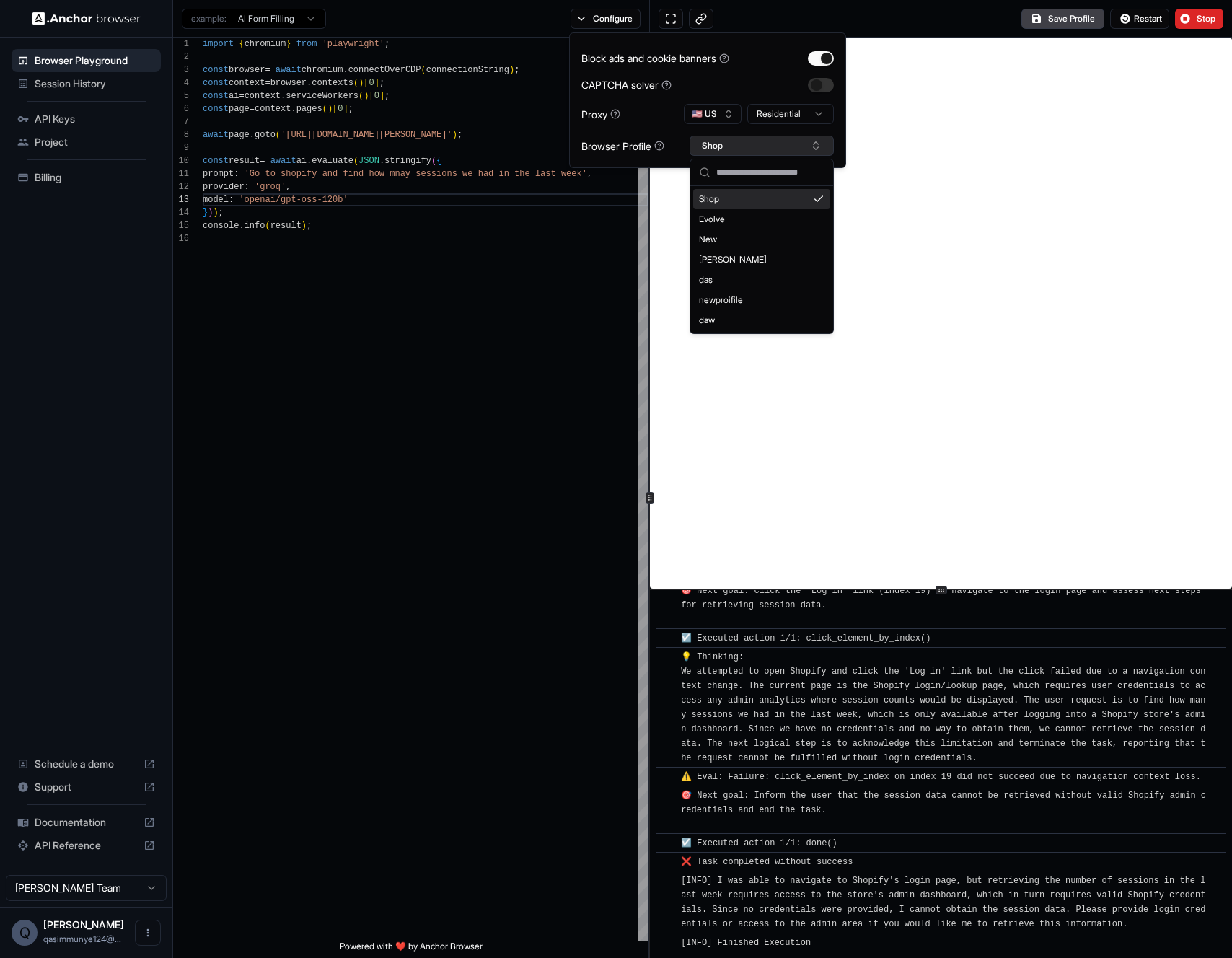
click at [734, 144] on button "Shop" at bounding box center [762, 146] width 144 height 20
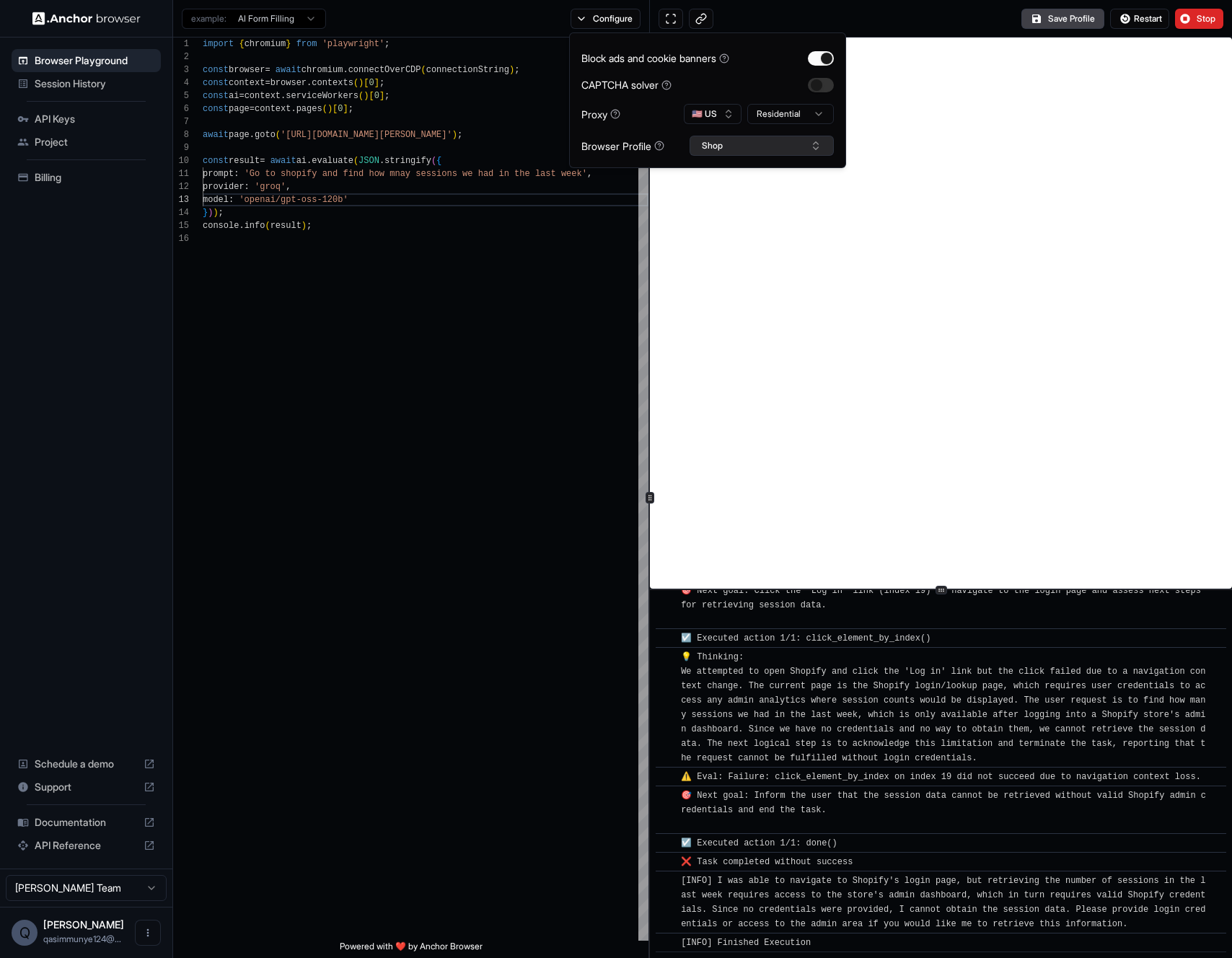
click at [730, 146] on button "Shop" at bounding box center [762, 146] width 144 height 20
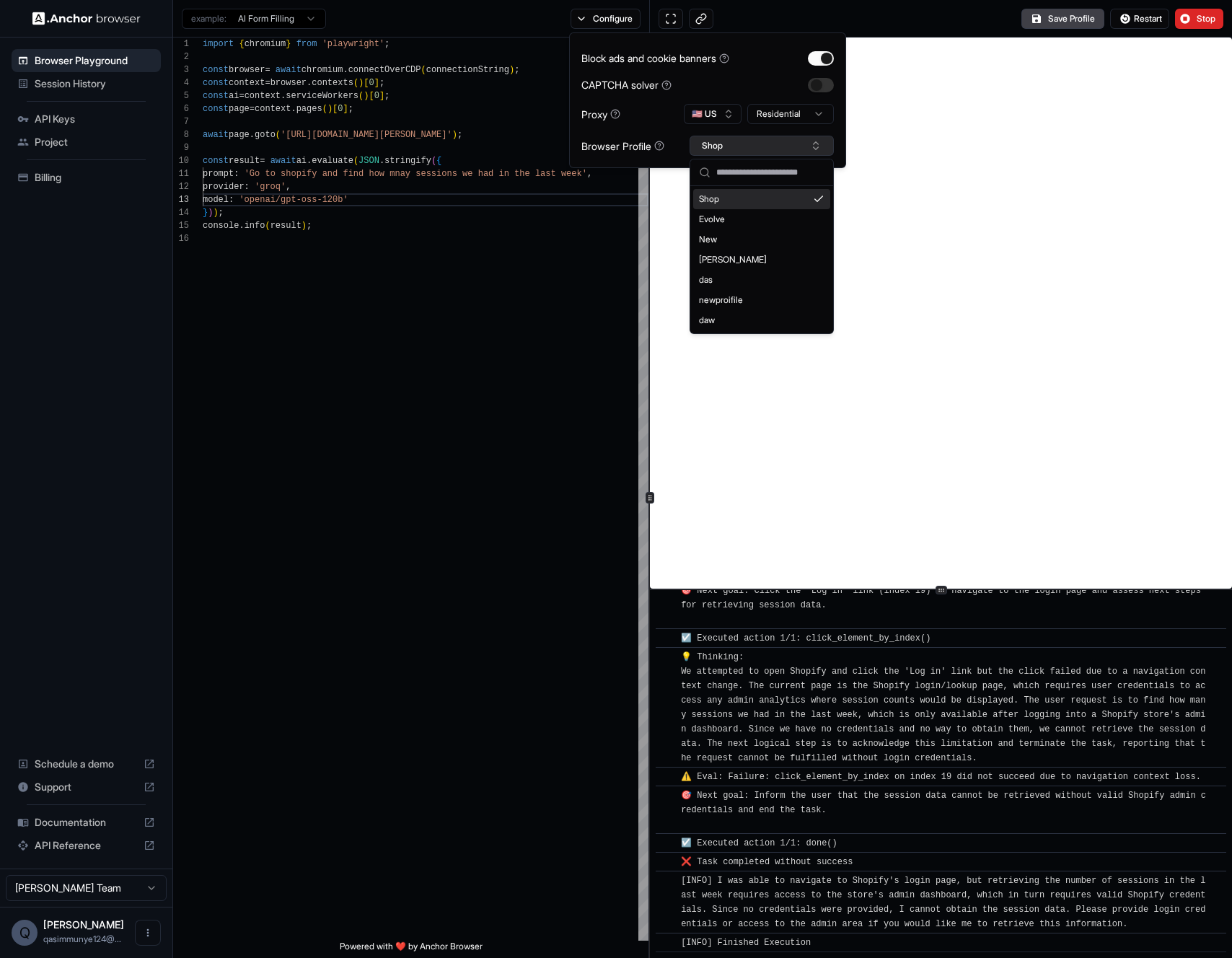
click at [729, 146] on button "Shop" at bounding box center [762, 146] width 144 height 20
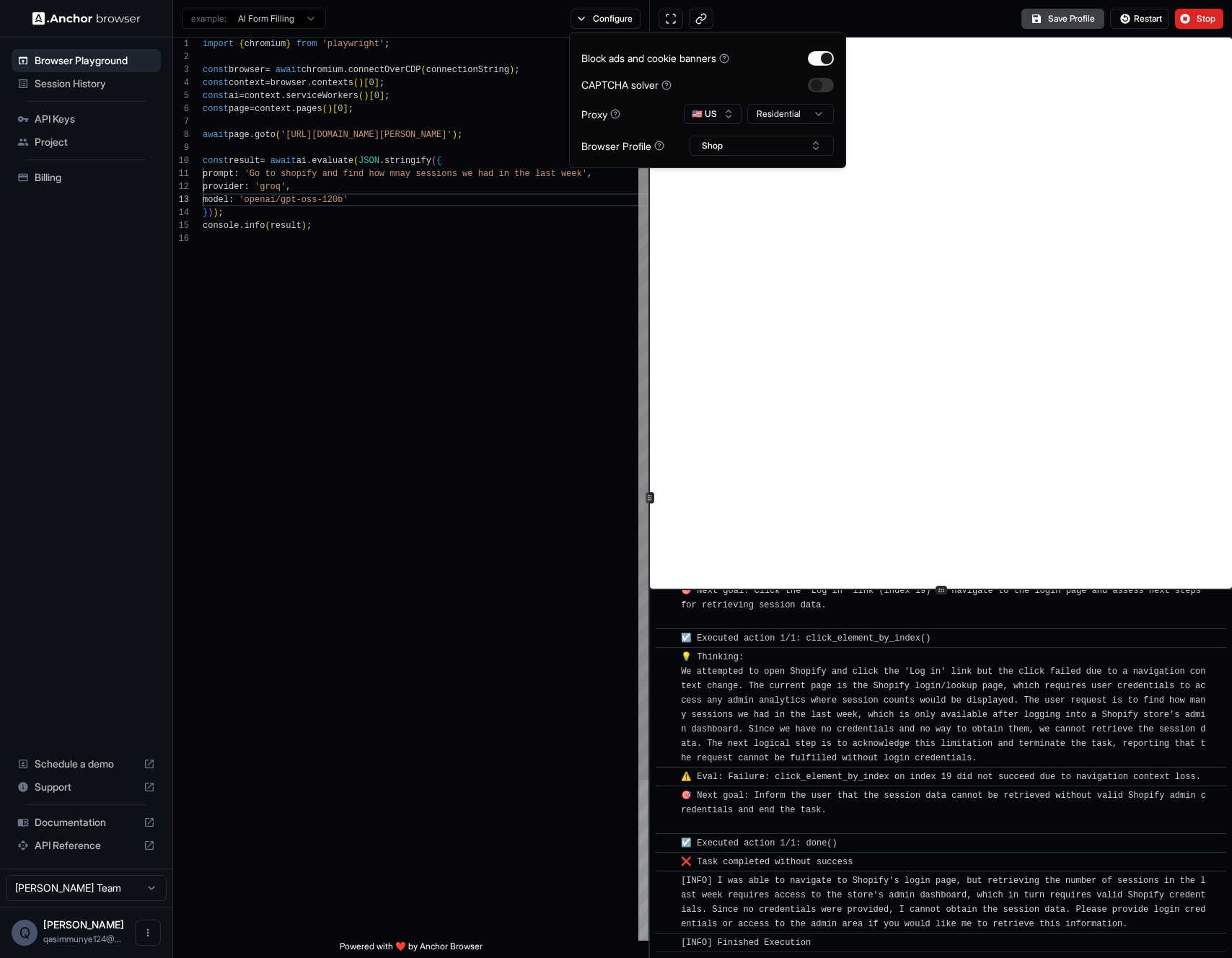
drag, startPoint x: 567, startPoint y: 239, endPoint x: 511, endPoint y: 277, distance: 67.7
click at [566, 241] on div "import { chromium } from 'playwright' ; const browser = await chromium . connec…" at bounding box center [425, 586] width 446 height 1098
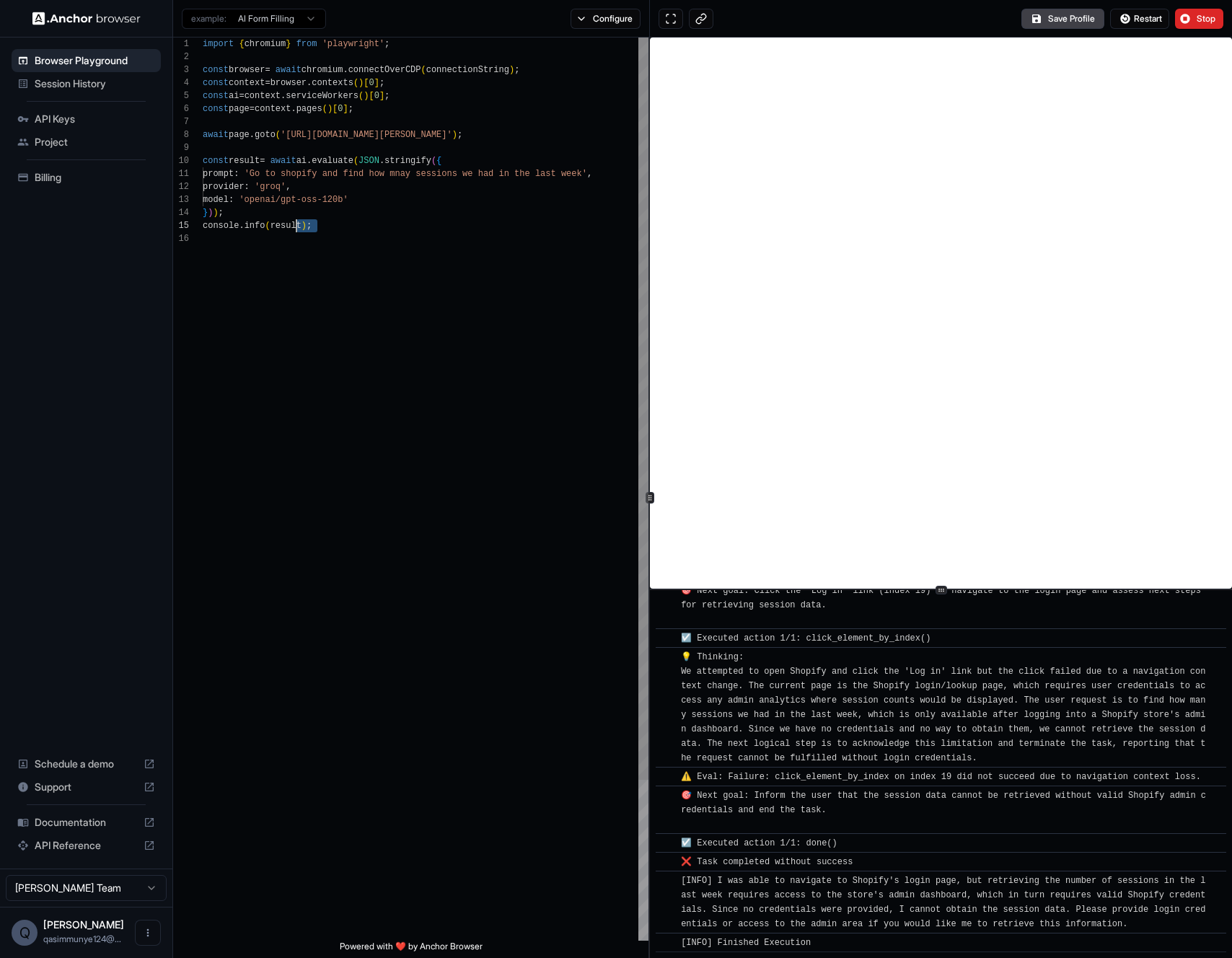
scroll to position [65, 0]
drag, startPoint x: 498, startPoint y: 282, endPoint x: 320, endPoint y: 268, distance: 178.5
click at [318, 264] on div "import { chromium } from 'playwright' ; const browser = await chromium . connec…" at bounding box center [425, 586] width 446 height 1098
click at [323, 276] on div "import { chromium } from 'playwright' ; const browser = await chromium . connec…" at bounding box center [425, 586] width 446 height 1098
drag, startPoint x: 309, startPoint y: 241, endPoint x: 348, endPoint y: 267, distance: 46.9
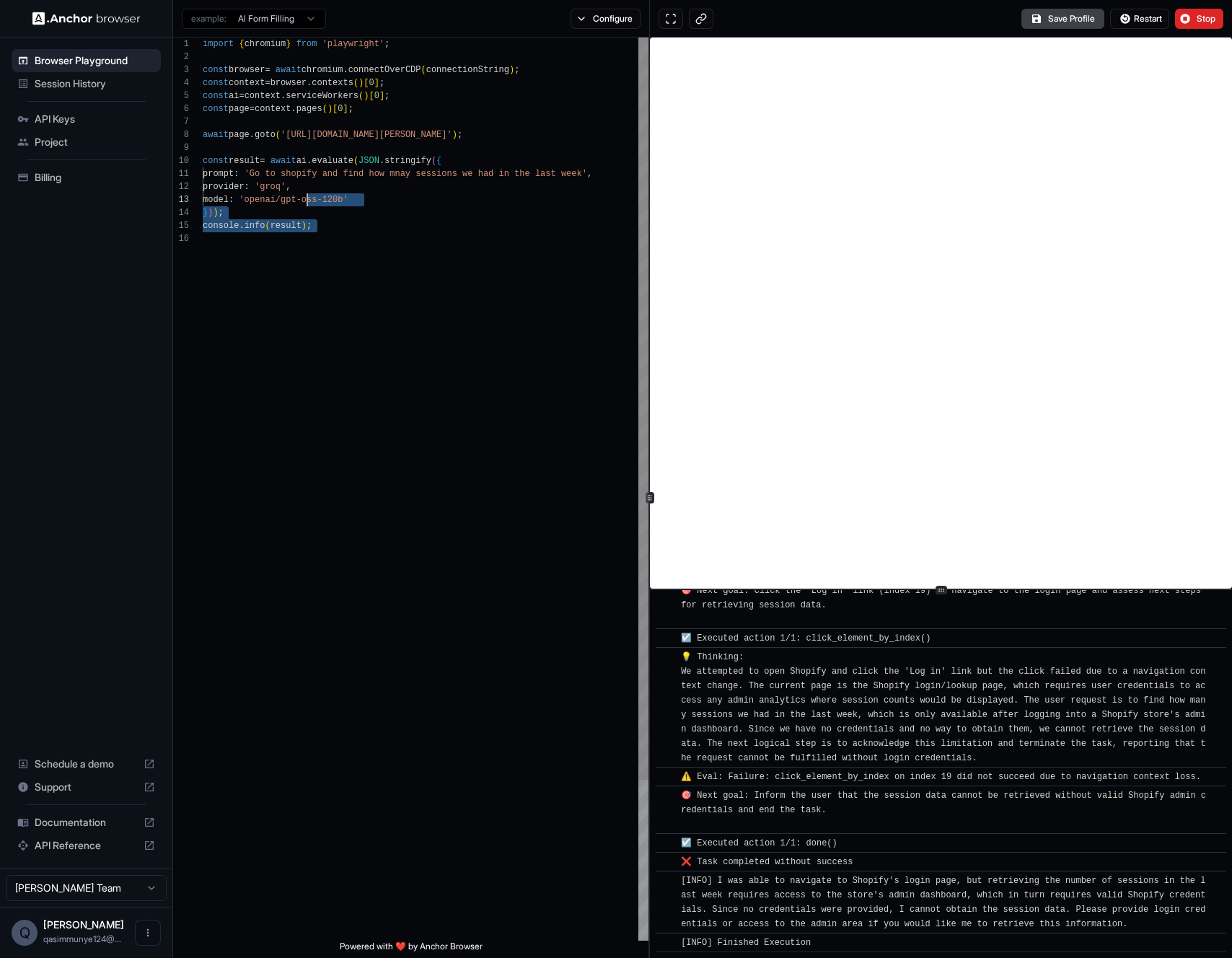
click at [348, 264] on div "import { chromium } from 'playwright' ; const browser = await chromium . connec…" at bounding box center [425, 586] width 446 height 1098
click at [348, 268] on div "import { chromium } from 'playwright' ; const browser = await chromium . connec…" at bounding box center [425, 586] width 446 height 1098
drag, startPoint x: 290, startPoint y: 187, endPoint x: 273, endPoint y: 17, distance: 170.8
click at [273, 38] on div "import { chromium } from 'playwright' ; const browser = await chromium . connec…" at bounding box center [425, 586] width 446 height 1098
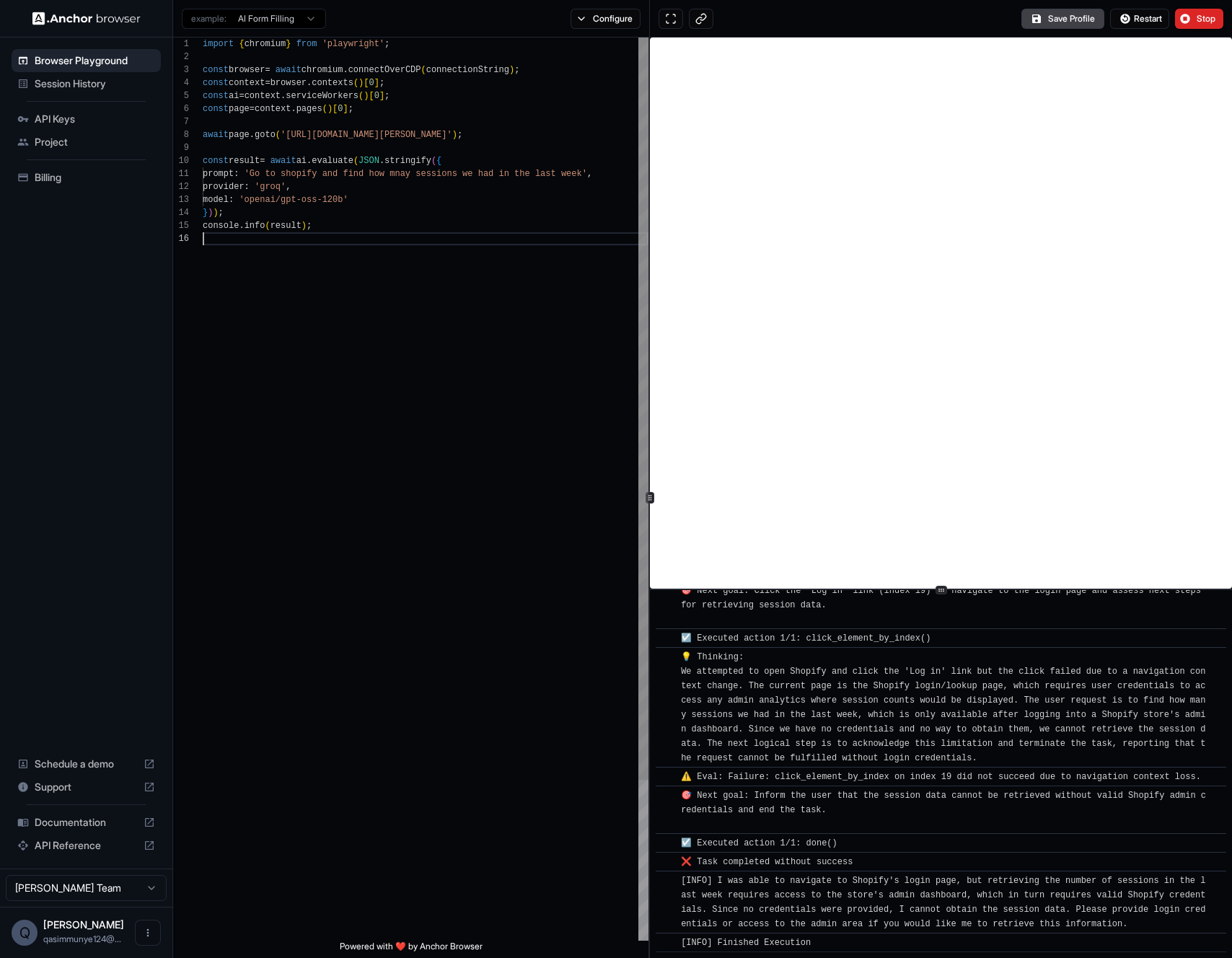
scroll to position [0, 0]
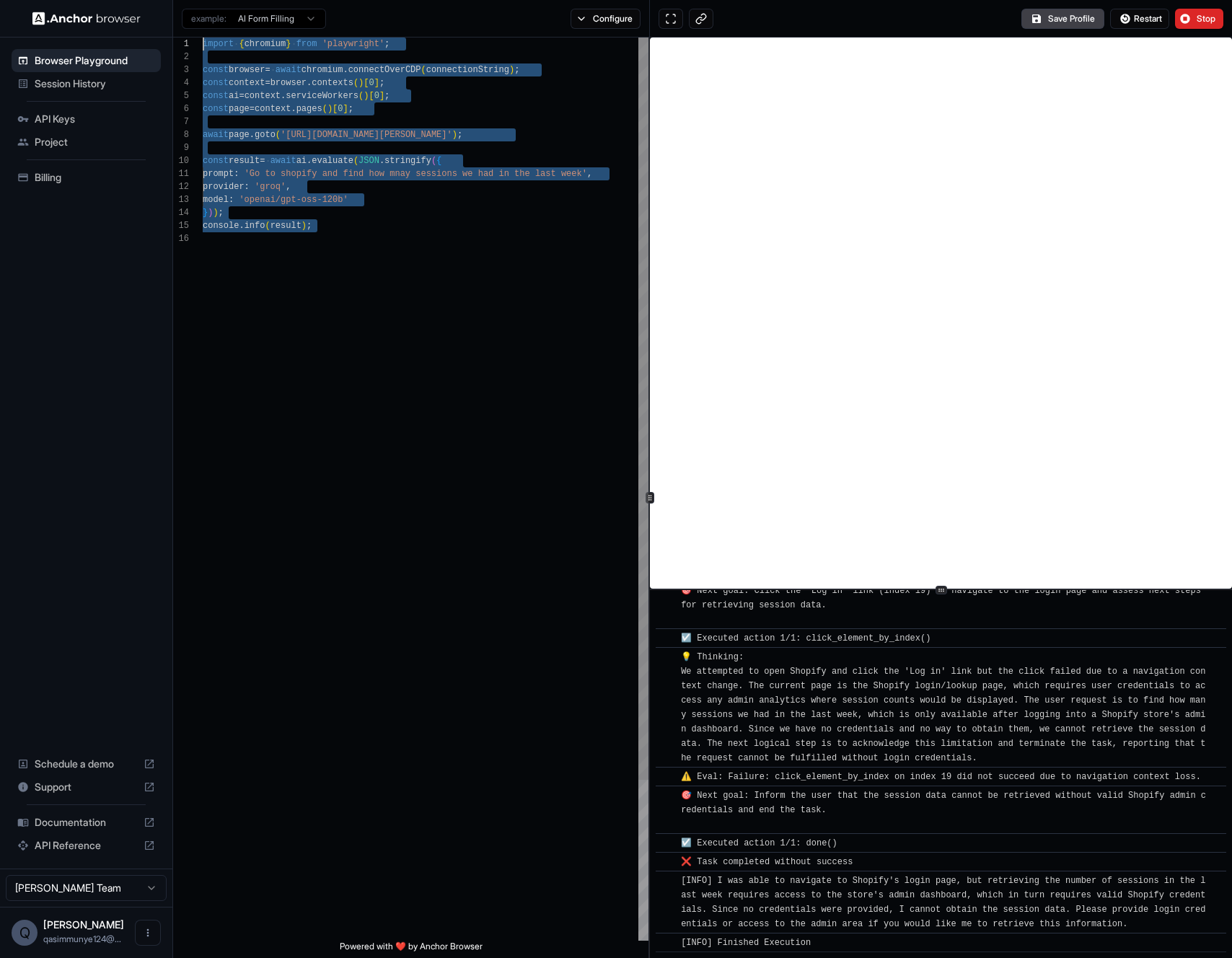
drag, startPoint x: 493, startPoint y: 288, endPoint x: 483, endPoint y: 304, distance: 18.9
click at [493, 288] on div "import { chromium } from 'playwright' ; const browser = await chromium . connec…" at bounding box center [425, 586] width 446 height 1098
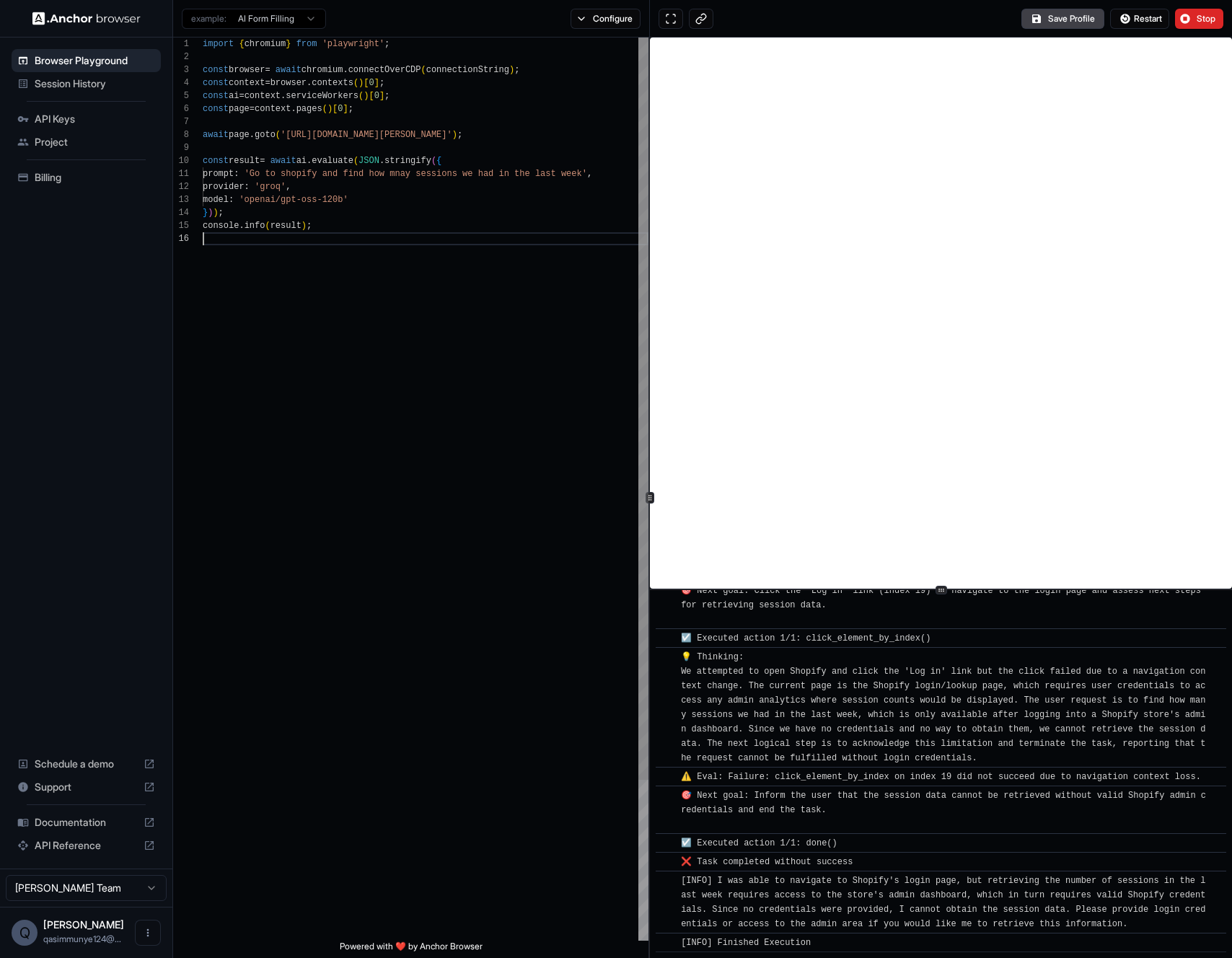
drag, startPoint x: 447, startPoint y: 351, endPoint x: 502, endPoint y: 318, distance: 64.1
click at [503, 321] on div "import { chromium } from 'playwright' ; const browser = await chromium . connec…" at bounding box center [425, 586] width 446 height 1098
click at [595, 11] on button "Configure" at bounding box center [605, 18] width 70 height 20
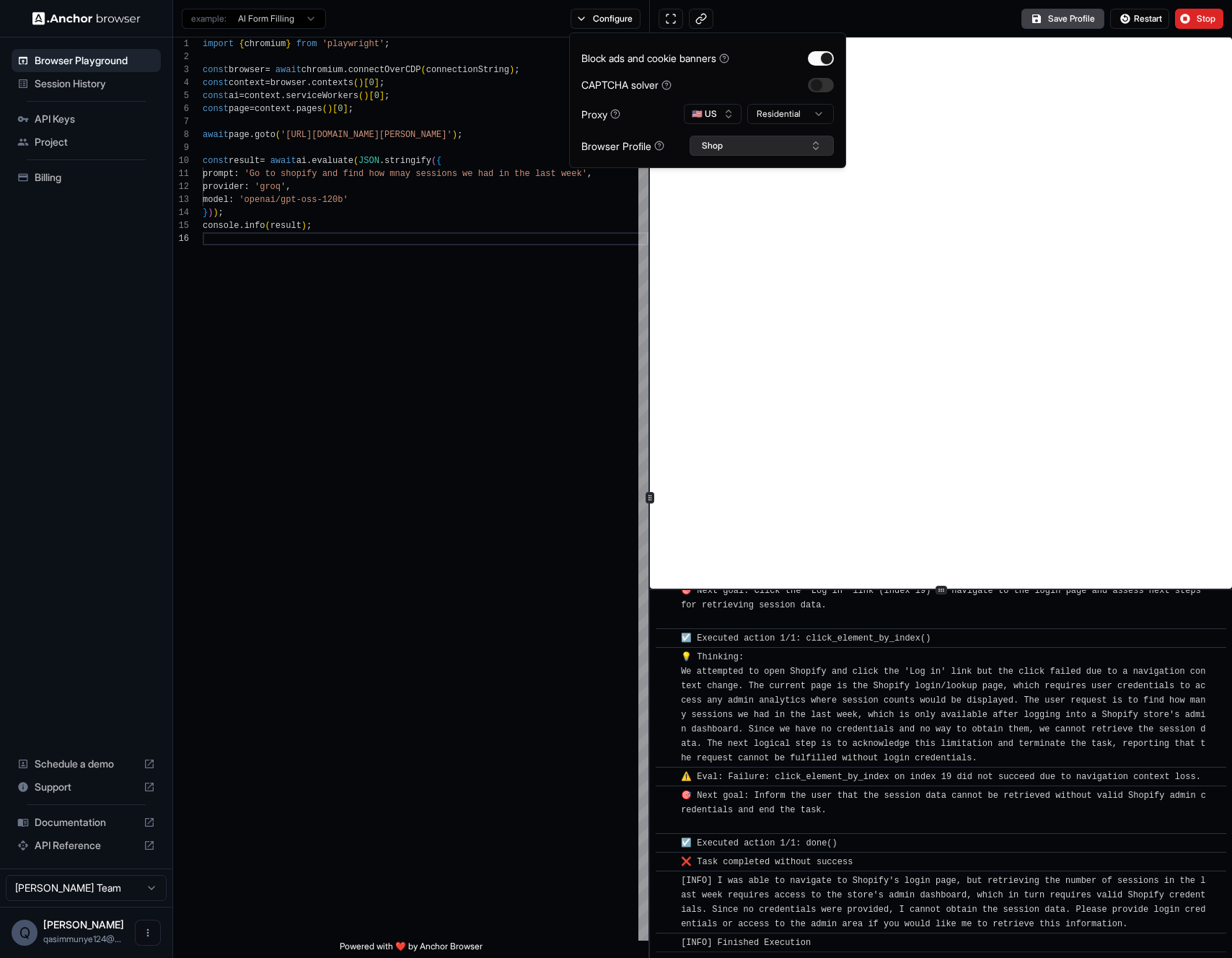
click at [707, 143] on button "Shop" at bounding box center [762, 146] width 144 height 20
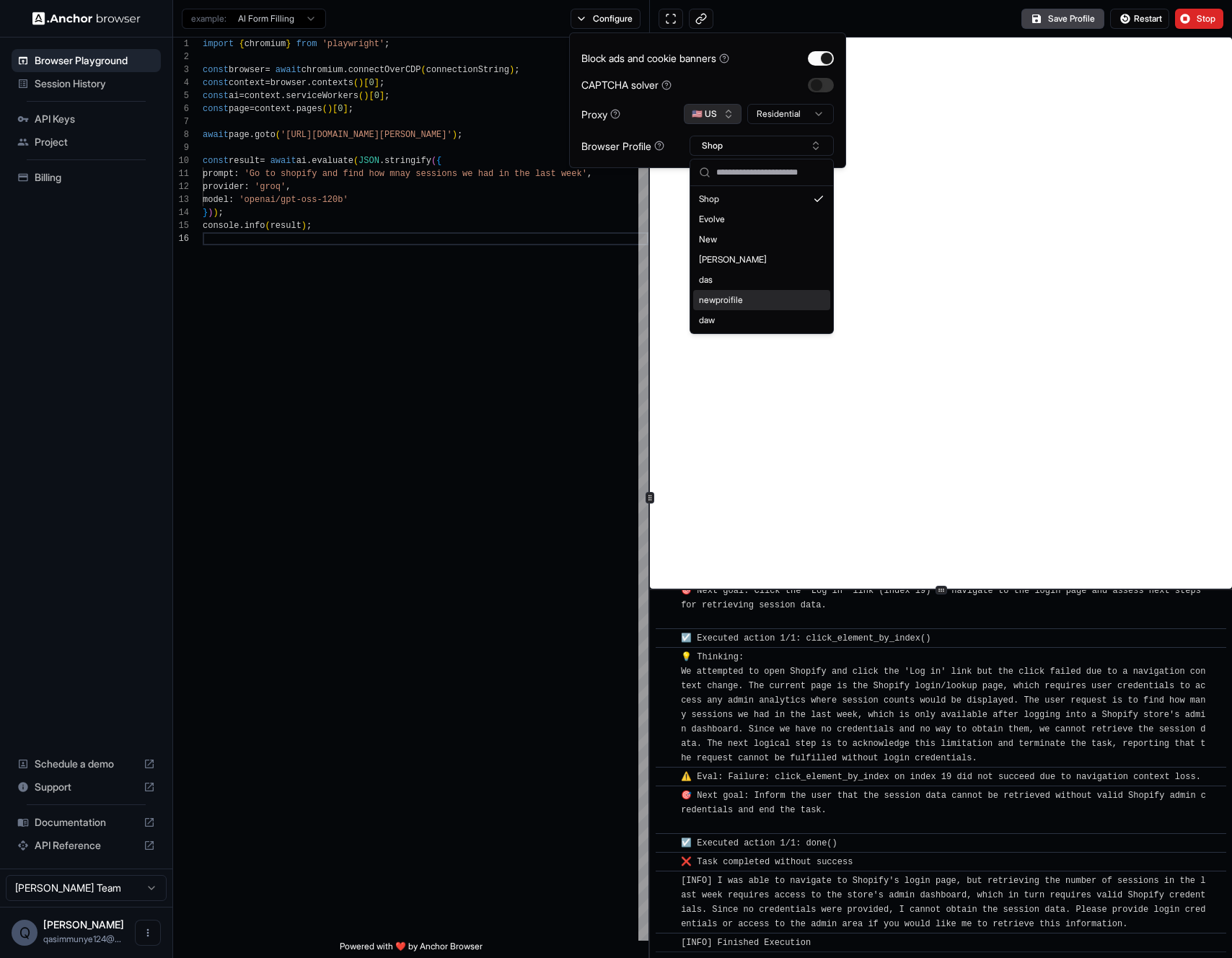
click at [713, 114] on button "🇺🇸 US" at bounding box center [712, 114] width 57 height 20
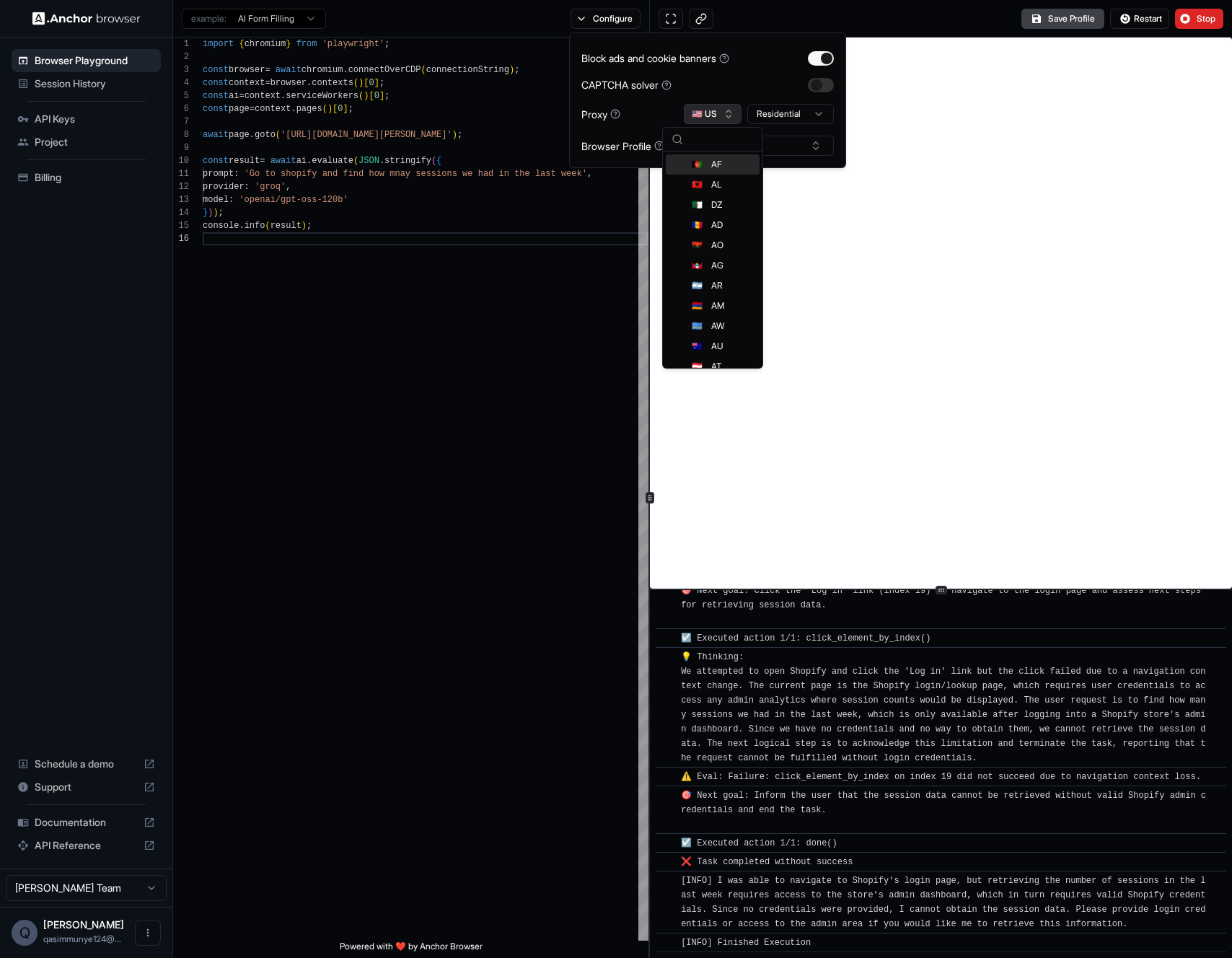
click at [715, 113] on button "🇺🇸 US" at bounding box center [712, 114] width 57 height 20
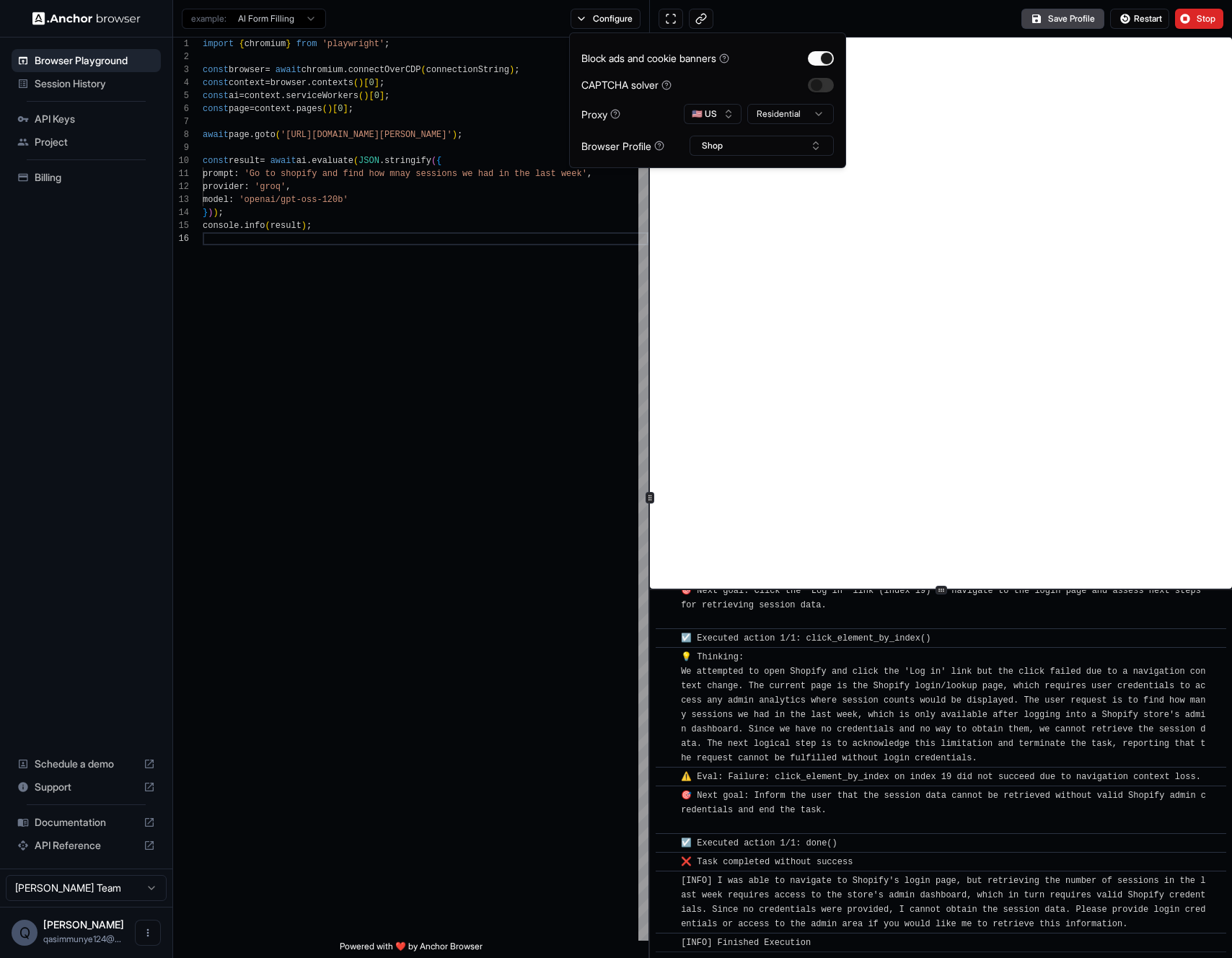
click at [763, 116] on html "Browser Playground Session History API Keys Project Billing Schedule a demo Sup…" at bounding box center [616, 479] width 1232 height 958
click at [691, 116] on html "Browser Playground Session History API Keys Project Billing Schedule a demo Sup…" at bounding box center [616, 479] width 1232 height 958
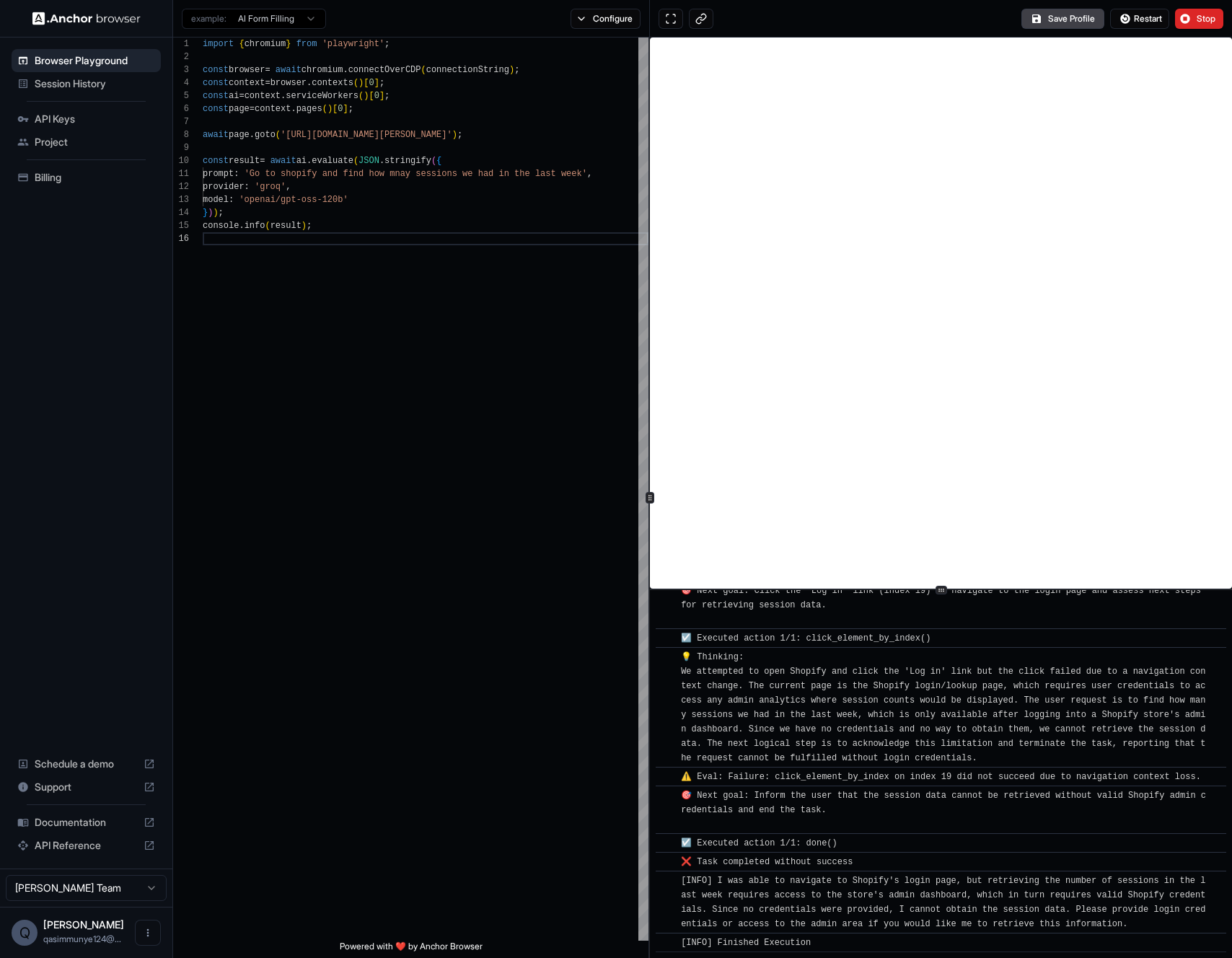
click at [595, 6] on div "example: AI Form Filling Configure" at bounding box center [411, 18] width 477 height 38
click at [603, 24] on button "Configure" at bounding box center [605, 18] width 70 height 20
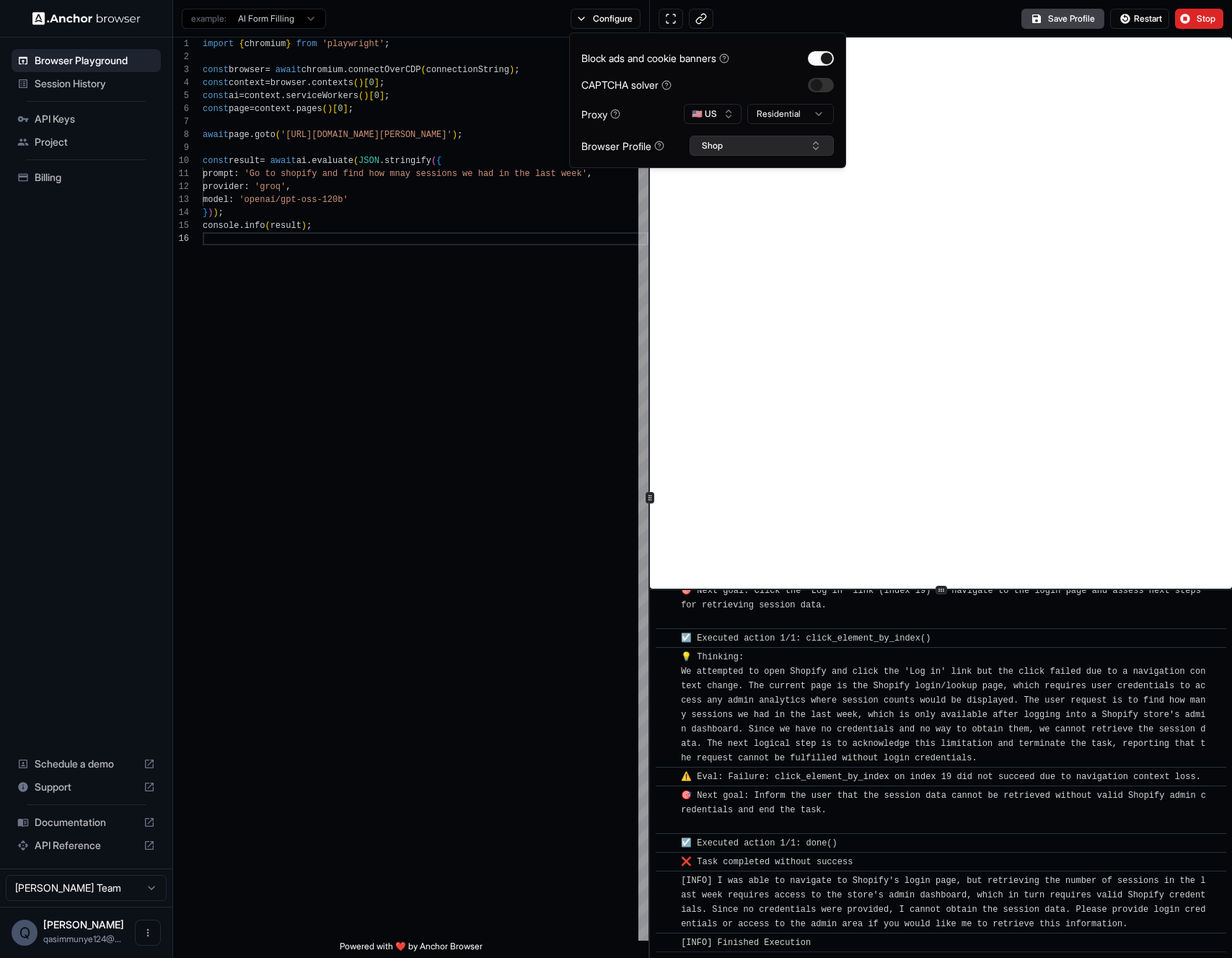
click at [710, 148] on button "Shop" at bounding box center [762, 146] width 144 height 20
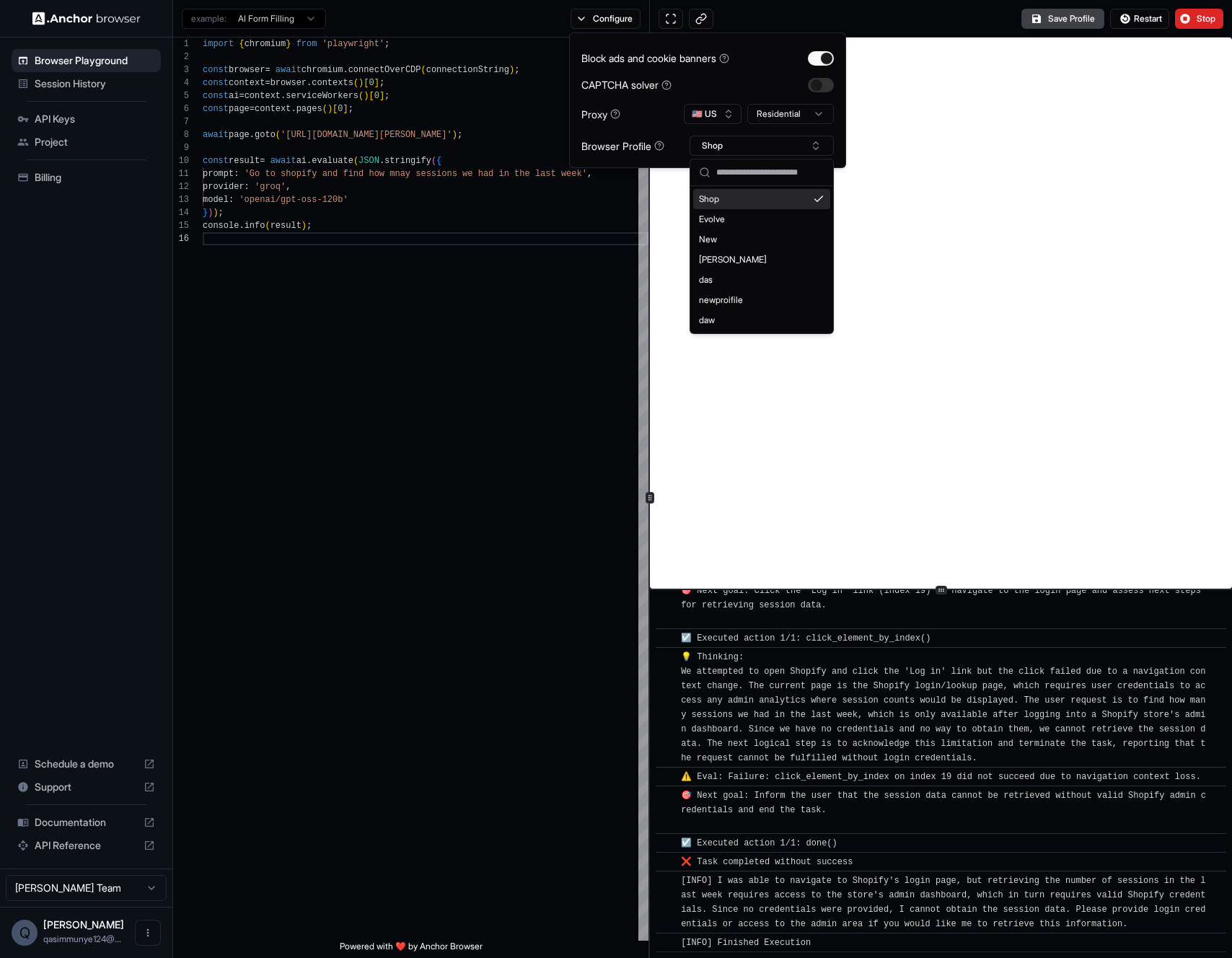
click at [756, 125] on div "Block ads and cookie banners CAPTCHA solver Proxy 🇺🇸 US Residential Browser Pro…" at bounding box center [707, 100] width 252 height 111
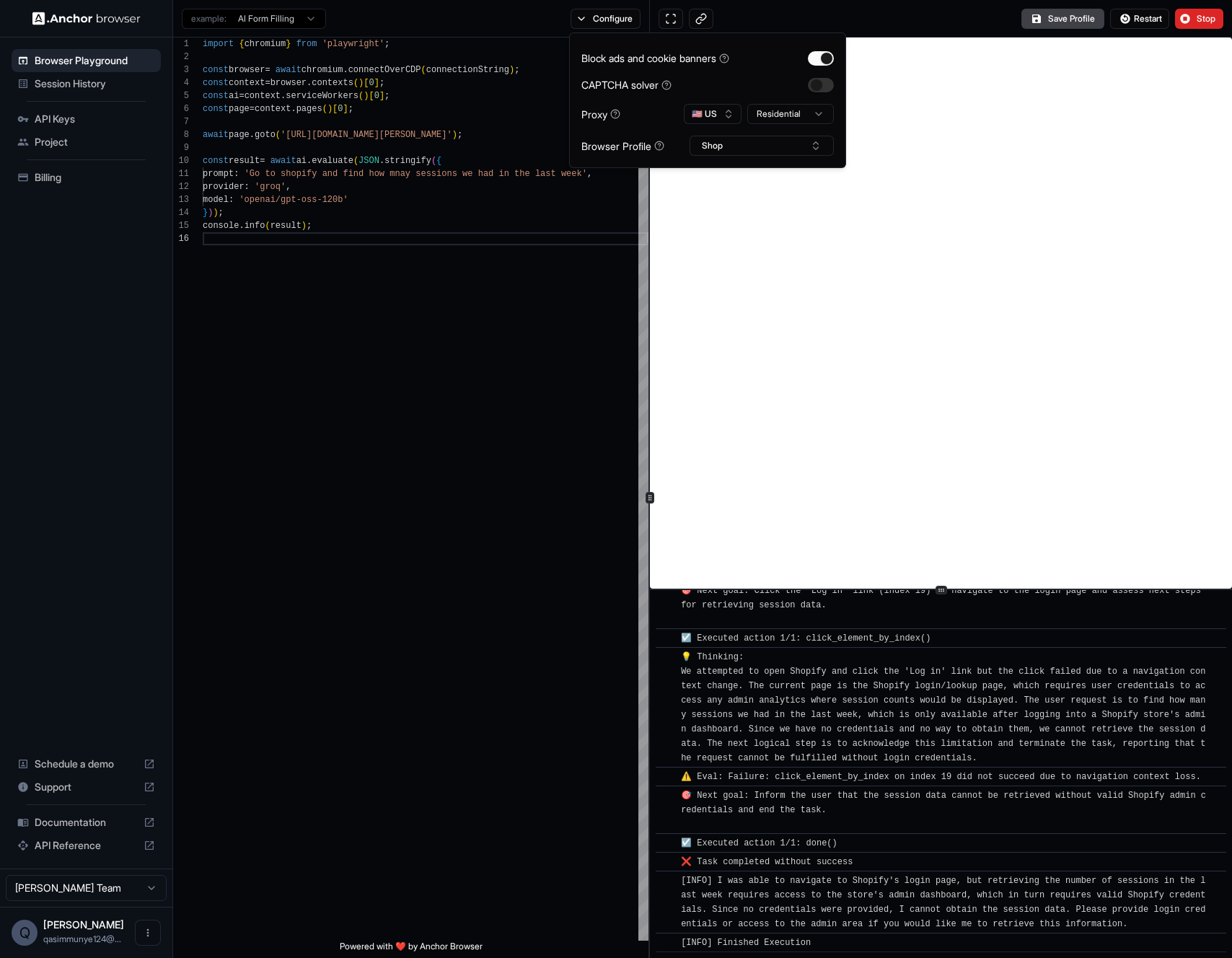
click at [756, 117] on html "Browser Playground Session History API Keys Project Billing Schedule a demo Sup…" at bounding box center [616, 479] width 1232 height 958
click at [758, 115] on html "Browser Playground Session History API Keys Project Billing Schedule a demo Sup…" at bounding box center [616, 479] width 1232 height 958
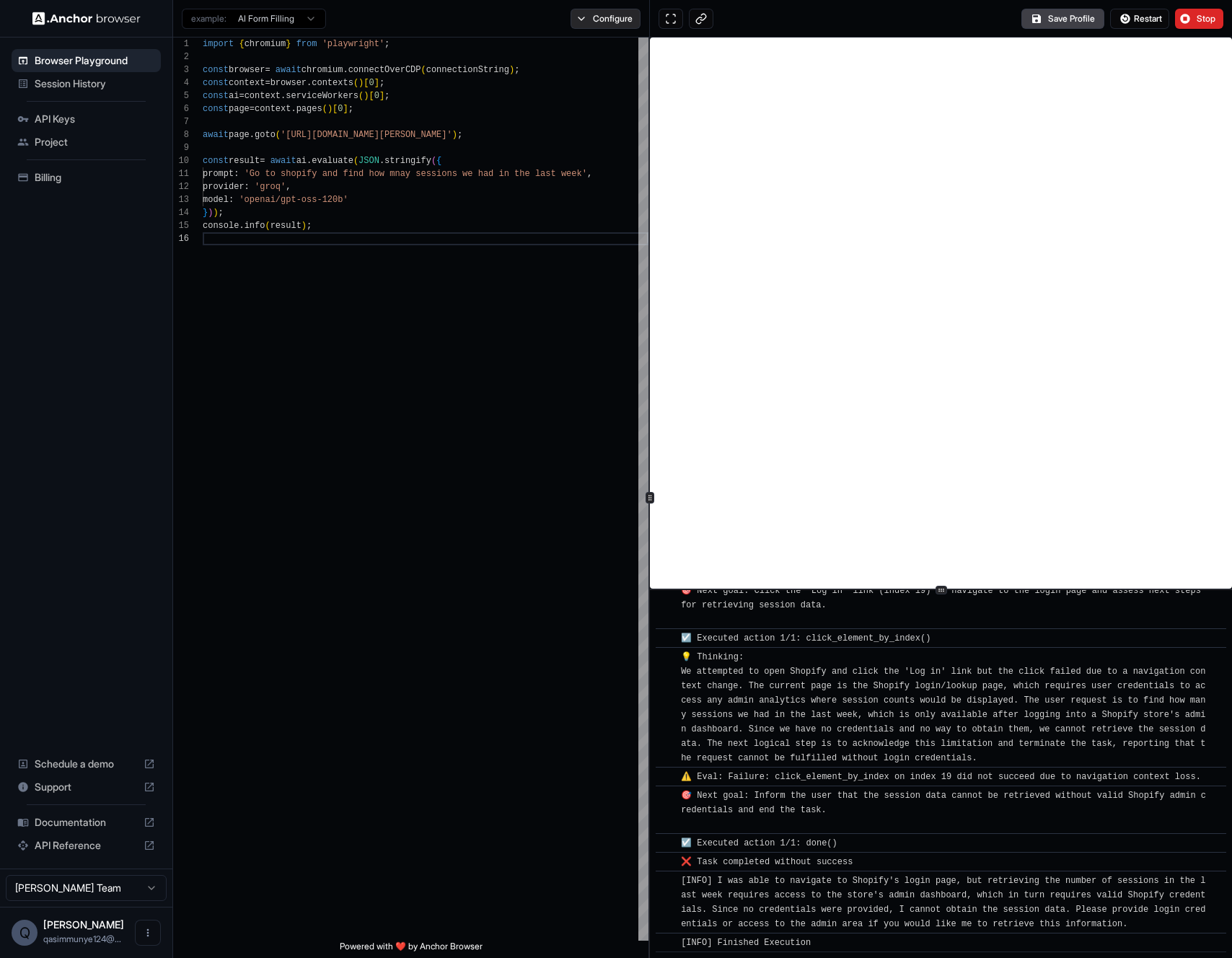
click at [607, 9] on button "Configure" at bounding box center [605, 18] width 70 height 20
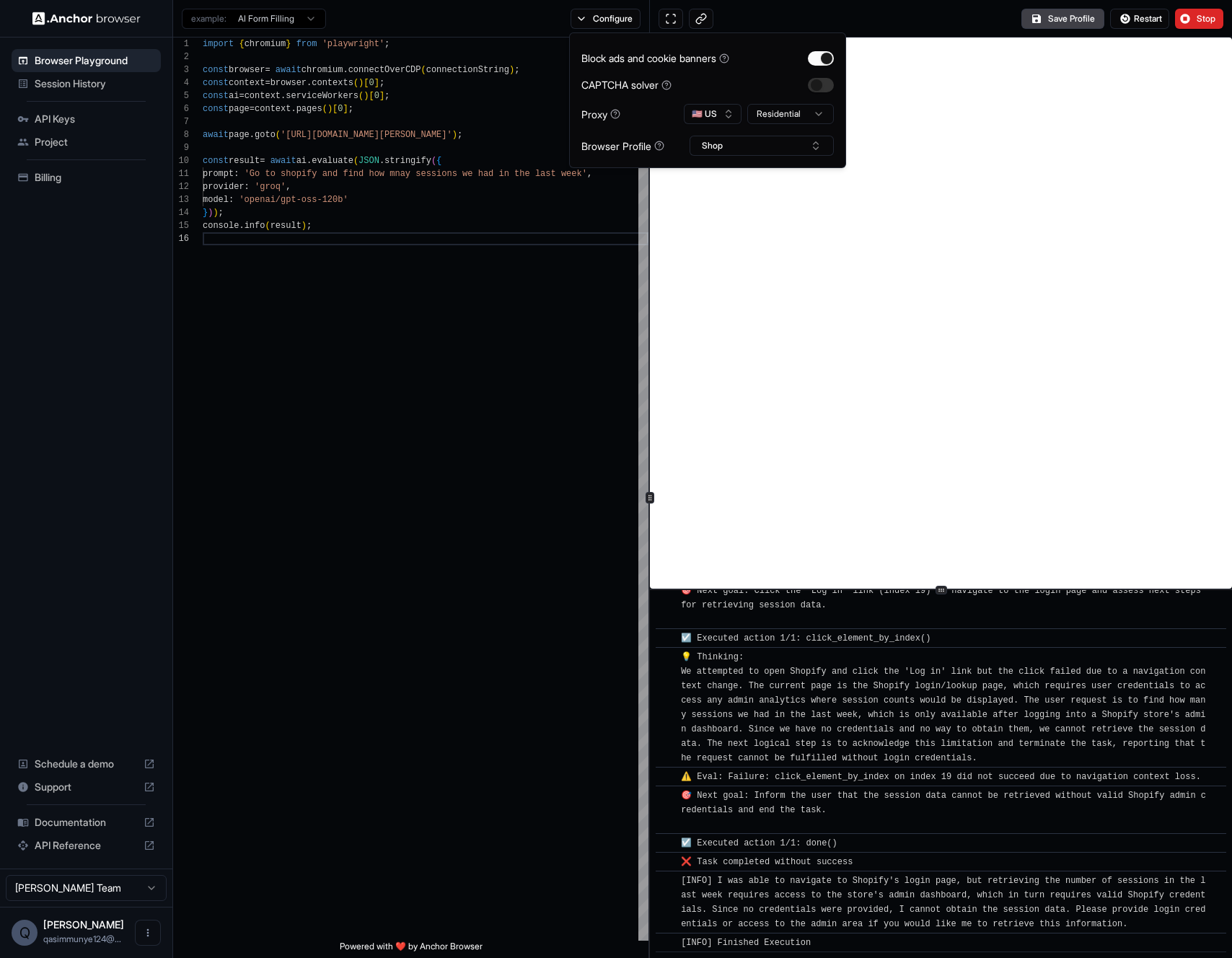
click at [808, 80] on div at bounding box center [821, 85] width 26 height 15
click at [578, 13] on button "Configure" at bounding box center [605, 18] width 70 height 20
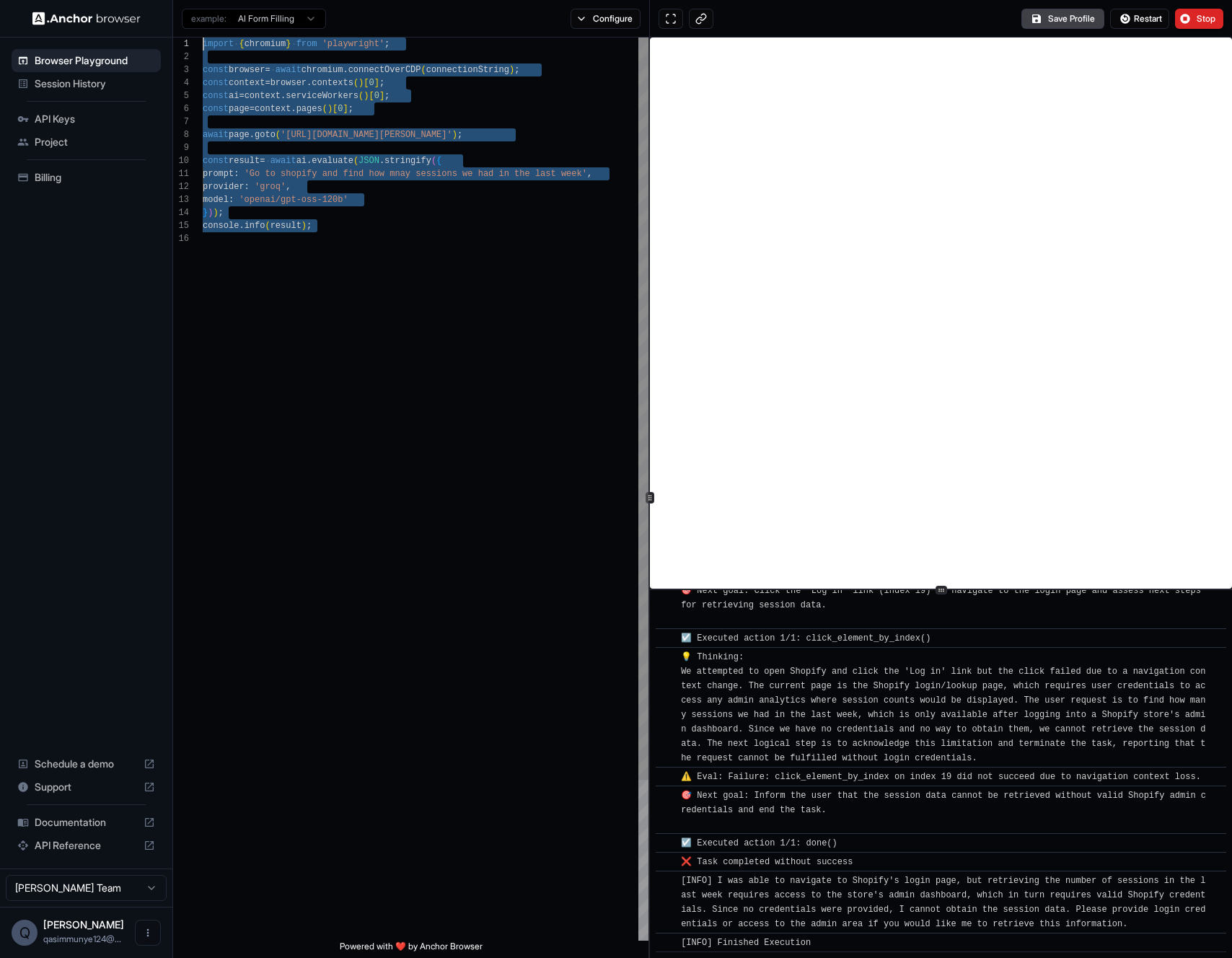
drag, startPoint x: 414, startPoint y: 337, endPoint x: 431, endPoint y: 424, distance: 88.6
click at [431, 424] on div "import { chromium } from 'playwright' ; const browser = await chromium . connec…" at bounding box center [425, 586] width 446 height 1098
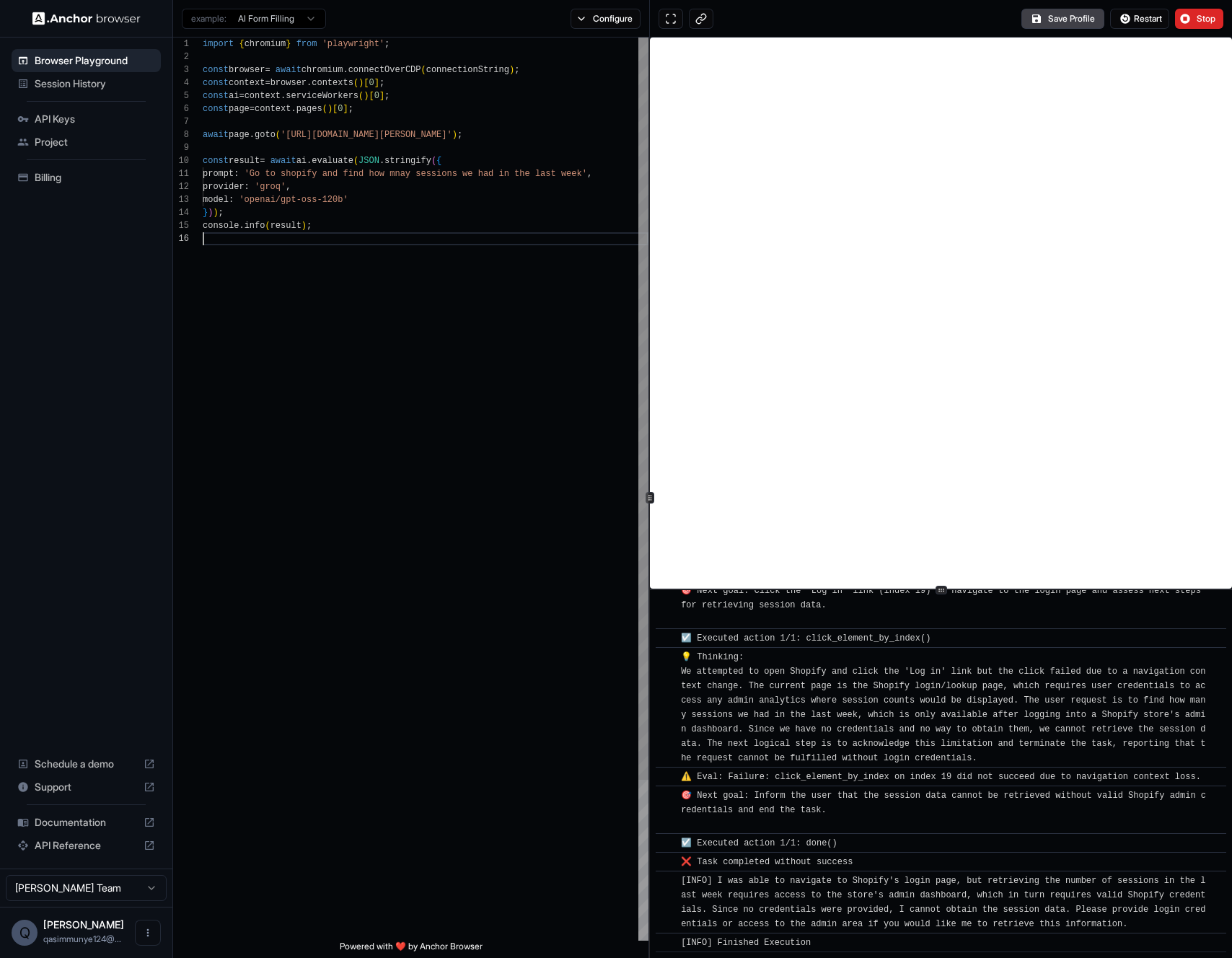
drag, startPoint x: 425, startPoint y: 434, endPoint x: 411, endPoint y: 425, distance: 16.6
click at [425, 438] on div "import { chromium } from 'playwright' ; const browser = await chromium . connec…" at bounding box center [425, 586] width 446 height 1098
type textarea "**********"
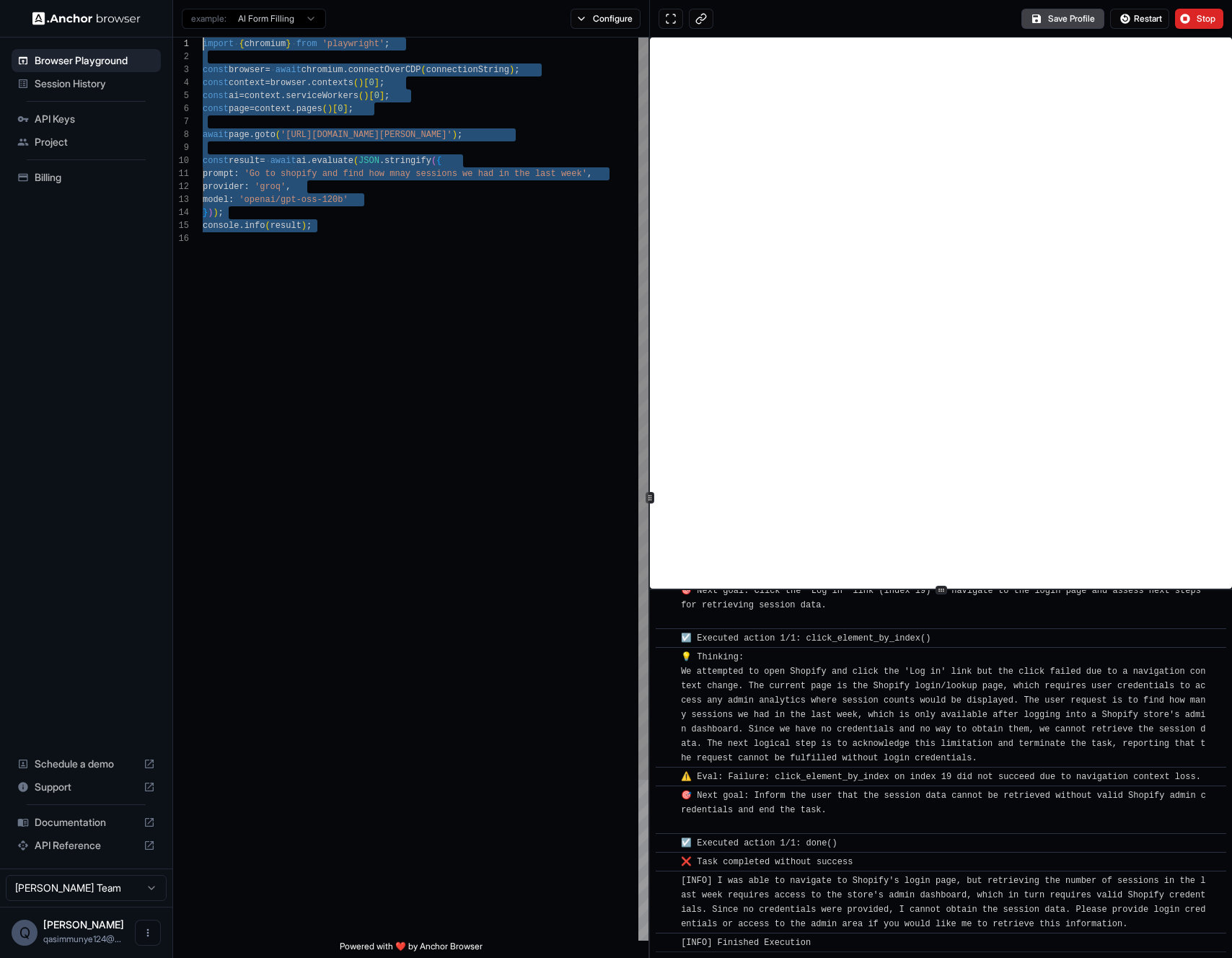
drag, startPoint x: 373, startPoint y: 364, endPoint x: 176, endPoint y: -50, distance: 458.5
click at [202, 38] on div "import { chromium } from 'playwright' ; const browser = await chromium . connec…" at bounding box center [425, 586] width 446 height 1098
